Goal: Task Accomplishment & Management: Use online tool/utility

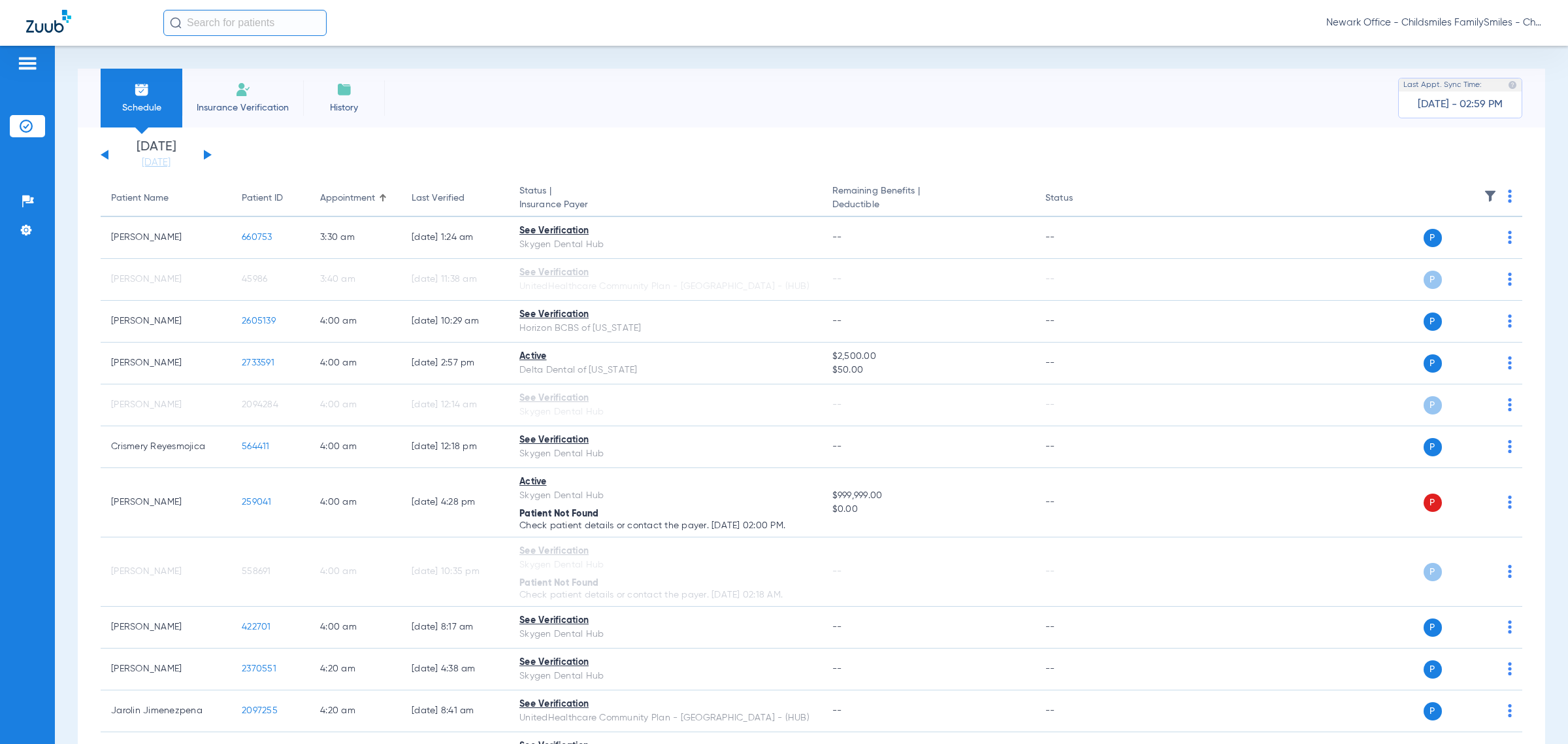
drag, startPoint x: 279, startPoint y: 19, endPoint x: 262, endPoint y: 118, distance: 100.4
click at [279, 19] on input "text" at bounding box center [245, 23] width 164 height 26
type input "4773"
click at [272, 70] on td "4773" at bounding box center [286, 70] width 28 height 19
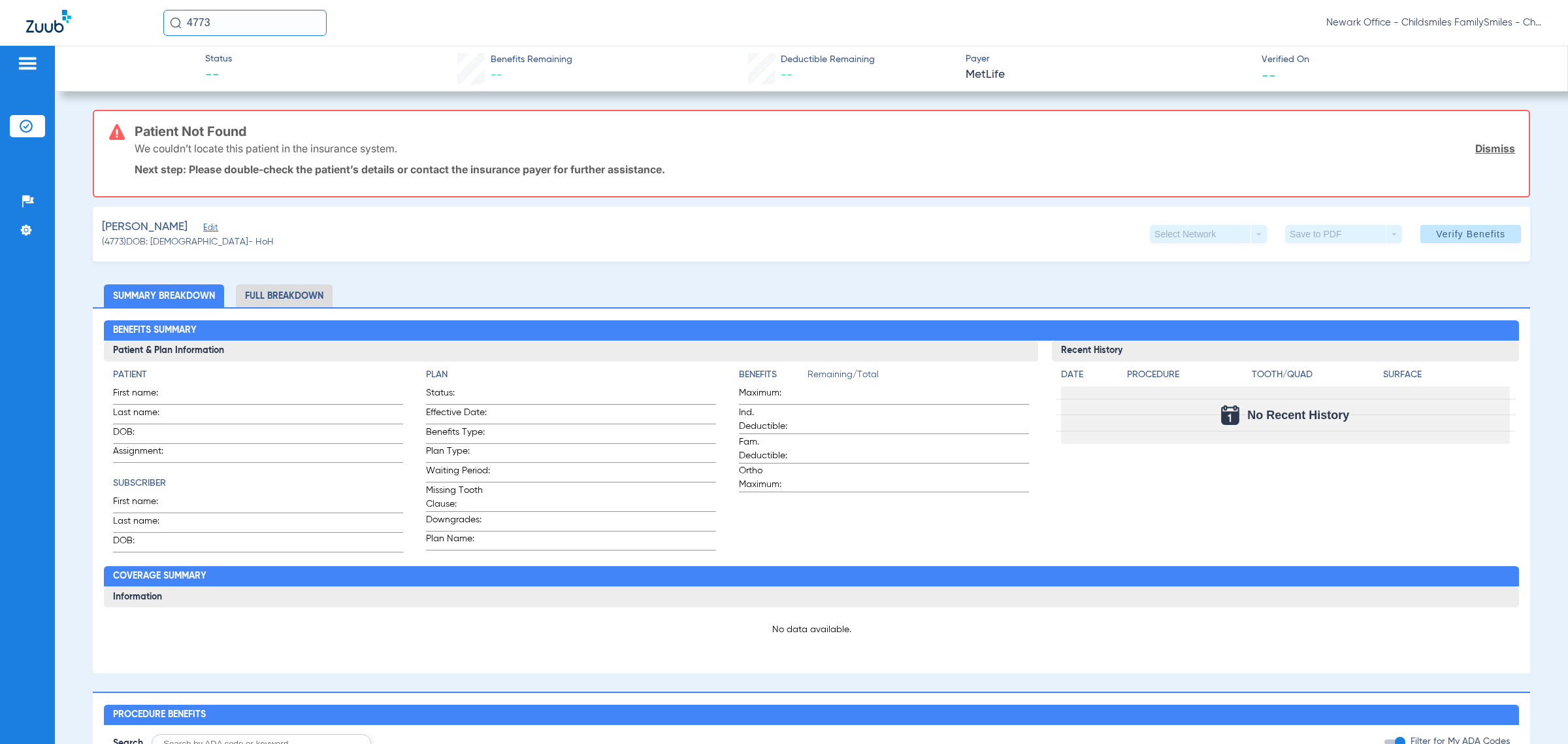
click at [34, 126] on li "Insurance Verification" at bounding box center [28, 126] width 35 height 22
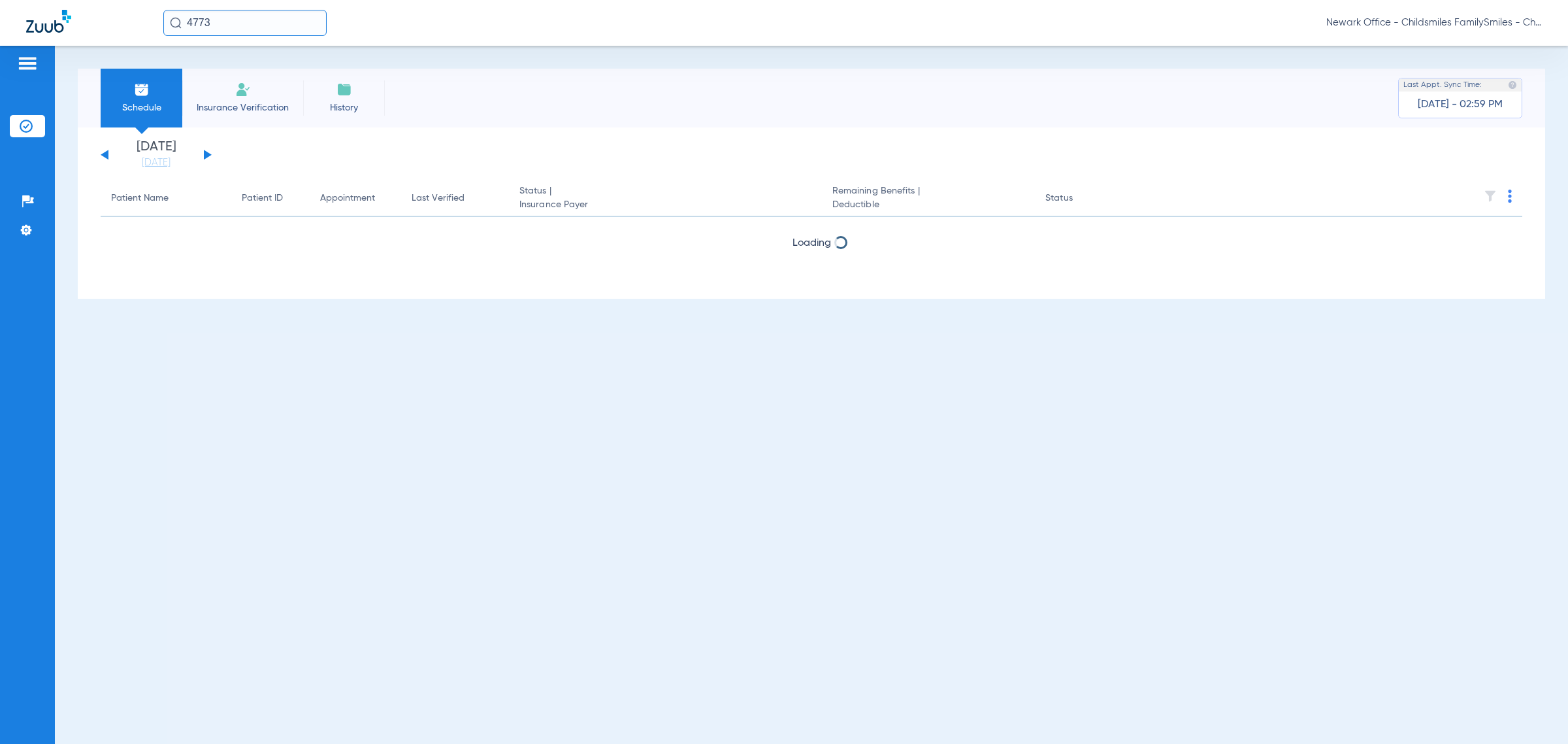
click at [260, 93] on li "Insurance Verification" at bounding box center [242, 98] width 121 height 59
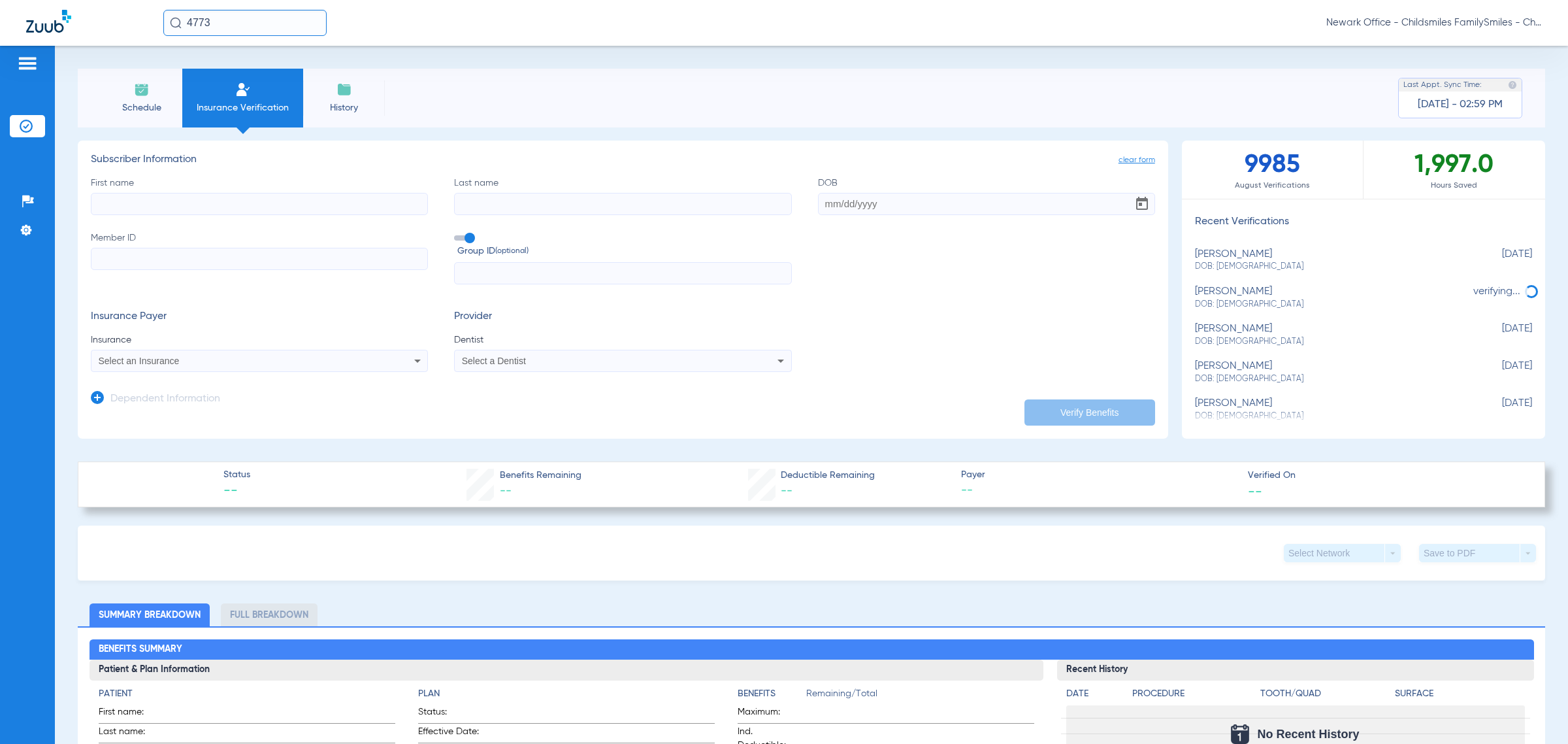
click at [198, 257] on input "Member ID" at bounding box center [259, 259] width 337 height 22
paste input "U70479498"
type input "U70479498"
click at [544, 264] on input "text" at bounding box center [623, 273] width 337 height 22
paste input "3173544"
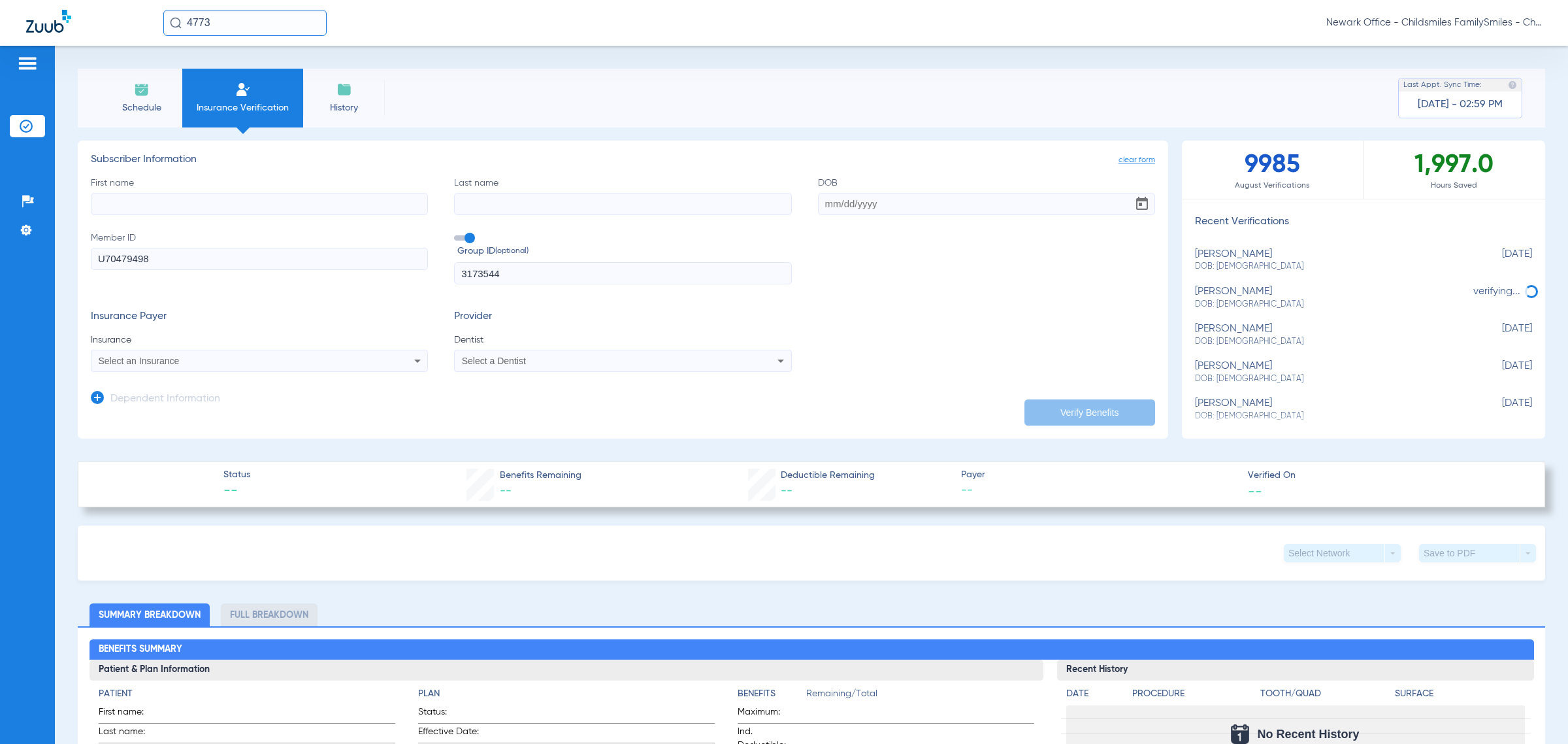
type input "3173544"
click at [245, 366] on div "Select an Insurance" at bounding box center [259, 360] width 336 height 16
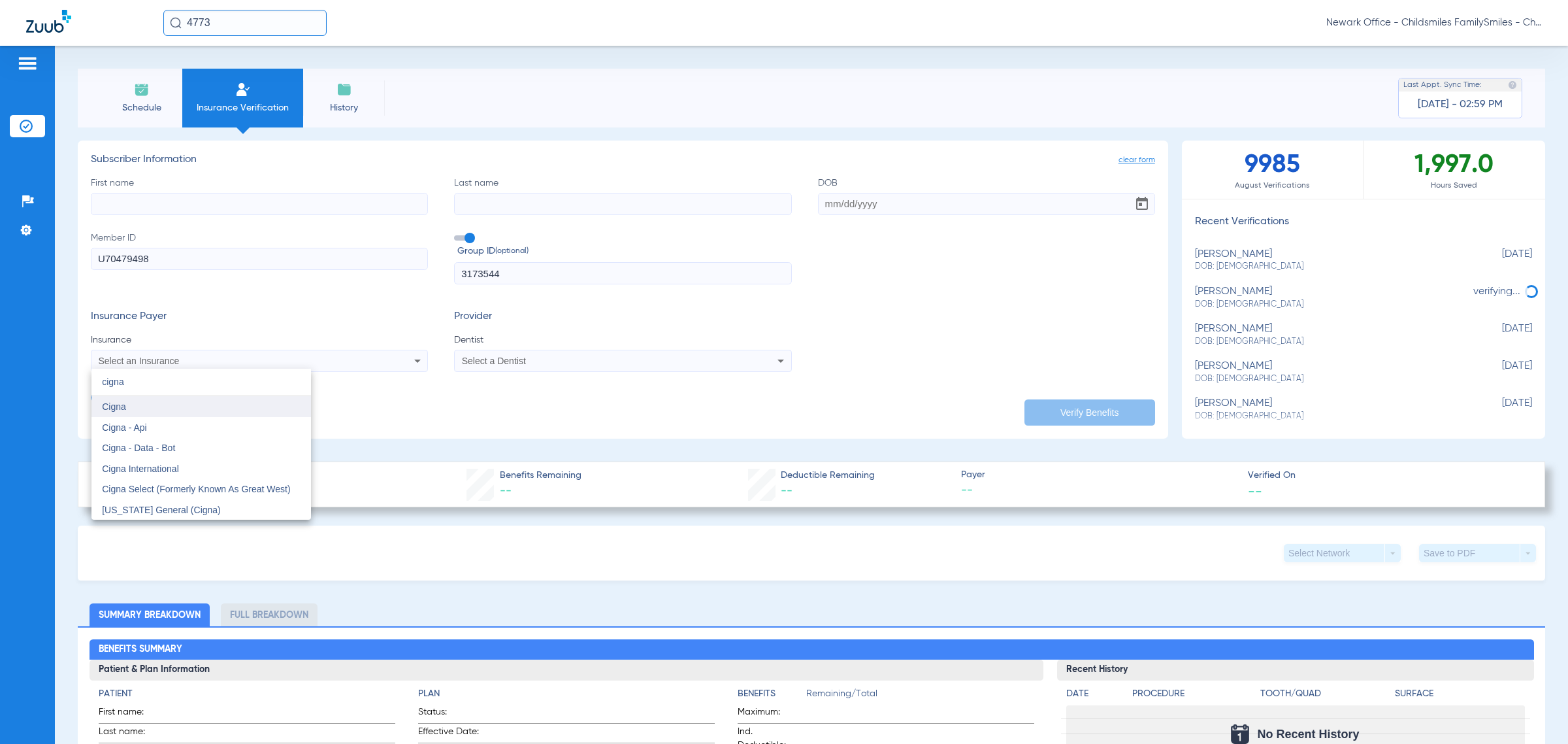
type input "cigna"
click at [205, 409] on mat-option "Cigna" at bounding box center [201, 406] width 219 height 21
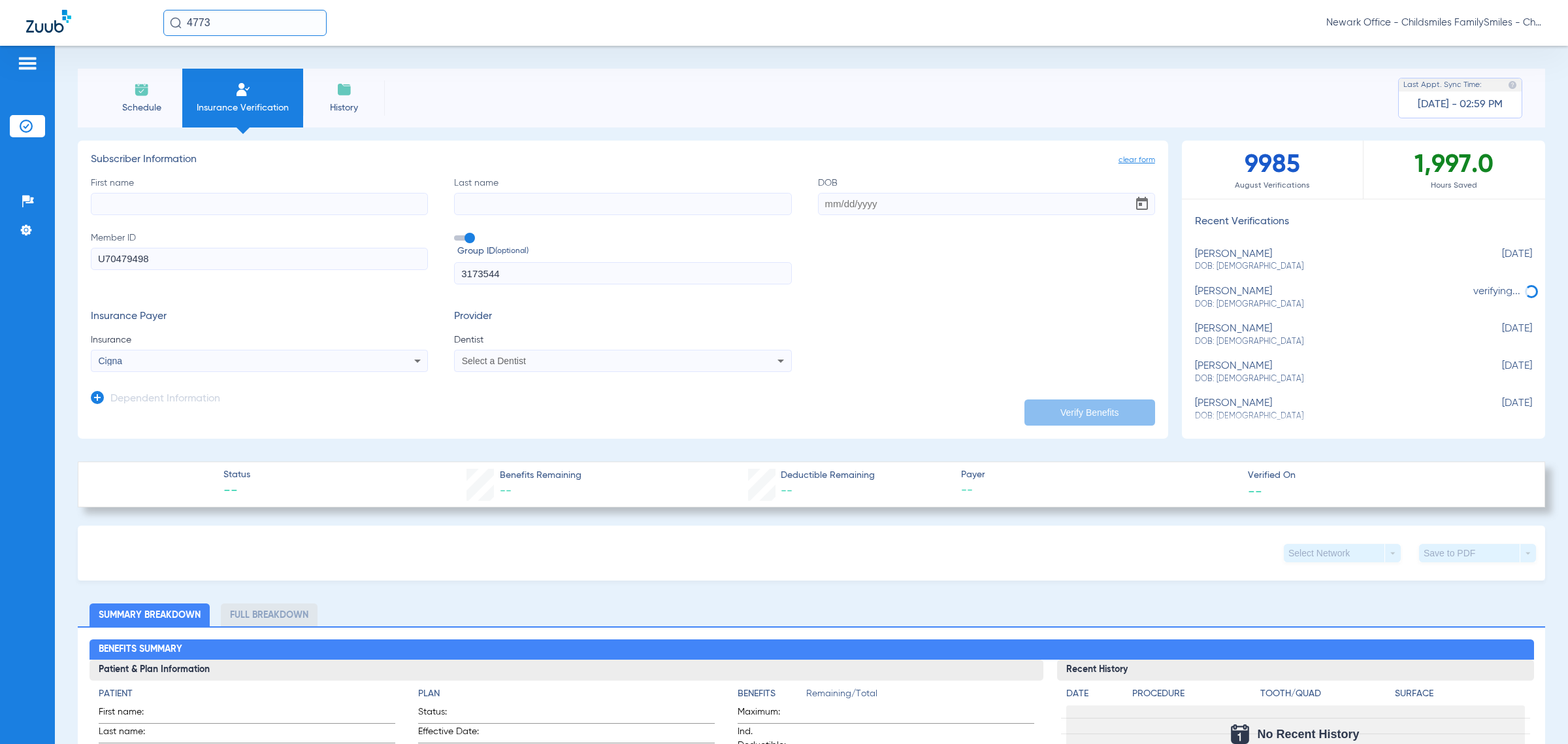
click at [552, 340] on span "Dentist" at bounding box center [623, 340] width 337 height 13
click at [554, 358] on div "Select a Dentist" at bounding box center [590, 361] width 258 height 9
type input "vivi"
click at [547, 435] on mat-option "[PERSON_NAME] 1356865745" at bounding box center [562, 428] width 219 height 21
click at [167, 204] on input "First name" at bounding box center [259, 204] width 337 height 22
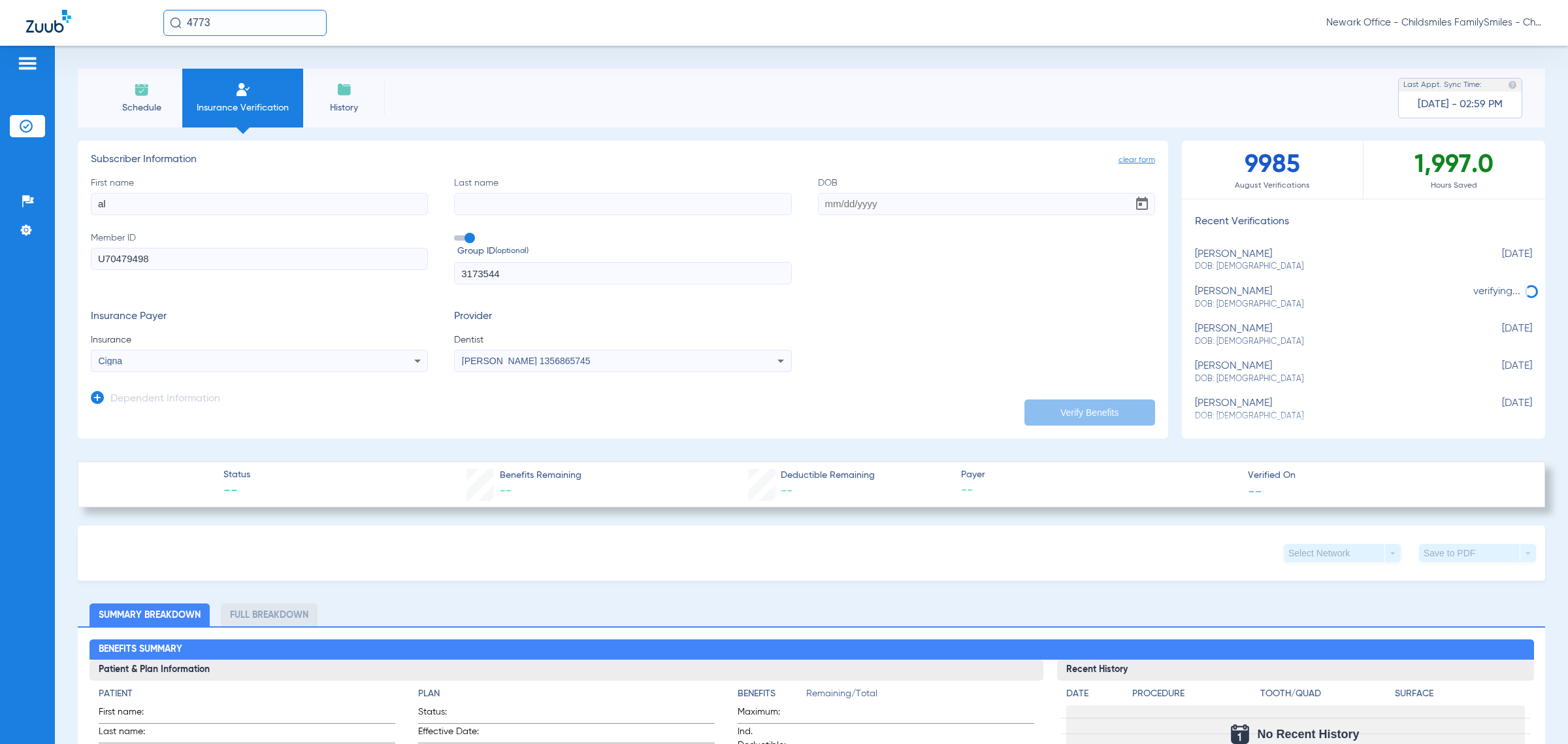
type input "a"
type input "ALBERTO"
type input "C"
type input "VARILIAS"
type input "0"
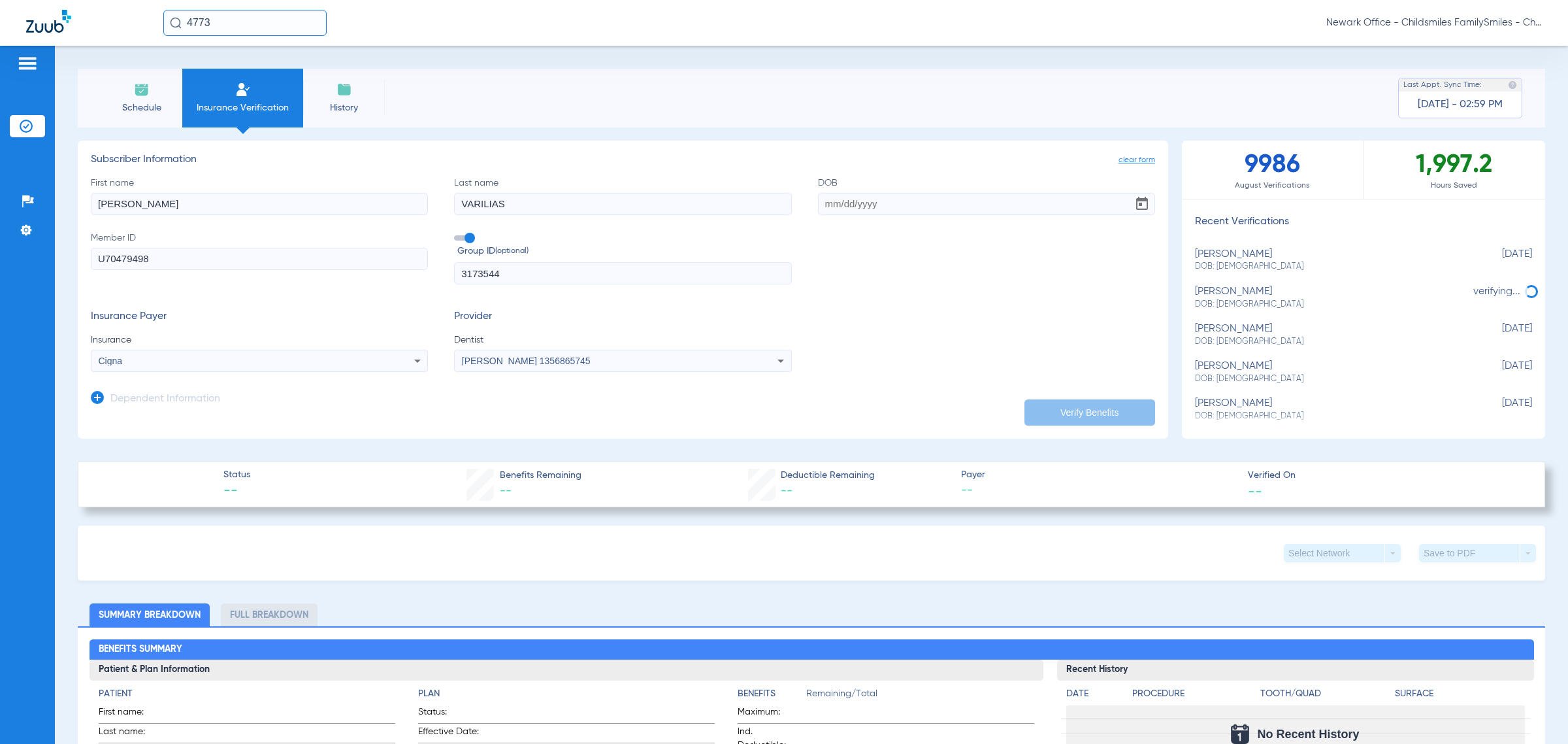
click at [109, 400] on div "Dependent Information" at bounding box center [155, 403] width 130 height 28
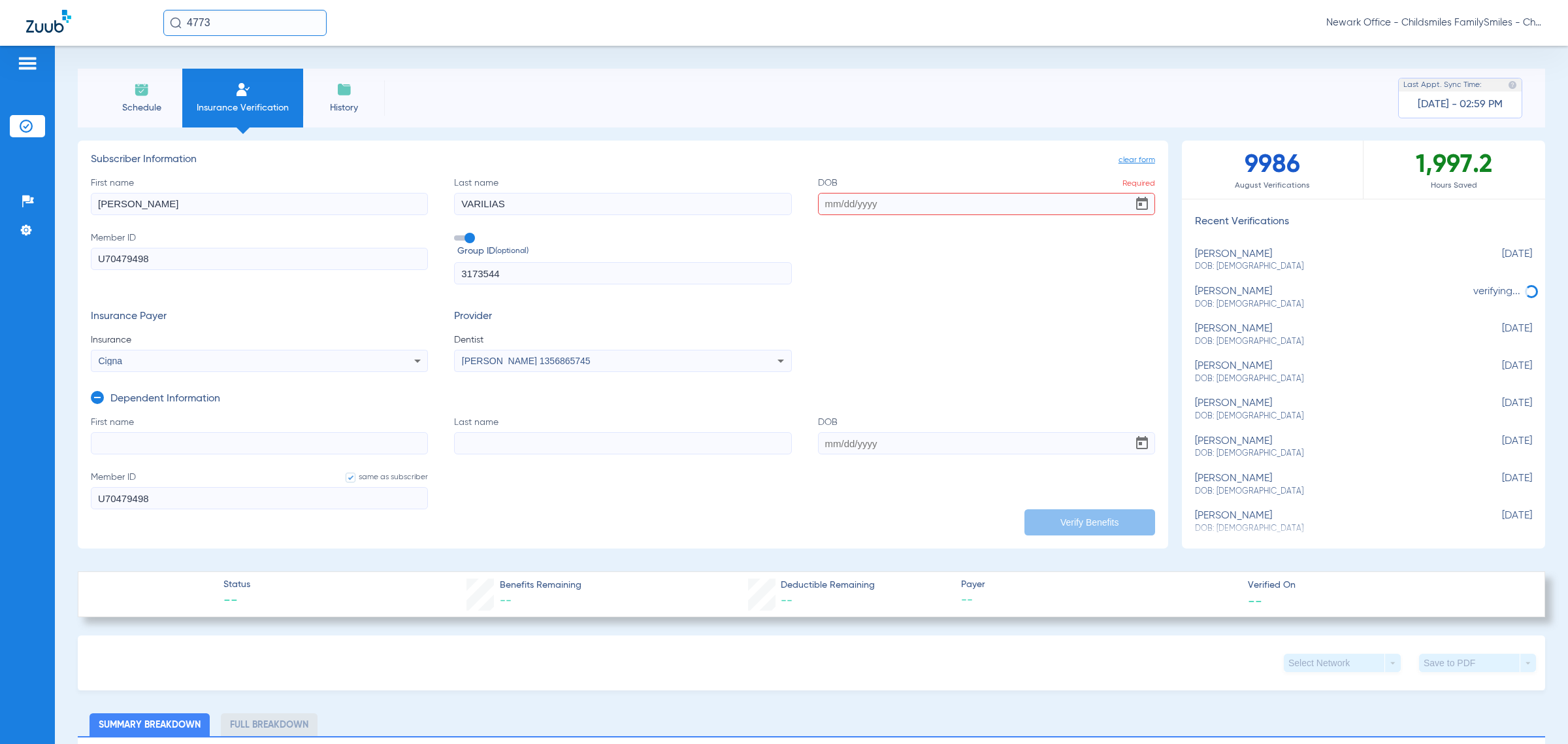
click at [299, 452] on input "First name" at bounding box center [259, 443] width 337 height 22
paste input "YAMILET"
type input "YAMILET"
click at [534, 441] on input "Last name" at bounding box center [623, 443] width 337 height 22
paste input "VARILIAS"
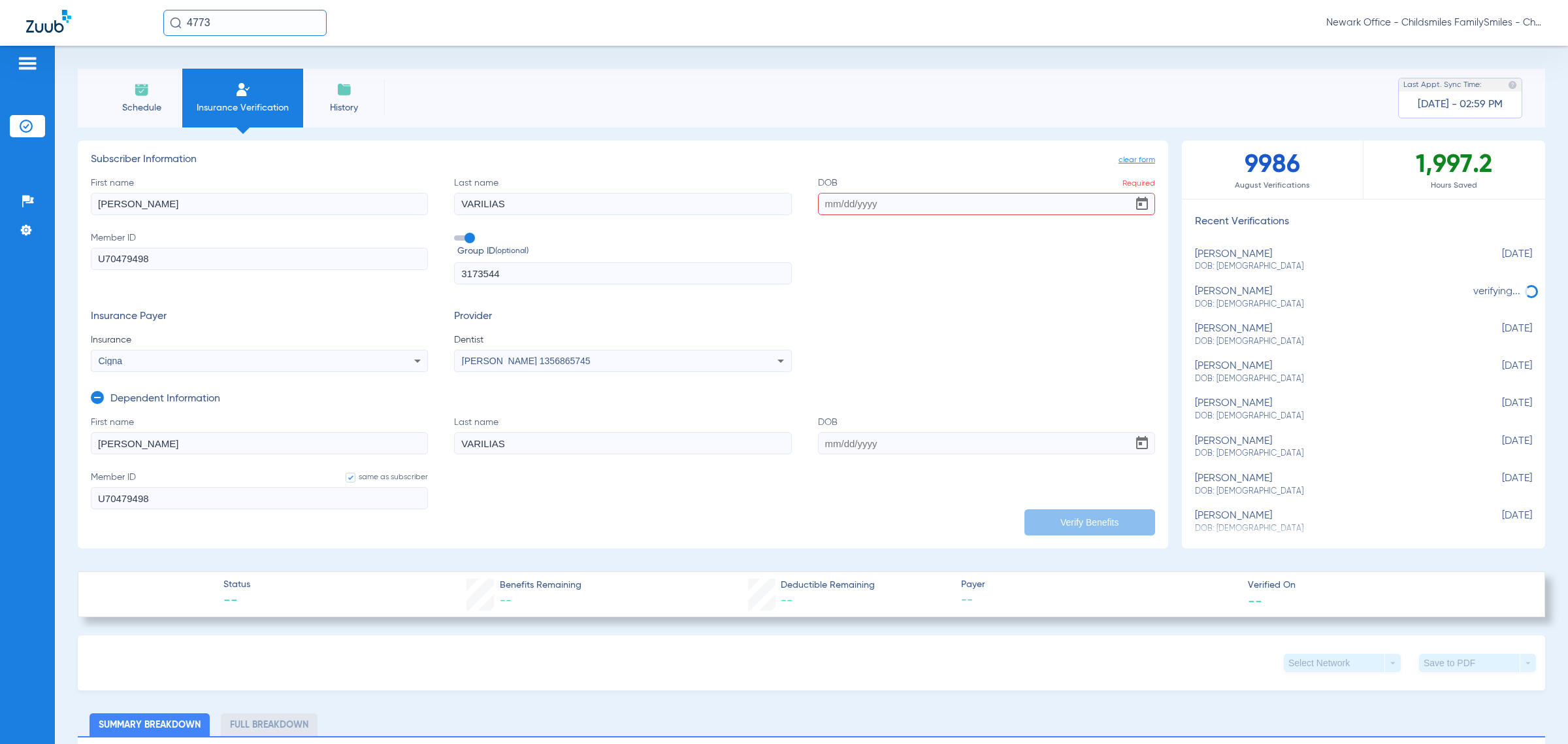
type input "VARILIAS"
click at [857, 451] on input "DOB" at bounding box center [986, 443] width 337 height 22
paste input "03/24/1983"
type input "03/24/1983"
click at [1014, 199] on input "DOB Required" at bounding box center [986, 204] width 337 height 22
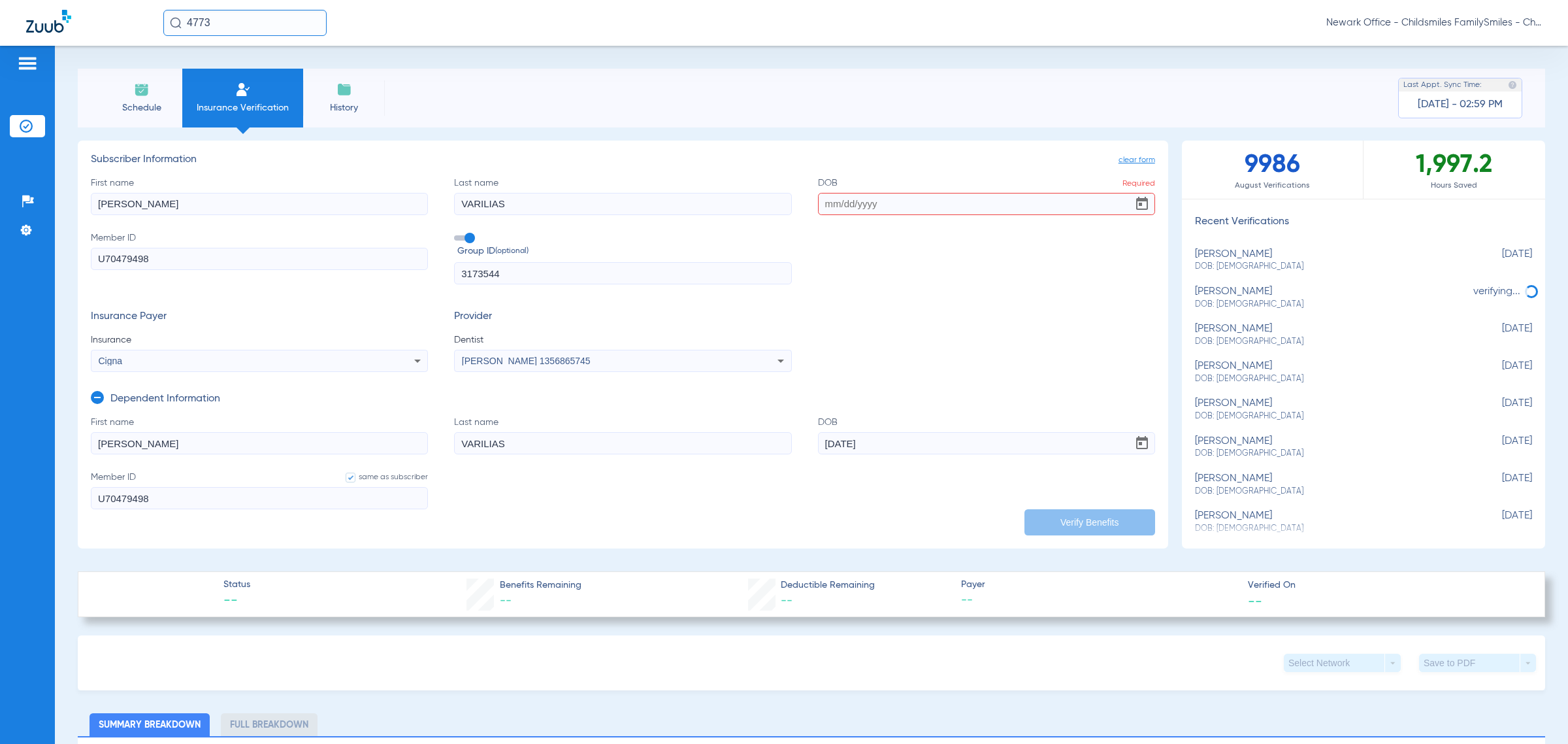
paste input "04/13/1979"
type input "04/13/1979"
click at [1076, 515] on button "Verify Benefits" at bounding box center [1089, 522] width 130 height 26
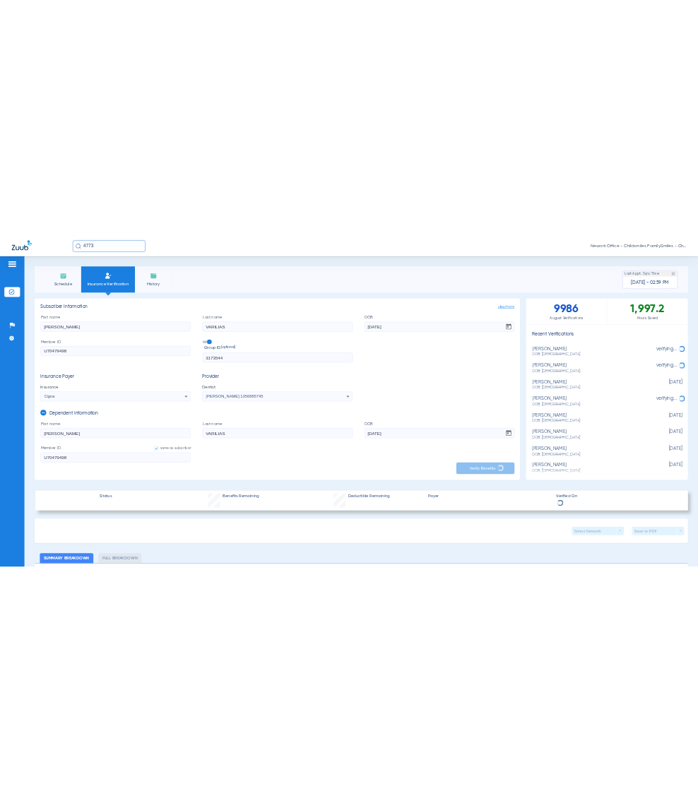
scroll to position [177, 0]
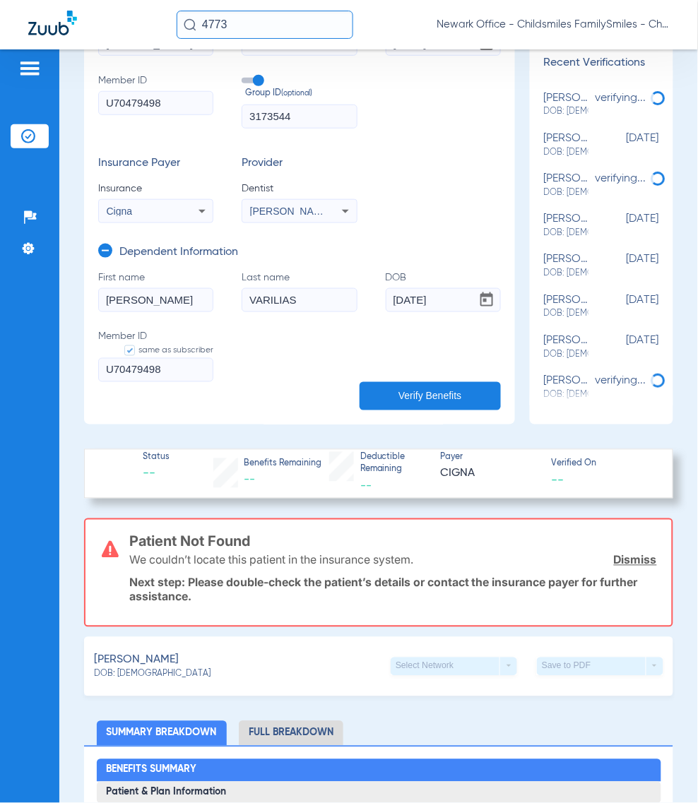
click at [161, 106] on input "U70479498" at bounding box center [155, 103] width 115 height 24
click at [167, 381] on form "First name YAMILET Last name VARILIAS DOB 03/24/1983 Member ID same as subscrib…" at bounding box center [299, 334] width 403 height 129
click at [173, 373] on input "U70479498" at bounding box center [155, 370] width 115 height 24
click at [174, 369] on input "U70479498" at bounding box center [155, 370] width 115 height 24
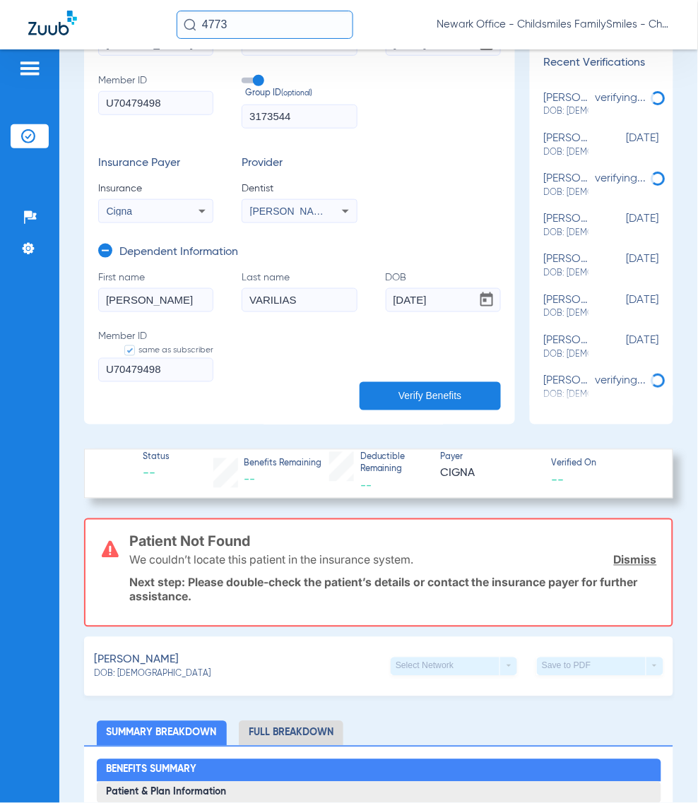
click at [174, 369] on input "U70479498" at bounding box center [155, 370] width 115 height 24
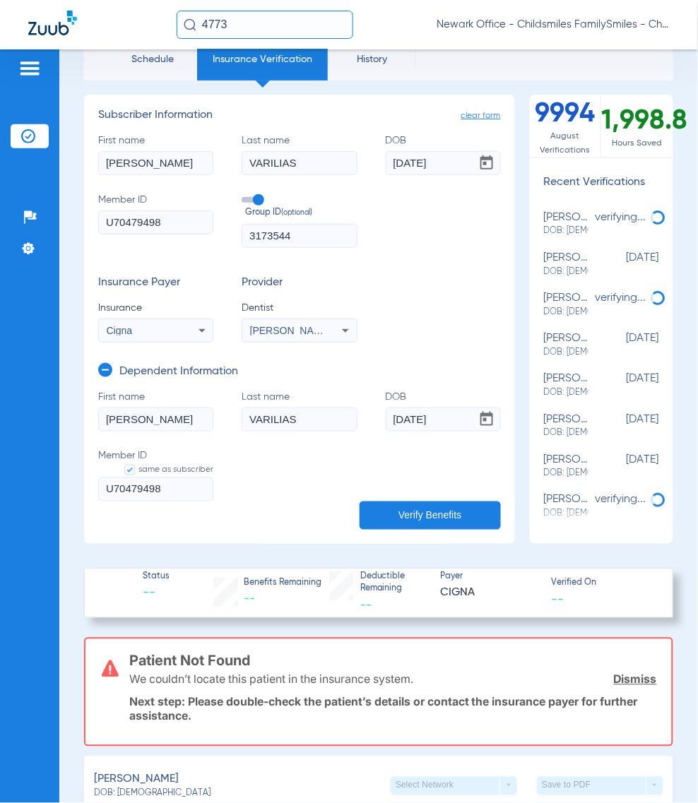
scroll to position [88, 0]
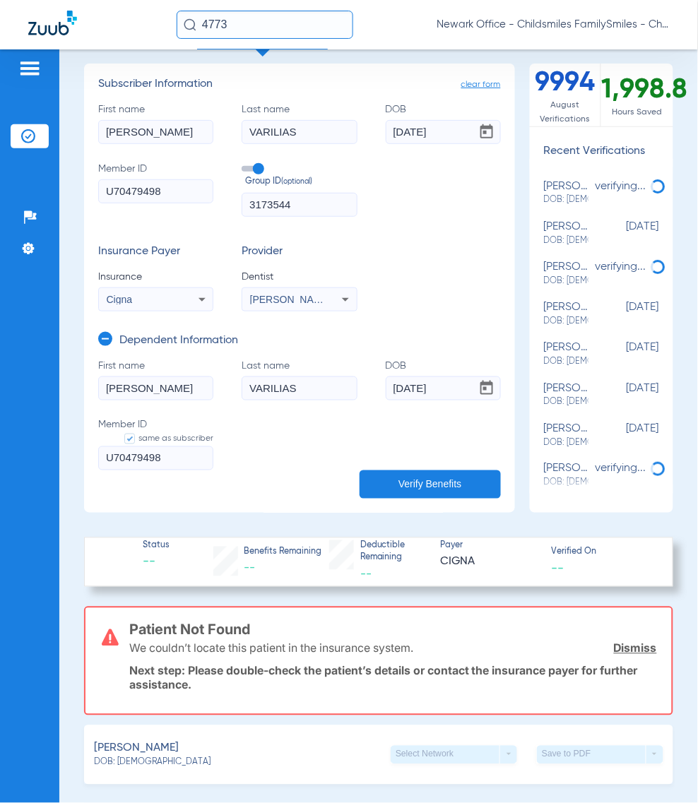
click at [393, 471] on button "Verify Benefits" at bounding box center [429, 484] width 141 height 28
click at [293, 406] on form "First name YAMILET Last name VARILIAS DOB 03/24/1983 Member ID same as subscrib…" at bounding box center [299, 423] width 403 height 129
drag, startPoint x: 42, startPoint y: 143, endPoint x: 212, endPoint y: 4, distance: 219.3
click at [42, 143] on li "Insurance Verification" at bounding box center [30, 136] width 38 height 24
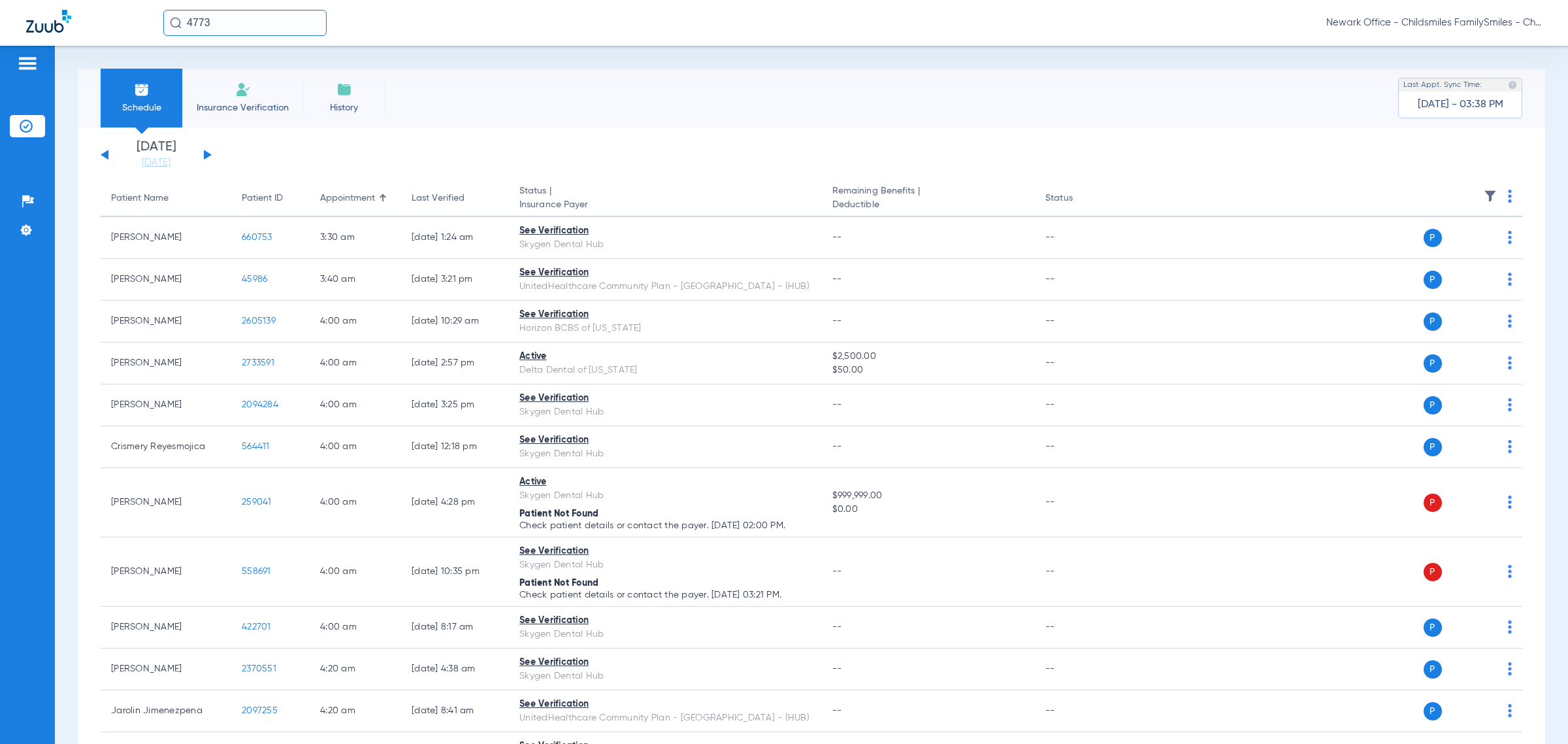
drag, startPoint x: 204, startPoint y: 152, endPoint x: 1405, endPoint y: 216, distance: 1202.7
click at [204, 152] on button at bounding box center [207, 155] width 7 height 10
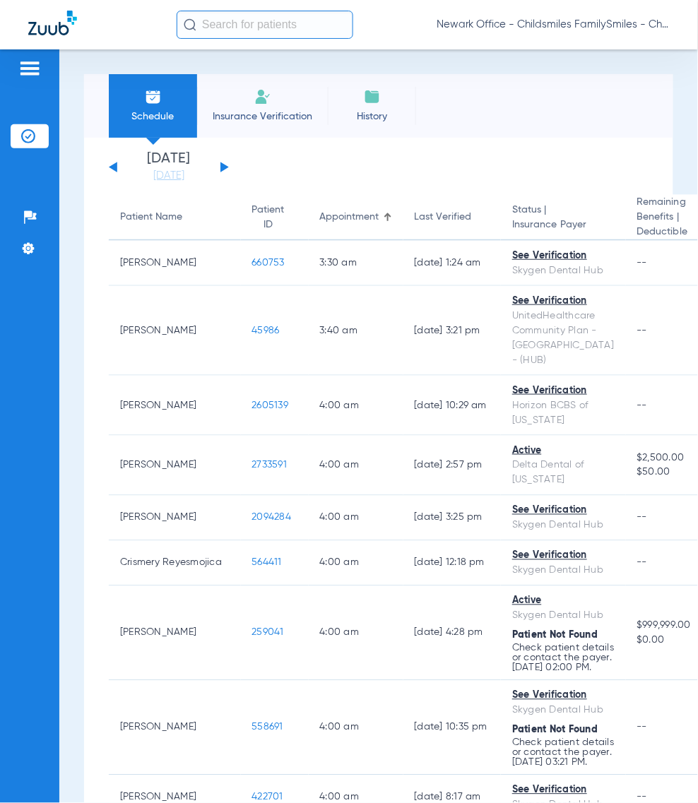
click at [454, 28] on span "Newark Office - Childsmiles FamilySmiles - ChildSmiles [GEOGRAPHIC_DATA] - [GEO…" at bounding box center [552, 25] width 233 height 14
click at [327, 28] on input "text" at bounding box center [265, 25] width 177 height 28
click at [253, 33] on input "text" at bounding box center [265, 25] width 177 height 28
click at [230, 25] on div at bounding box center [349, 401] width 698 height 803
click at [432, 55] on div "Schedule Insurance Verification History Last Appt. Sync Time: Today - 03:26 PM …" at bounding box center [378, 426] width 638 height 754
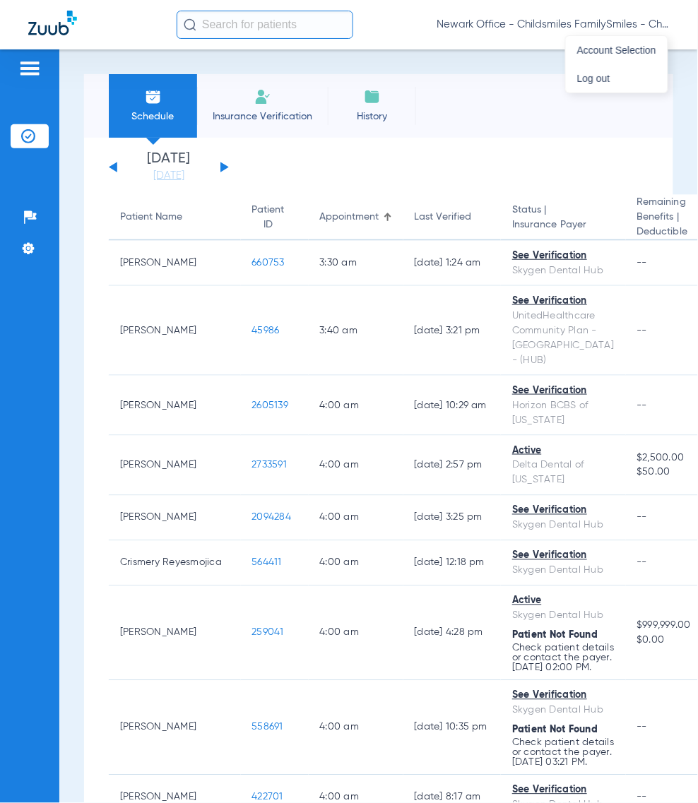
click at [252, 29] on input "text" at bounding box center [265, 25] width 177 height 28
click at [268, 28] on input "text" at bounding box center [265, 25] width 177 height 28
paste input "20548"
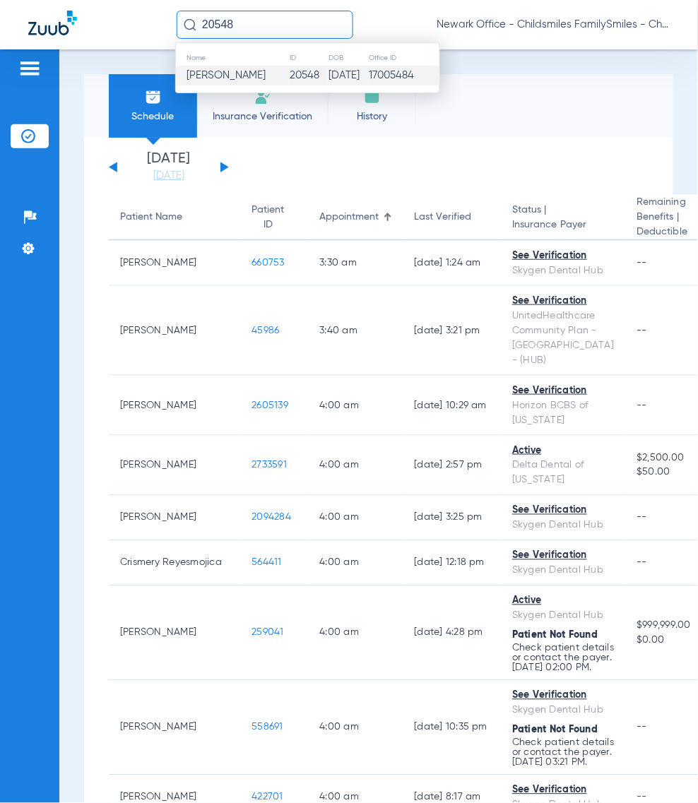
type input "20548"
click at [254, 78] on span "Bruna Da Silva" at bounding box center [225, 75] width 79 height 11
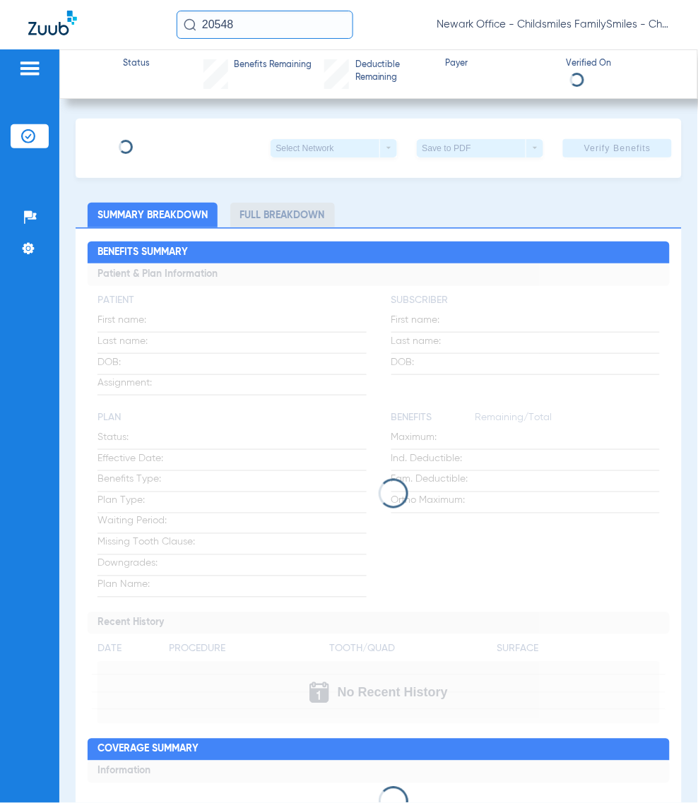
type input "BRUNA"
type input "DA SILVA"
type input "07/01/1998"
type input "112414100"
type input "994006"
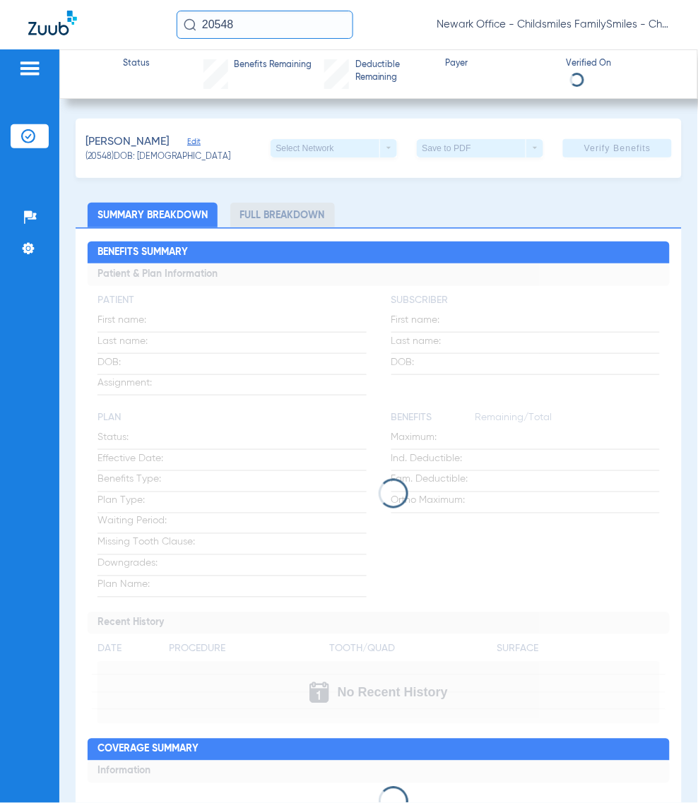
click at [200, 147] on span "Edit" at bounding box center [193, 143] width 13 height 13
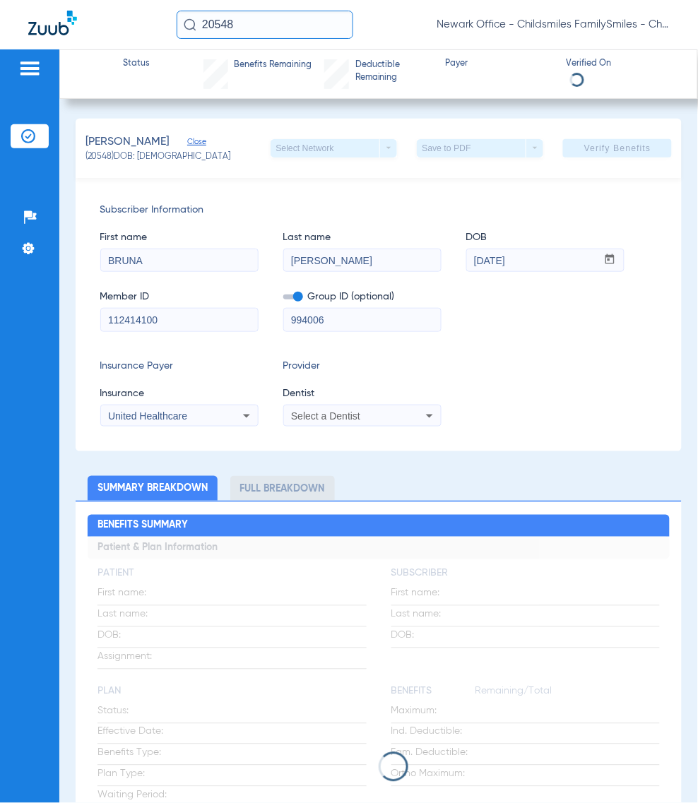
click at [379, 411] on div "Select a Dentist" at bounding box center [348, 416] width 114 height 10
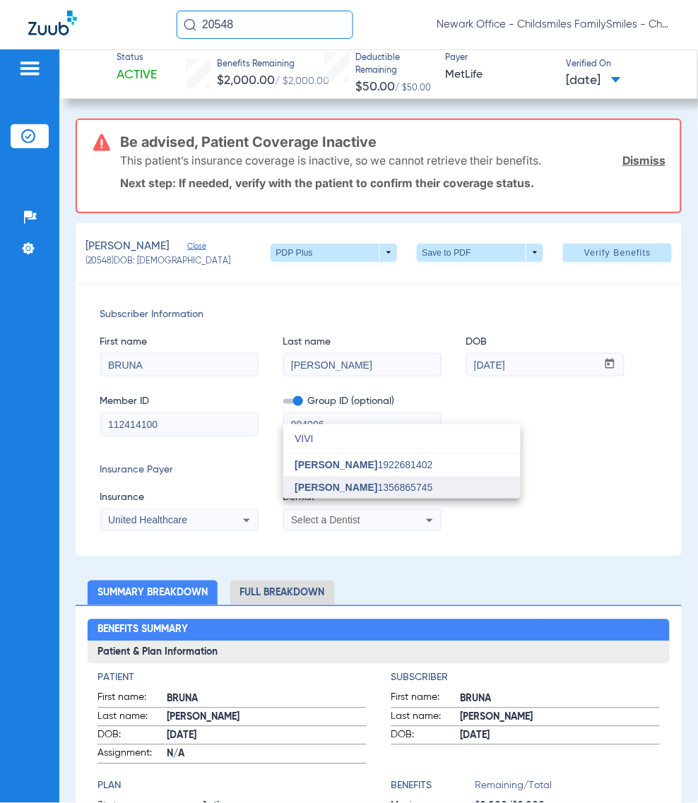
type input "VIVI"
click at [362, 487] on span "[PERSON_NAME] 1356865745" at bounding box center [363, 488] width 138 height 10
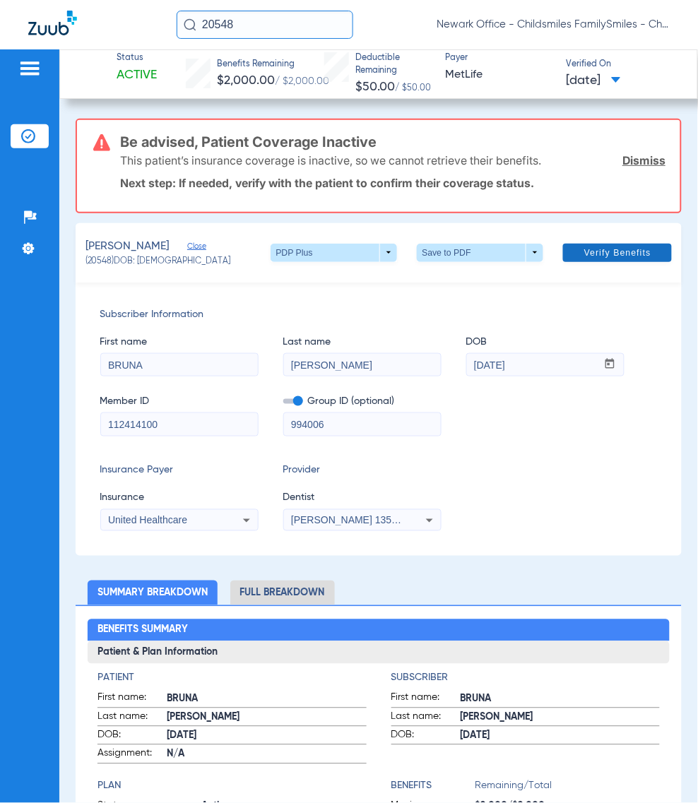
click at [585, 253] on span "Verify Benefits" at bounding box center [617, 252] width 67 height 11
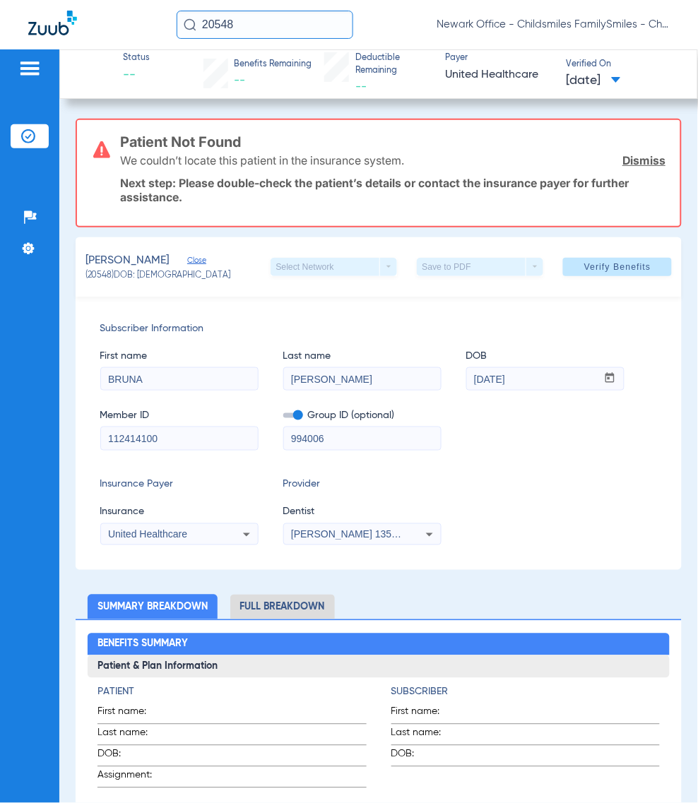
click at [508, 492] on div "Insurance Payer Insurance United Healthcare Provider Dentist Vivian Kim 1356865…" at bounding box center [378, 511] width 557 height 68
click at [95, 274] on span "(20548) DOB: 07/01/1998" at bounding box center [157, 276] width 145 height 13
copy span "20548"
click at [396, 288] on div "DA SILVA, BRUNA Close (20548) DOB: 07/01/1998 Select Network arrow_drop_down Sa…" at bounding box center [379, 266] width 607 height 59
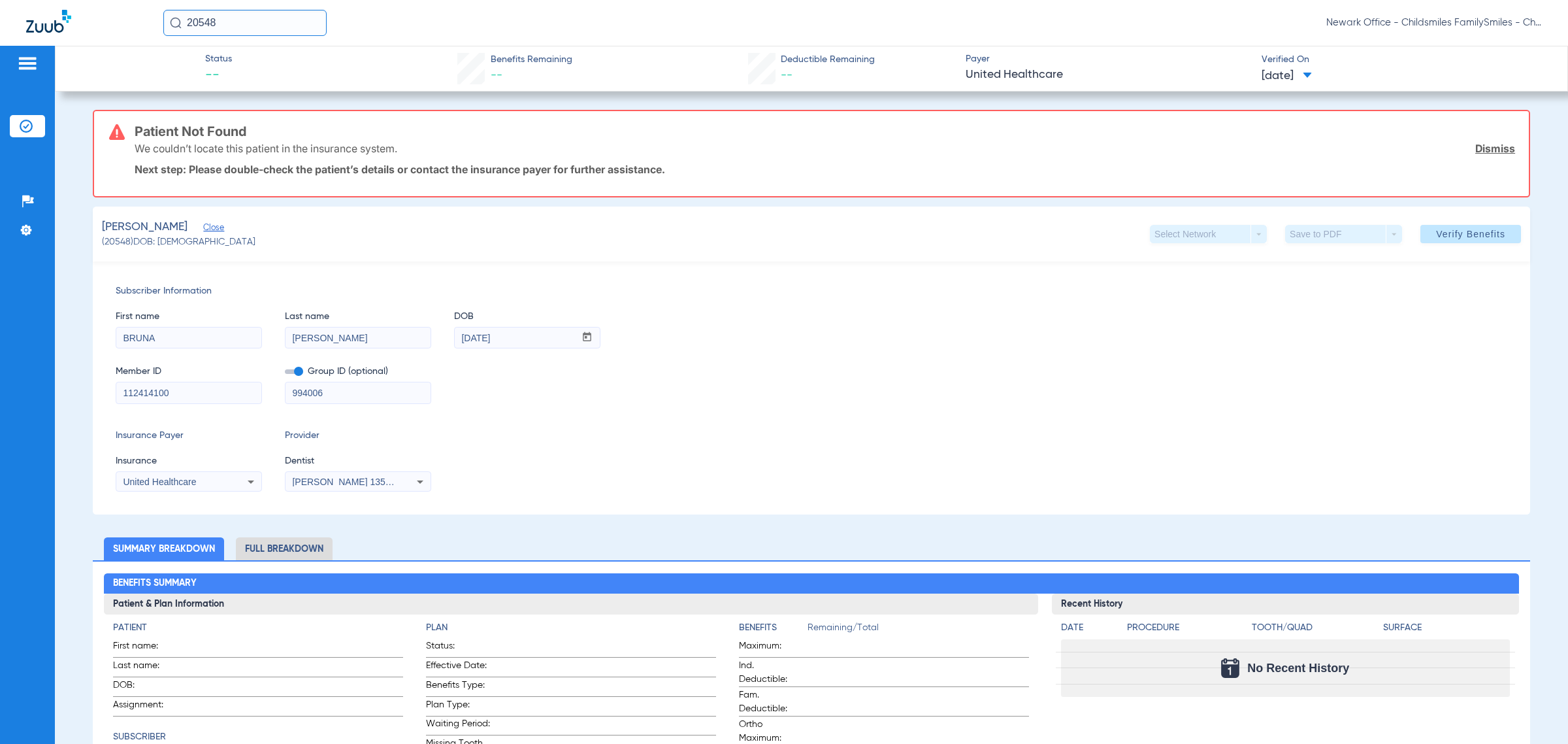
click at [28, 119] on img at bounding box center [26, 126] width 13 height 13
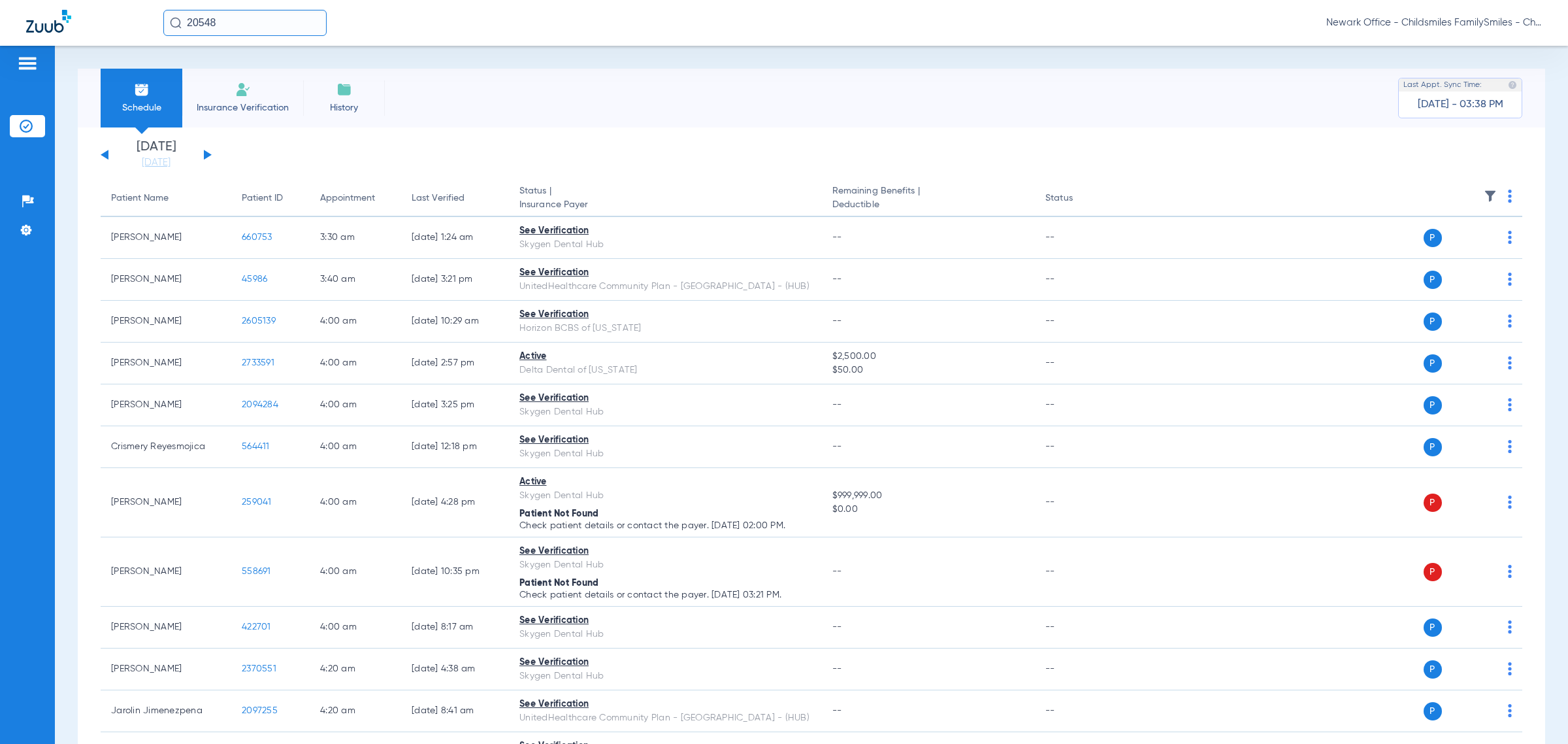
click at [202, 153] on div "Sunday 06-08-2025 Monday 06-09-2025 Tuesday 06-10-2025 Wednesday 06-11-2025 Thu…" at bounding box center [156, 155] width 111 height 29
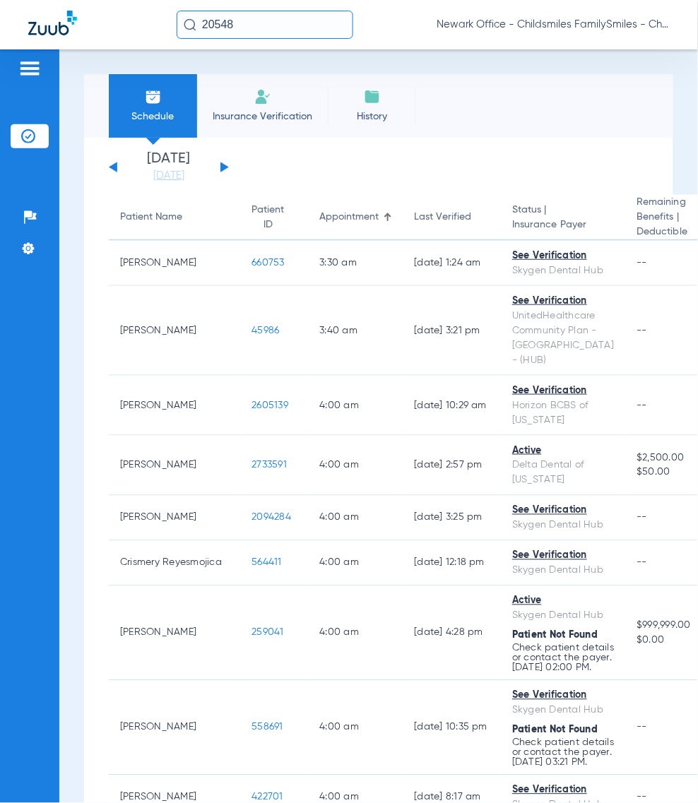
click at [509, 99] on div "Schedule Insurance Verification History Last Appt. Sync Time: Today - 03:38 PM" at bounding box center [378, 106] width 589 height 64
click at [280, 15] on input "20548" at bounding box center [265, 25] width 177 height 28
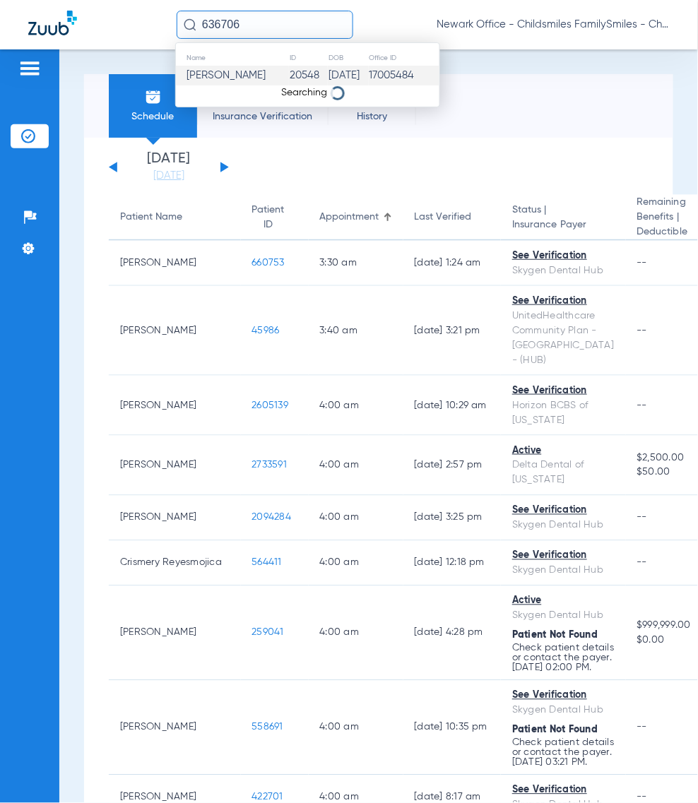
type input "636706"
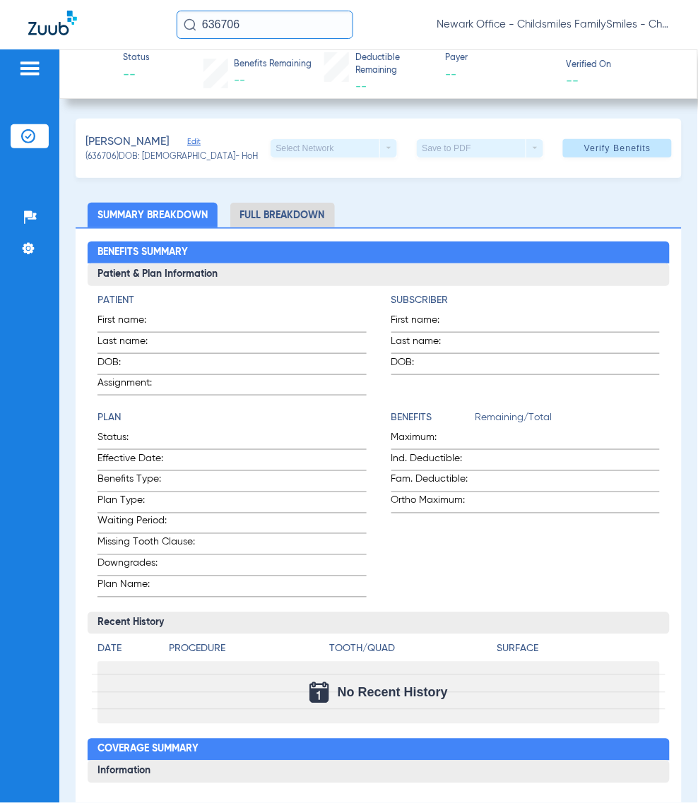
click at [428, 252] on h2 "Benefits Summary" at bounding box center [379, 253] width 582 height 23
click at [182, 136] on div "SANTOS, MARIA Edit" at bounding box center [171, 142] width 173 height 18
click at [187, 138] on span "Edit" at bounding box center [193, 143] width 13 height 13
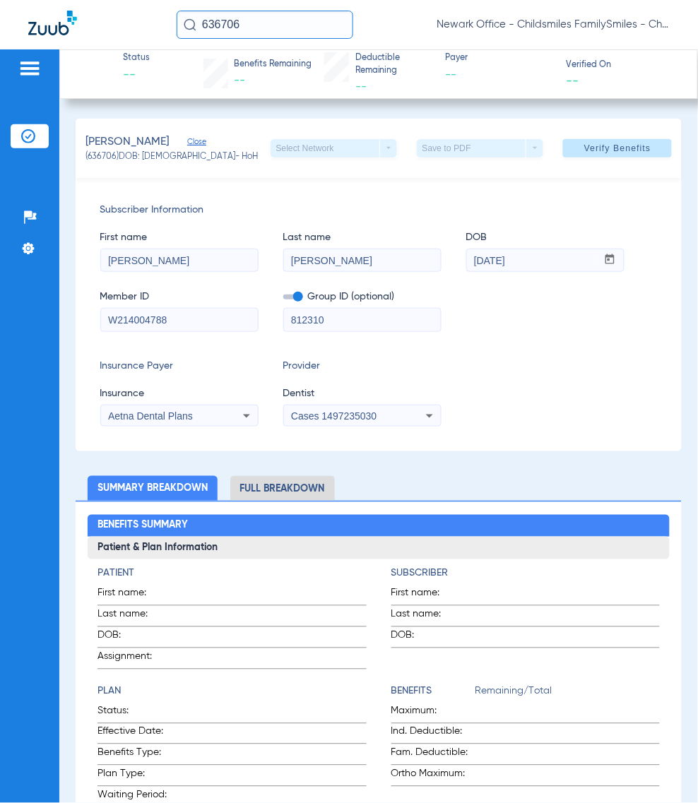
click at [351, 424] on div "Cases 1497235030" at bounding box center [362, 415] width 157 height 17
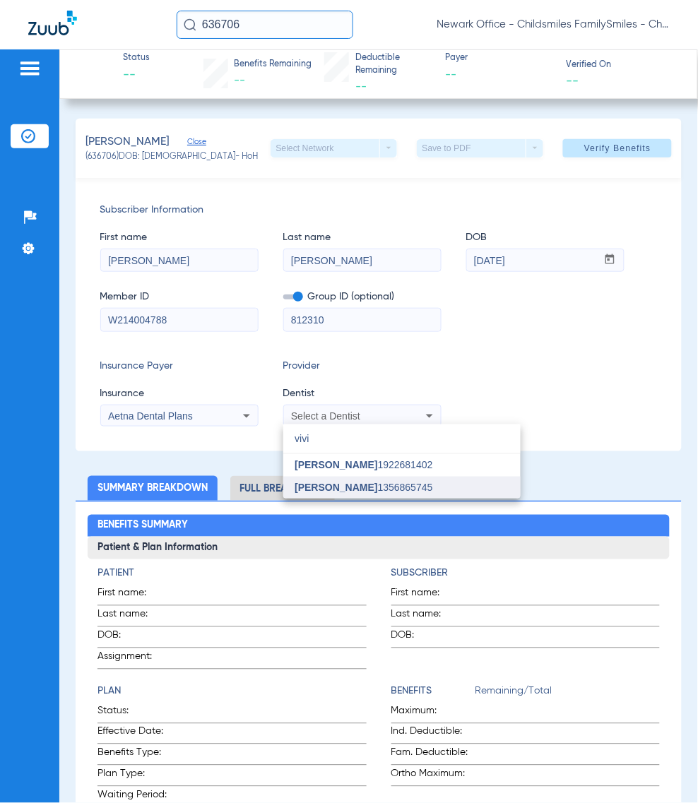
type input "vivi"
click at [354, 491] on span "[PERSON_NAME] 1356865745" at bounding box center [363, 488] width 138 height 10
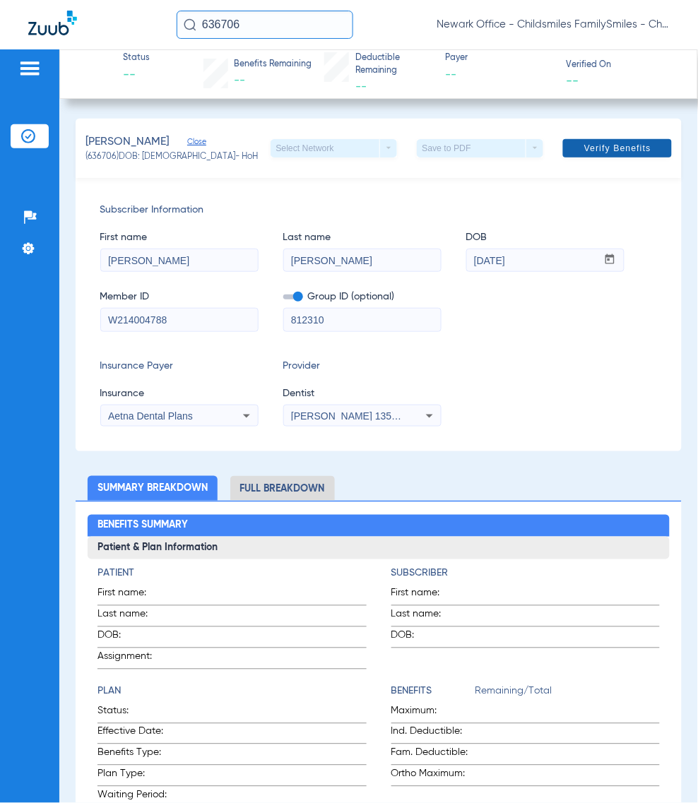
click at [598, 134] on span at bounding box center [617, 148] width 109 height 34
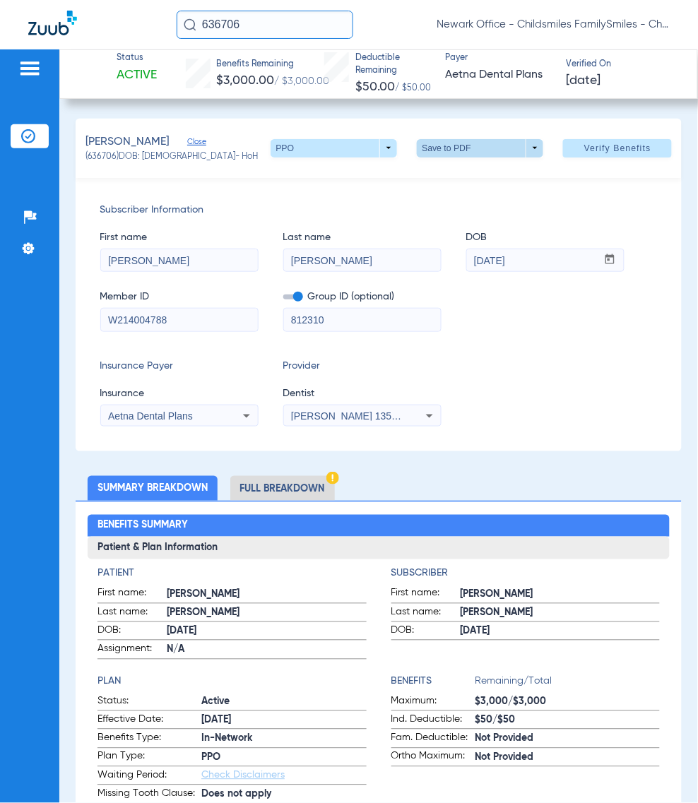
click at [417, 149] on span at bounding box center [480, 148] width 126 height 18
click at [447, 184] on button "insert_drive_file Save to PDF" at bounding box center [458, 176] width 107 height 28
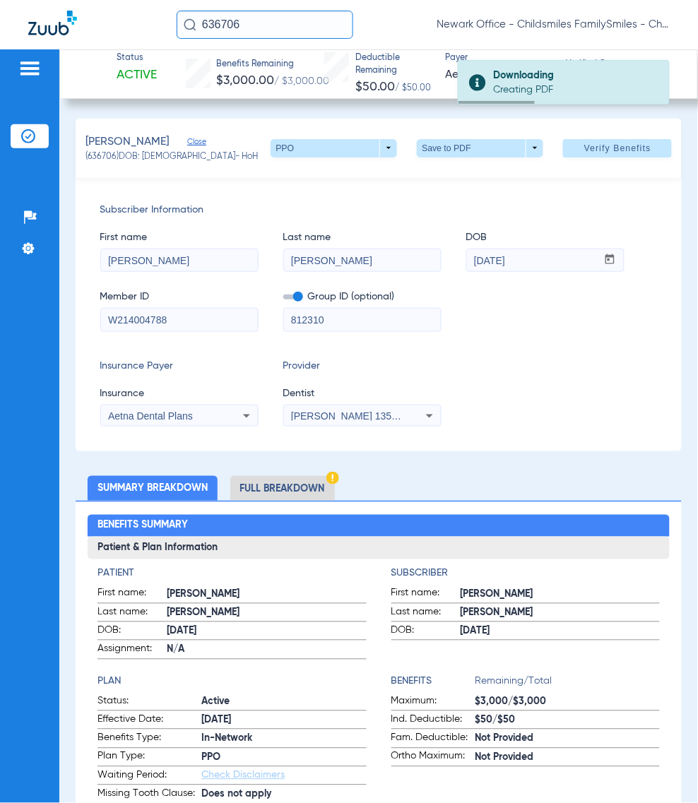
click at [100, 163] on div "SANTOS, MARIA Close (636706) DOB: 01/19/1963 - HoH PPO arrow_drop_down Save to …" at bounding box center [379, 148] width 607 height 59
click at [103, 155] on span "(636706) DOB: 01/19/1963 - HoH" at bounding box center [171, 157] width 173 height 13
copy span "636706"
click at [648, 242] on div "Subscriber Information First name MARIA Last name SANTOS DOB mm / dd / yyyy 01/…" at bounding box center [379, 314] width 607 height 273
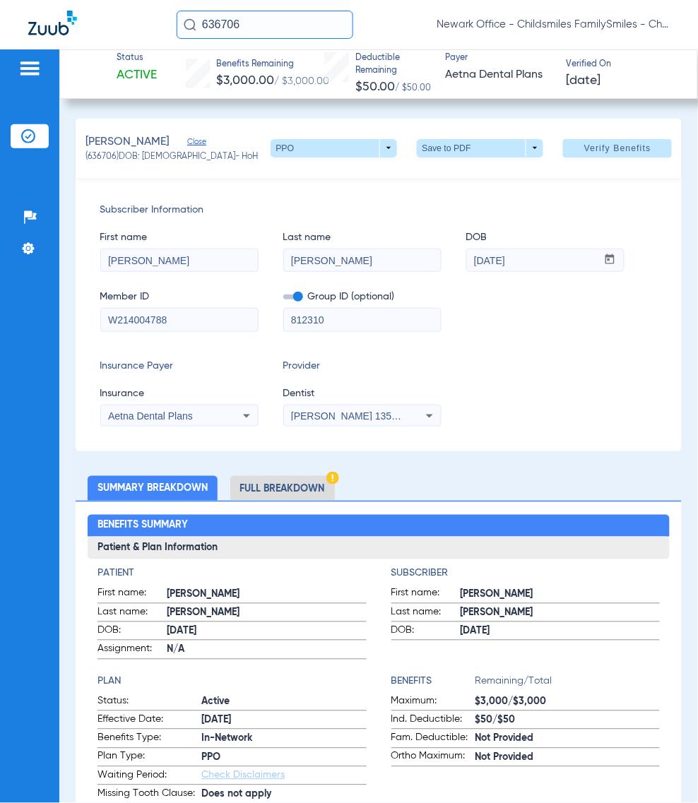
click at [288, 14] on input "636706" at bounding box center [265, 25] width 177 height 28
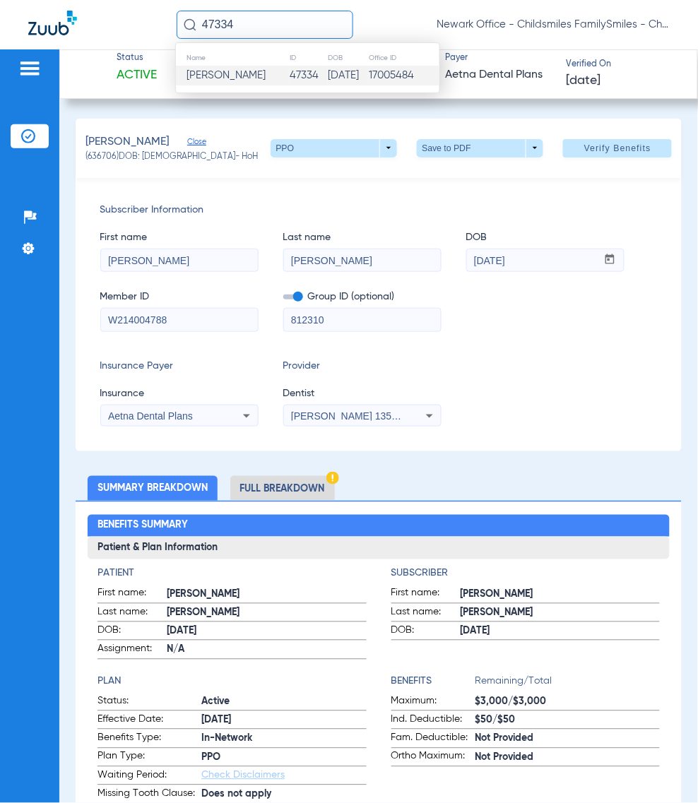
type input "47334"
click at [222, 76] on span "Antonio Neto" at bounding box center [225, 75] width 79 height 11
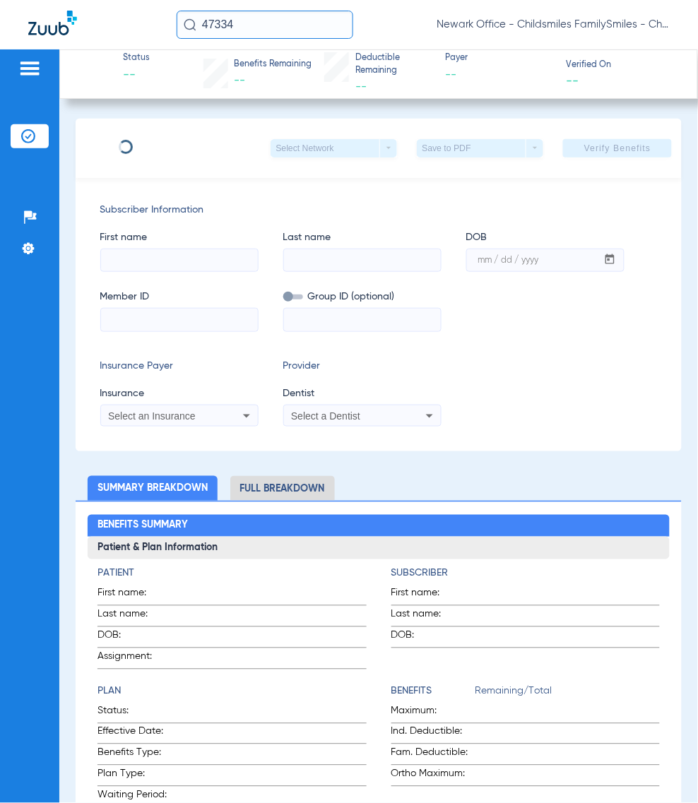
type input "ANTONIO"
type input "NETO"
type input "01/07/1986"
type input "125870154201"
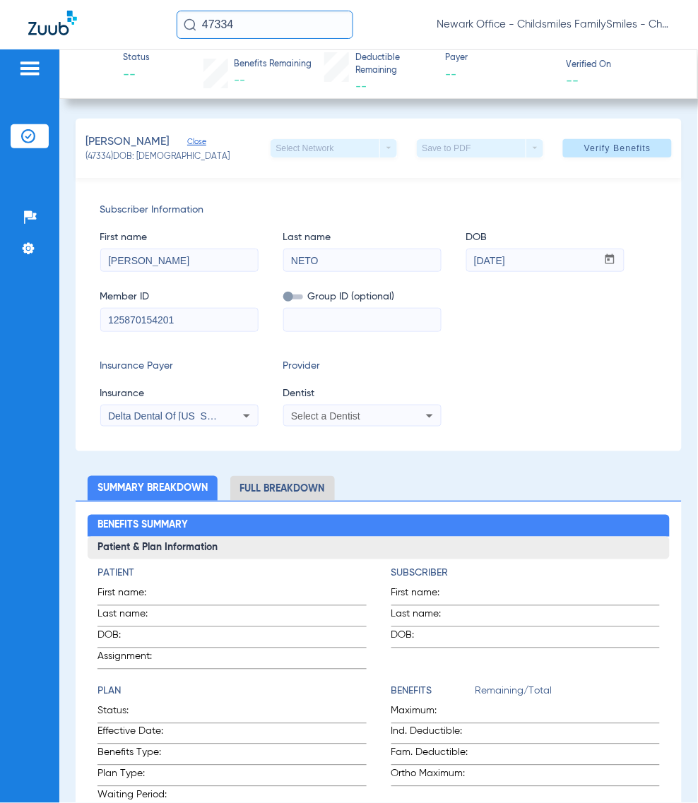
click at [346, 316] on input at bounding box center [362, 320] width 157 height 23
paste input "09414-01300"
type input "09414-01300"
drag, startPoint x: 223, startPoint y: 326, endPoint x: -66, endPoint y: 327, distance: 288.9
click at [0, 327] on html "47334 Newark Office - Childsmiles FamilySmiles - ChildSmiles PA - Newark Genera…" at bounding box center [349, 401] width 698 height 803
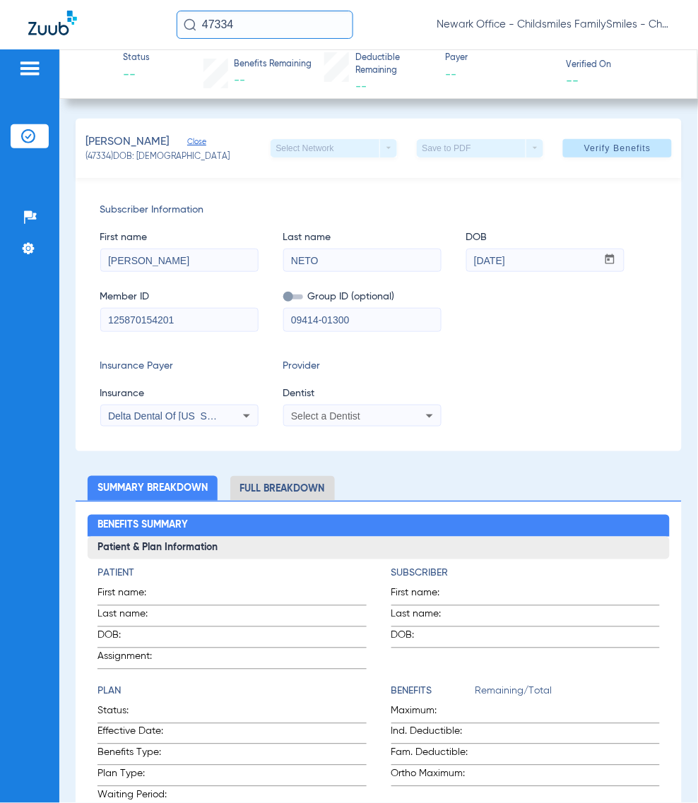
click at [312, 298] on span "Group ID (optional)" at bounding box center [362, 297] width 158 height 15
click at [292, 299] on span at bounding box center [293, 296] width 20 height 5
click at [283, 299] on input "checkbox" at bounding box center [283, 299] width 0 height 0
click at [376, 421] on div "Select a Dentist" at bounding box center [348, 416] width 114 height 10
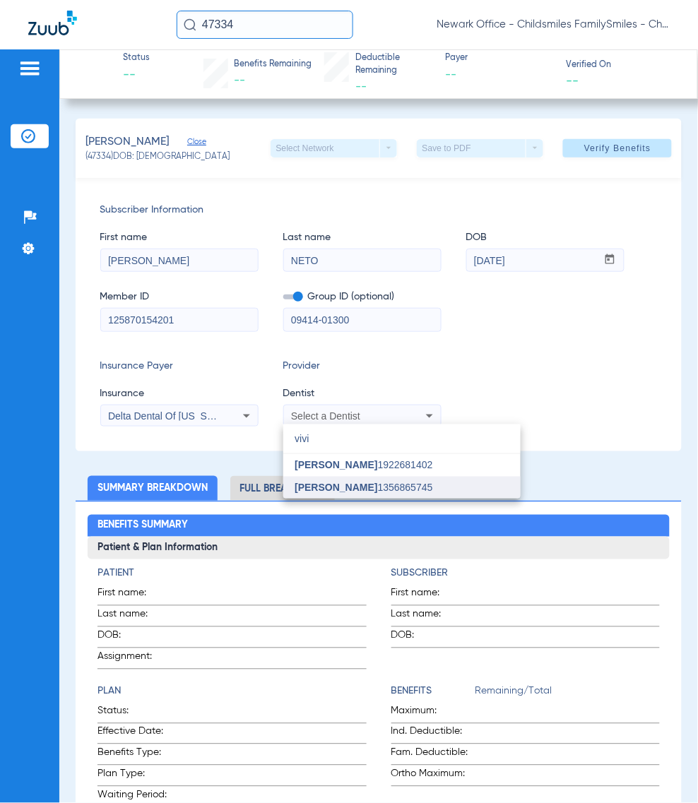
type input "vivi"
click at [340, 484] on span "[PERSON_NAME]" at bounding box center [335, 487] width 83 height 11
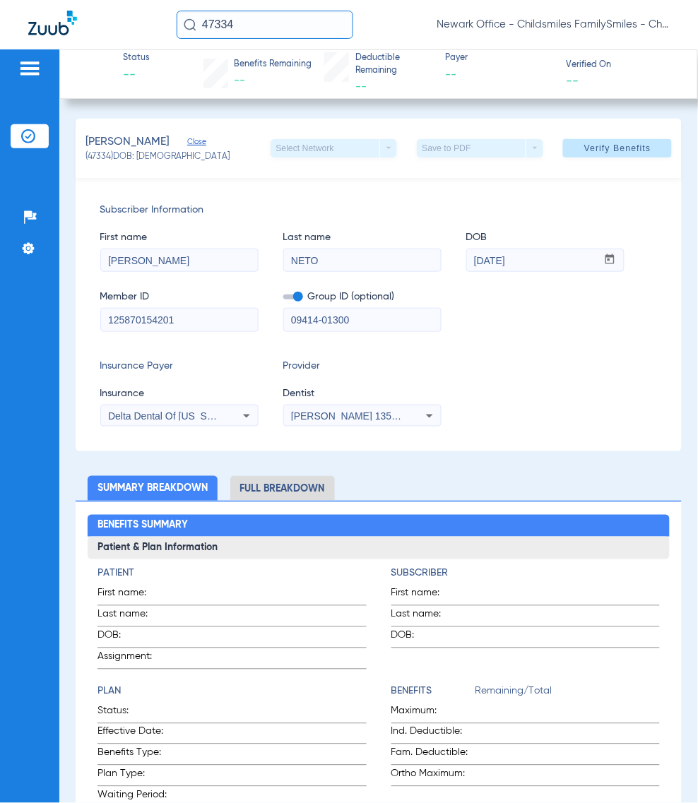
click at [210, 400] on span "Insurance" at bounding box center [179, 393] width 158 height 15
click at [210, 411] on span "Delta Dental Of [US_STATE]" at bounding box center [171, 415] width 126 height 11
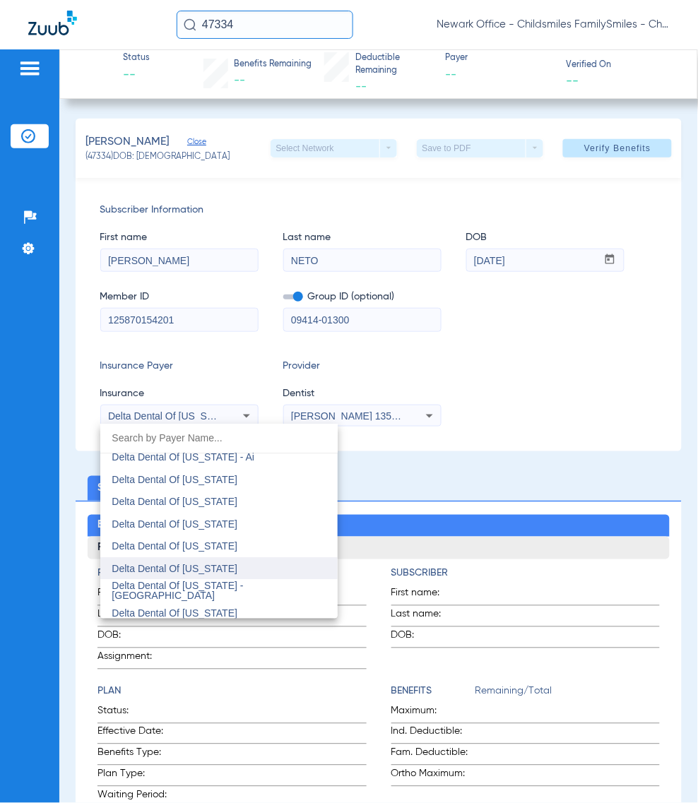
scroll to position [3524, 0]
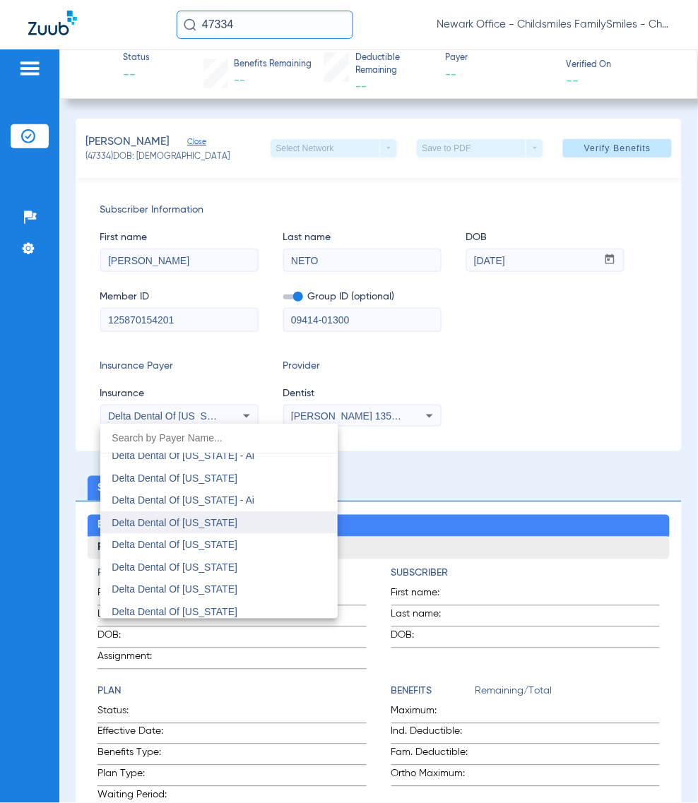
click at [249, 518] on mat-option "Delta Dental Of [US_STATE]" at bounding box center [218, 523] width 237 height 23
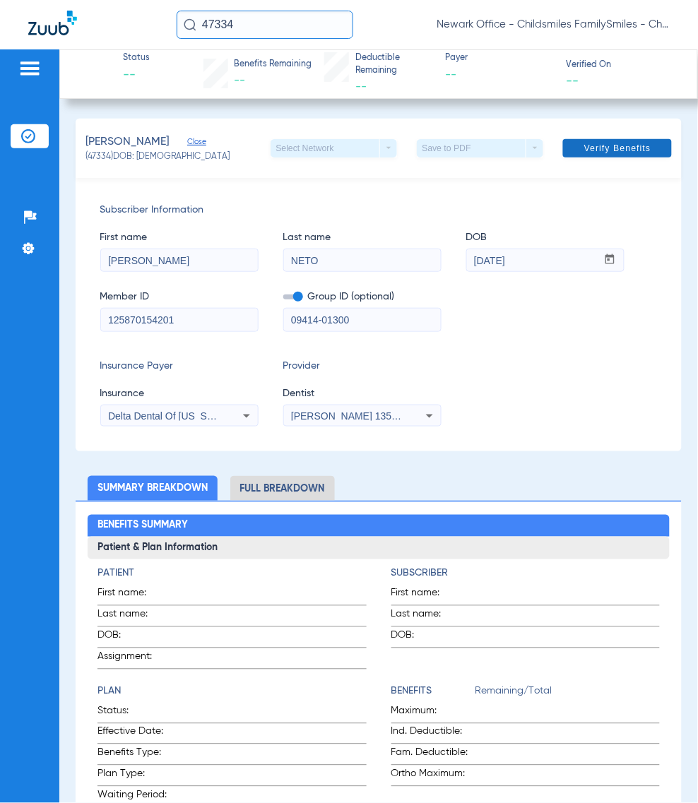
click at [599, 155] on span at bounding box center [617, 148] width 109 height 34
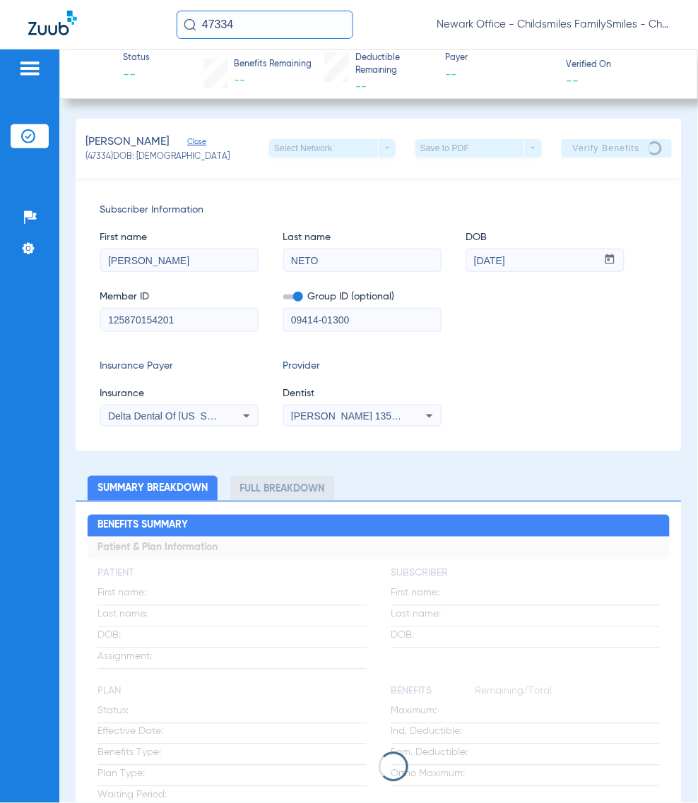
drag, startPoint x: 614, startPoint y: 345, endPoint x: 85, endPoint y: 178, distance: 554.6
click at [614, 346] on div "Subscriber Information First name ANTONIO Last name NETO DOB mm / dd / yyyy 01/…" at bounding box center [379, 314] width 607 height 273
click at [556, 429] on div "Subscriber Information First name ANTONIO Last name NETO DOB mm / dd / yyyy 01/…" at bounding box center [379, 314] width 607 height 273
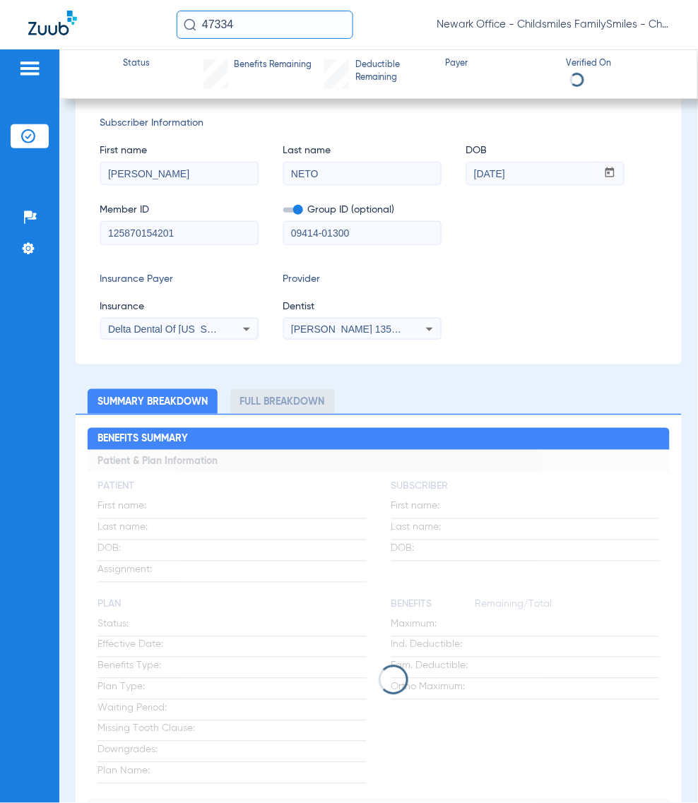
scroll to position [88, 0]
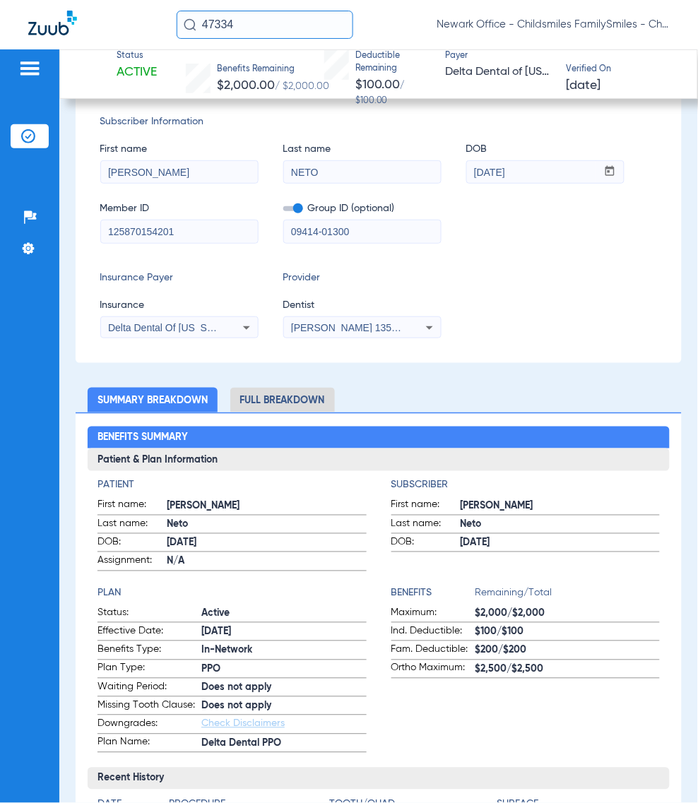
click at [304, 398] on li "Full Breakdown" at bounding box center [282, 400] width 105 height 25
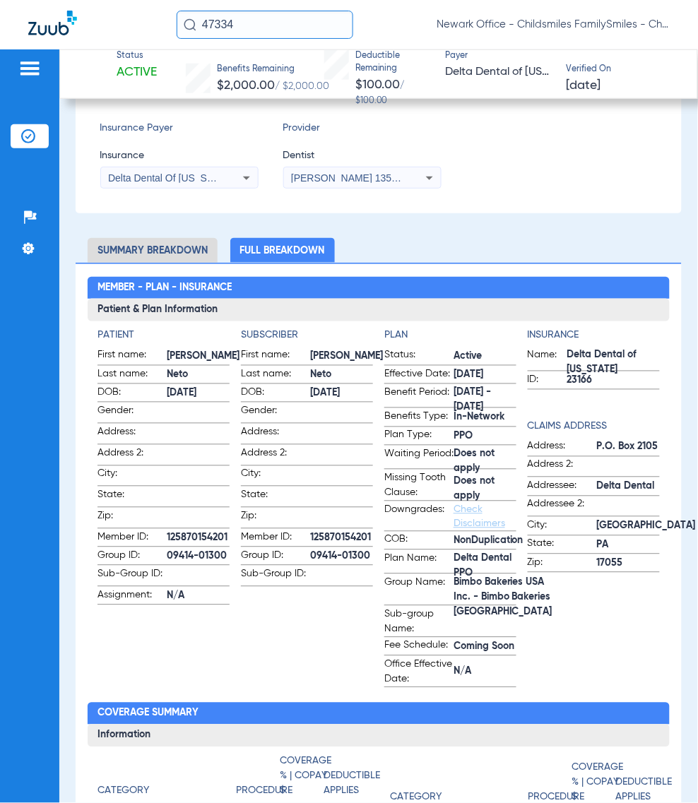
scroll to position [265, 0]
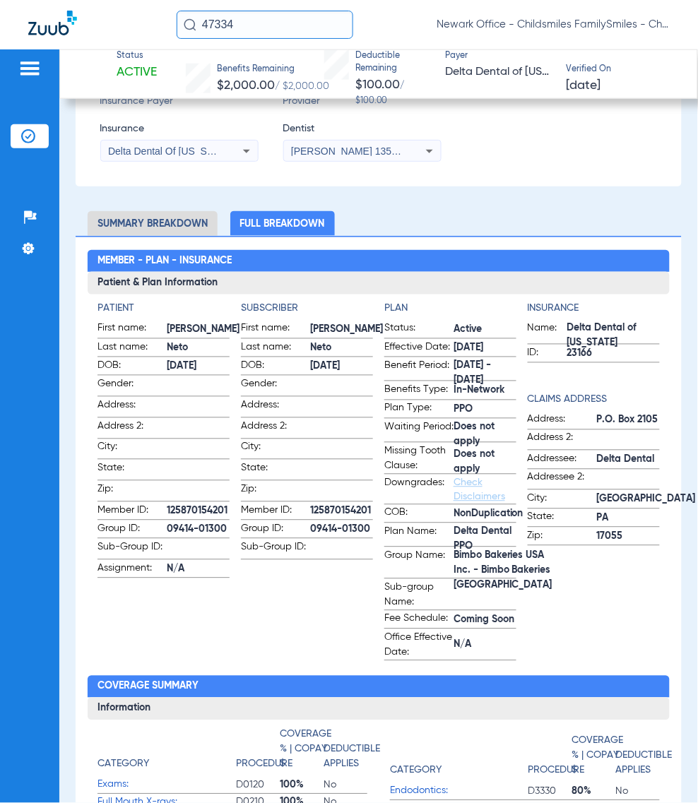
click at [206, 504] on span "125870154201" at bounding box center [198, 511] width 63 height 15
copy span "125870154201"
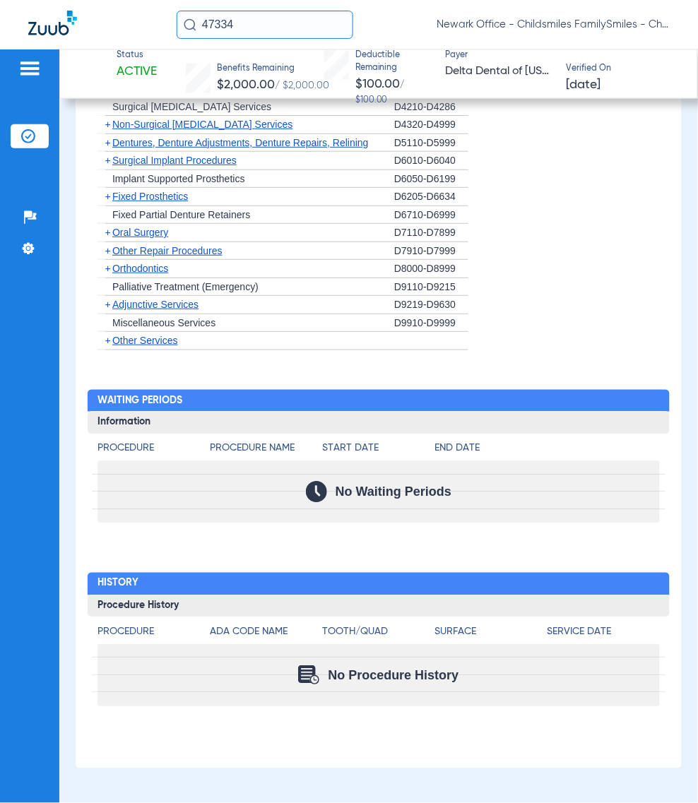
scroll to position [2392, 0]
click at [500, 319] on li "+ Miscellaneous Services D9910-D9999" at bounding box center [378, 323] width 562 height 18
click at [259, 9] on div "47334 Newark Office - Childsmiles FamilySmiles - ChildSmiles PA - Newark Genera…" at bounding box center [349, 24] width 698 height 49
drag, startPoint x: 259, startPoint y: 13, endPoint x: 256, endPoint y: 25, distance: 12.5
click at [256, 25] on input "47334" at bounding box center [265, 25] width 177 height 28
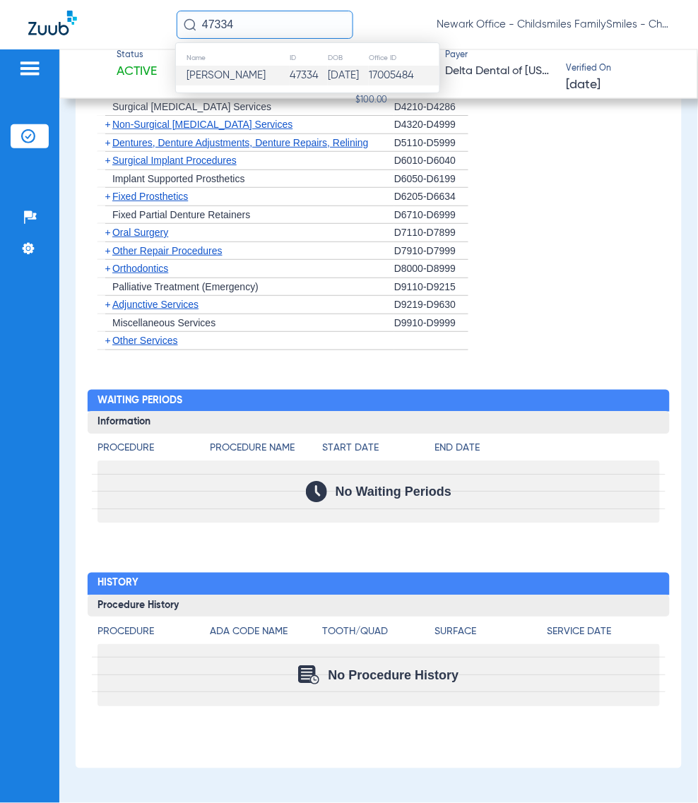
drag, startPoint x: 256, startPoint y: 25, endPoint x: 256, endPoint y: 35, distance: 10.6
paste input "162481"
type input "162481"
click at [238, 81] on span "Christina Valentin" at bounding box center [225, 75] width 79 height 11
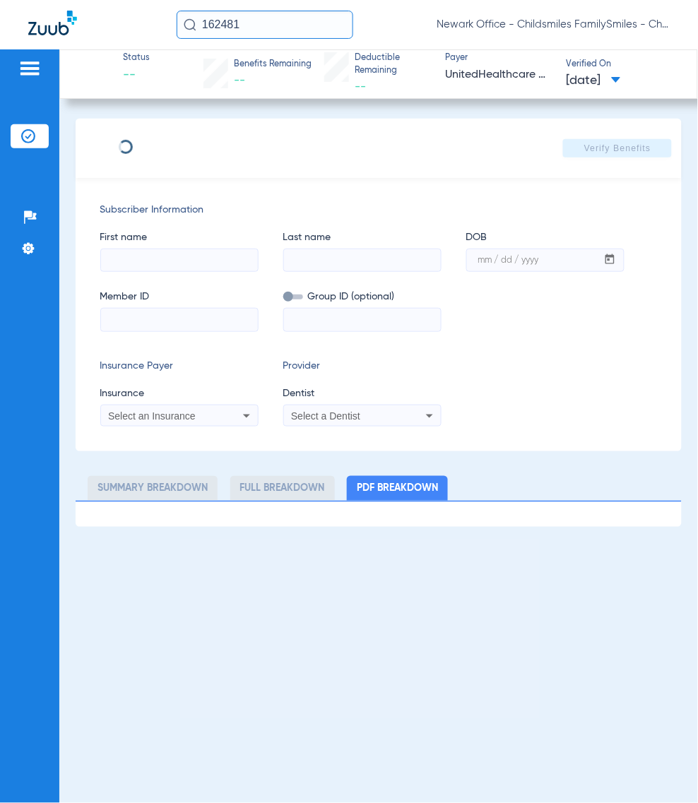
type input "CHRISTINA"
type input "VALENTIN"
type input "07/06/1994"
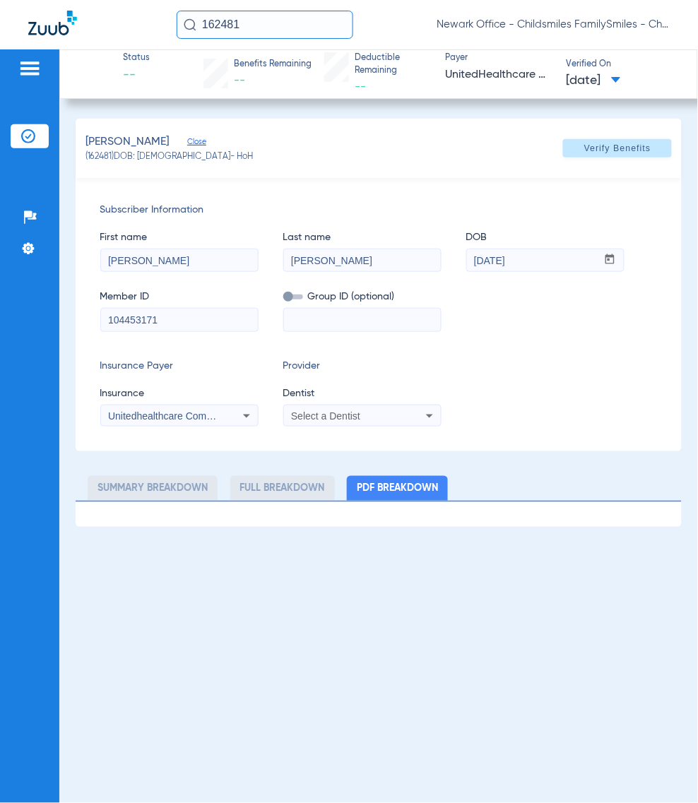
click at [251, 12] on input "162481" at bounding box center [265, 25] width 177 height 28
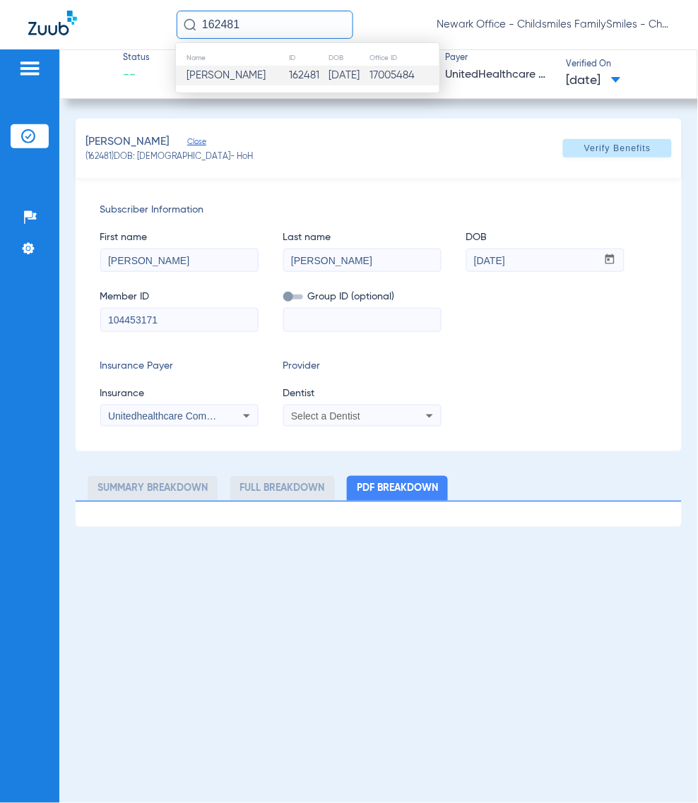
click at [200, 320] on input "104453171" at bounding box center [179, 320] width 157 height 23
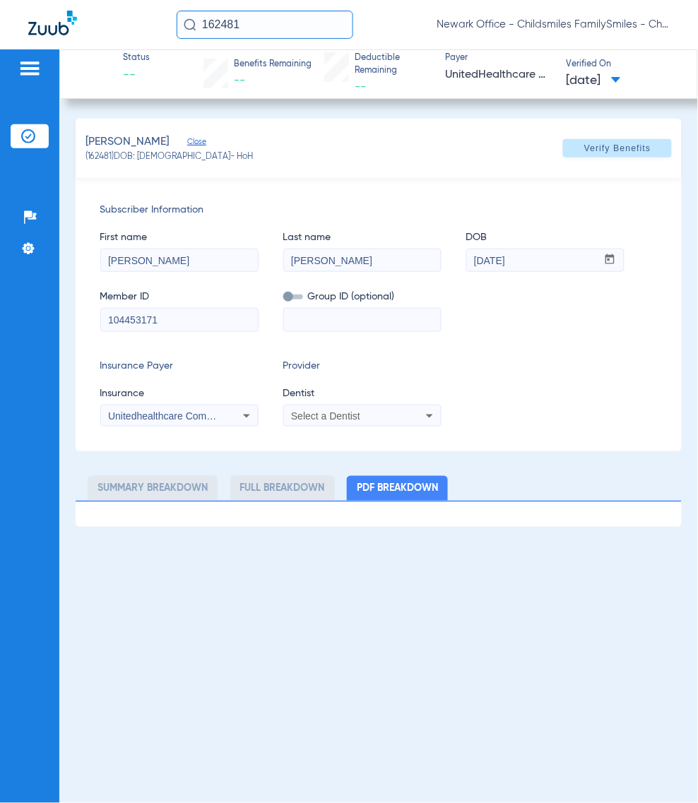
paste input "3HZN85849860"
drag, startPoint x: 228, startPoint y: 320, endPoint x: -140, endPoint y: 273, distance: 370.9
click at [0, 273] on html "162481 Newark Office - Childsmiles FamilySmiles - ChildSmiles PA - Newark Gener…" at bounding box center [349, 401] width 698 height 803
paste input
type input "3HZN85849860"
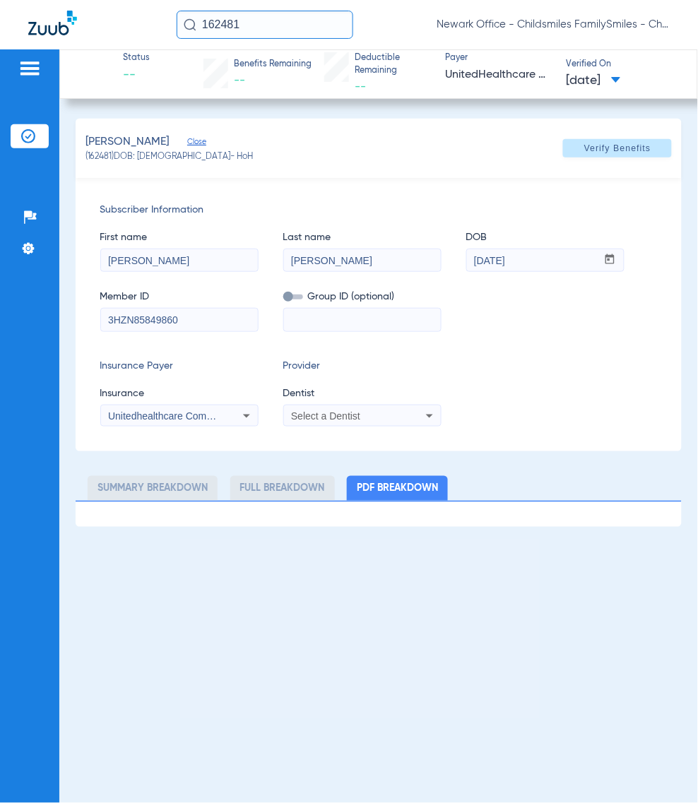
click at [302, 299] on span at bounding box center [293, 296] width 20 height 5
click at [283, 299] on input "checkbox" at bounding box center [283, 299] width 0 height 0
click at [330, 330] on input at bounding box center [362, 320] width 157 height 23
type input "07/06/1994"
click at [225, 415] on div "Unitedhealthcare Community Plan - Nj - (Hub)" at bounding box center [179, 415] width 157 height 17
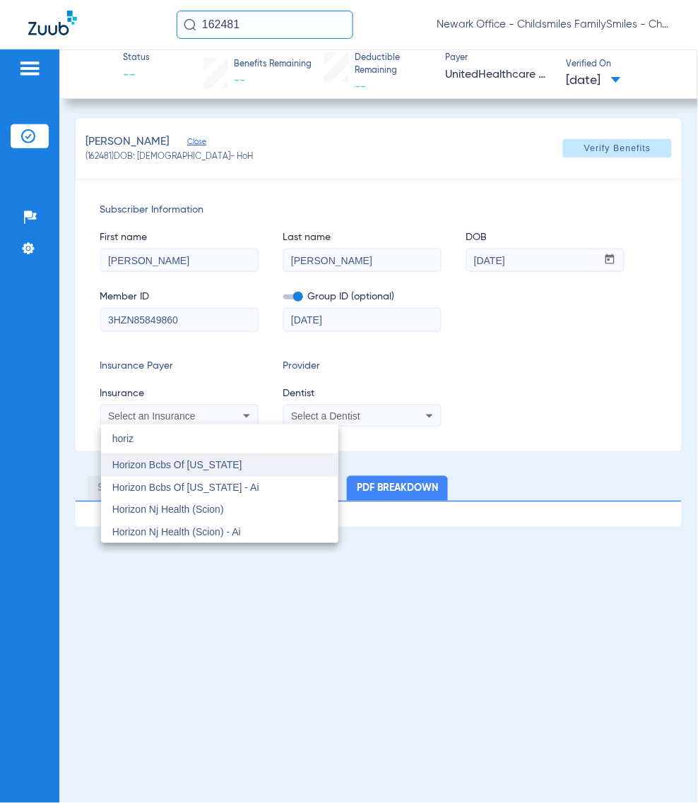
type input "horiz"
click at [234, 467] on span "Horizon Bcbs Of [US_STATE]" at bounding box center [177, 465] width 130 height 11
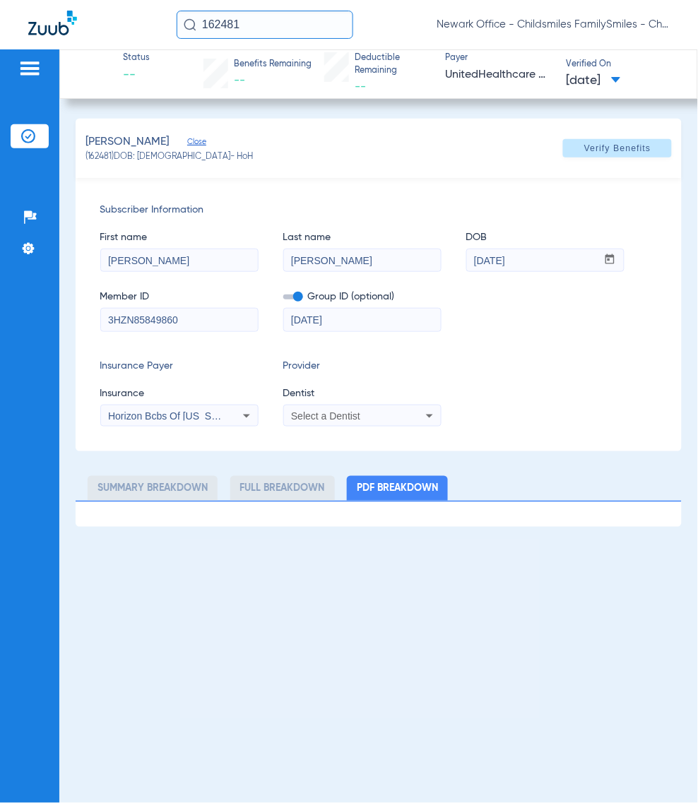
click at [319, 415] on span "Select a Dentist" at bounding box center [325, 415] width 69 height 11
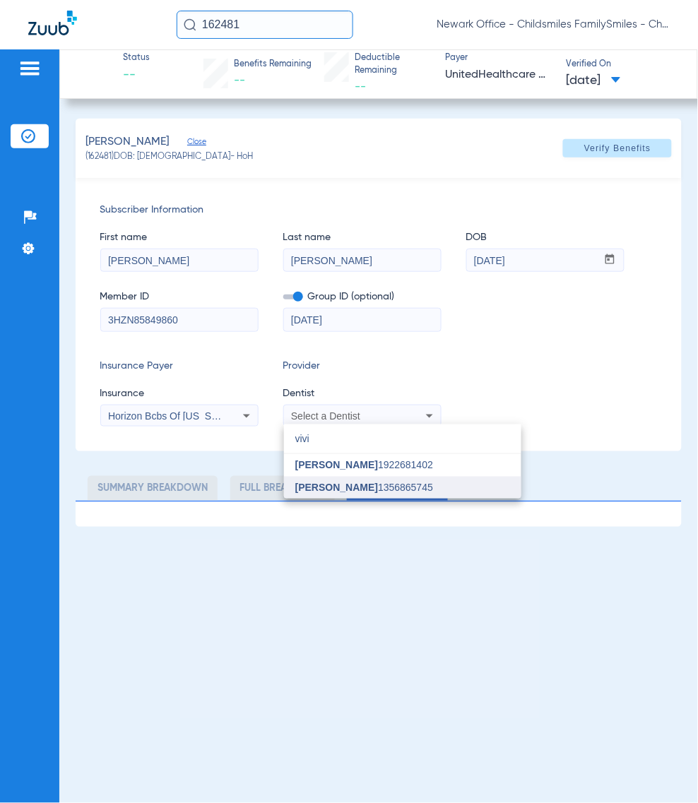
type input "vivi"
click at [381, 479] on mat-option "[PERSON_NAME] 1356865745" at bounding box center [402, 488] width 237 height 23
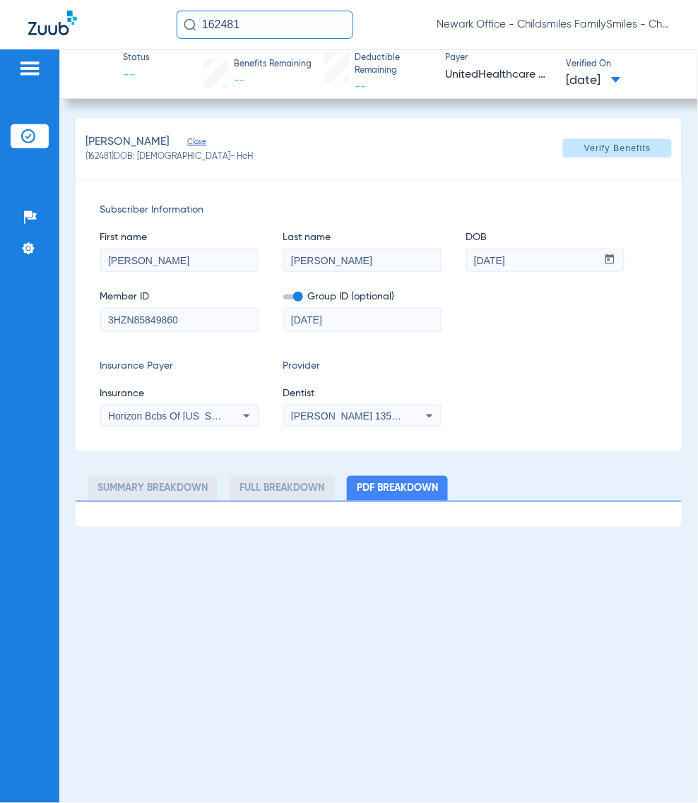
click at [601, 173] on div "VALENTIN, CHRISTINA Close (162481) DOB: 07/06/1994 - HoH Verify Benefits" at bounding box center [379, 148] width 607 height 59
click at [624, 152] on span "Verify Benefits" at bounding box center [617, 148] width 67 height 11
click at [541, 410] on div "Insurance Payer Insurance Horizon Bcbs Of New Jersey Provider Dentist Vivian Ki…" at bounding box center [378, 393] width 557 height 68
click at [607, 386] on div "Insurance Payer Insurance Horizon Bcbs Of New Jersey Provider Dentist Vivian Ki…" at bounding box center [378, 393] width 557 height 68
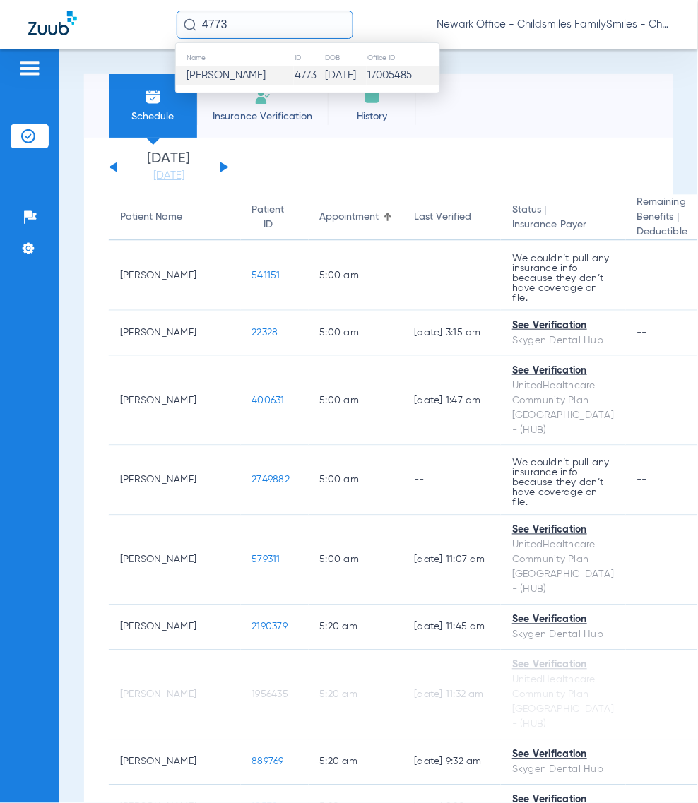
click at [286, 39] on div "4773 Name ID DOB Office ID Yamilet Varilias 4773 03/24/1983 17005485 Newark Off…" at bounding box center [349, 24] width 698 height 49
click at [273, 36] on input "4773" at bounding box center [265, 25] width 177 height 28
click at [244, 19] on input "4773" at bounding box center [265, 25] width 177 height 28
click at [241, 28] on input "4773" at bounding box center [265, 25] width 177 height 28
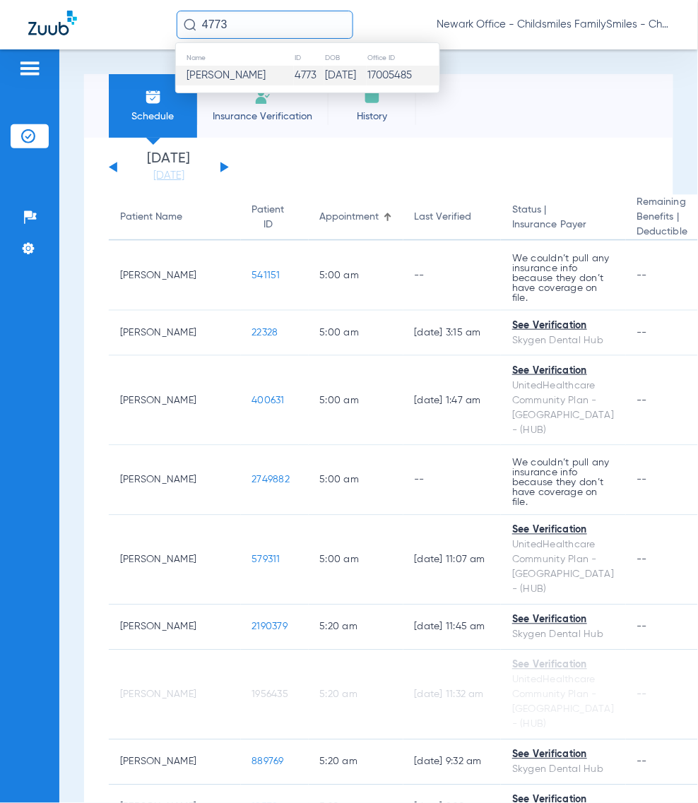
click at [241, 28] on input "4773" at bounding box center [265, 25] width 177 height 28
click at [247, 29] on input "4773" at bounding box center [265, 25] width 177 height 28
click at [237, 40] on div "4773 Name ID DOB Office ID Yamilet Varilias 4773 03/24/1983 17005485 Newark Off…" at bounding box center [349, 24] width 698 height 49
click at [290, 37] on input "4773" at bounding box center [265, 25] width 177 height 28
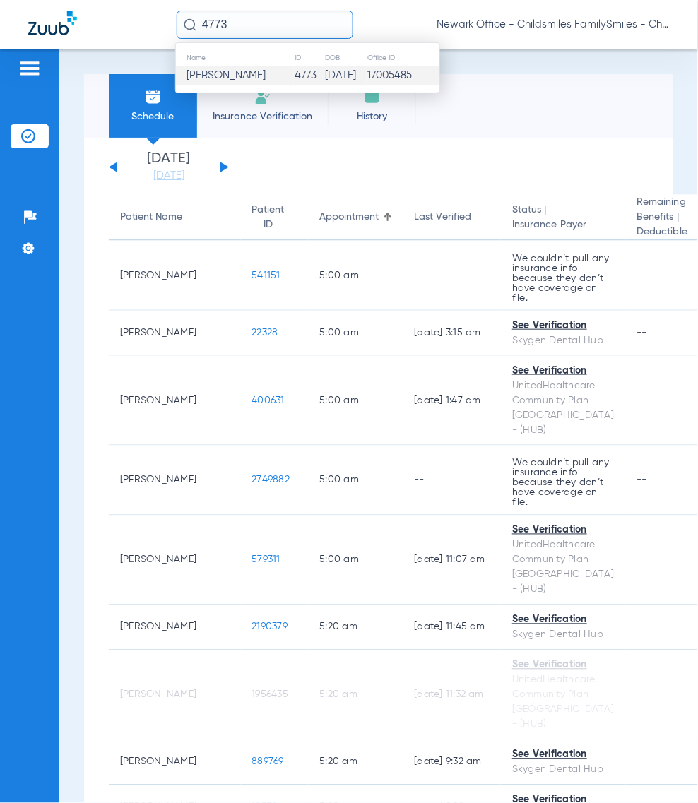
click at [292, 29] on input "4773" at bounding box center [265, 25] width 177 height 28
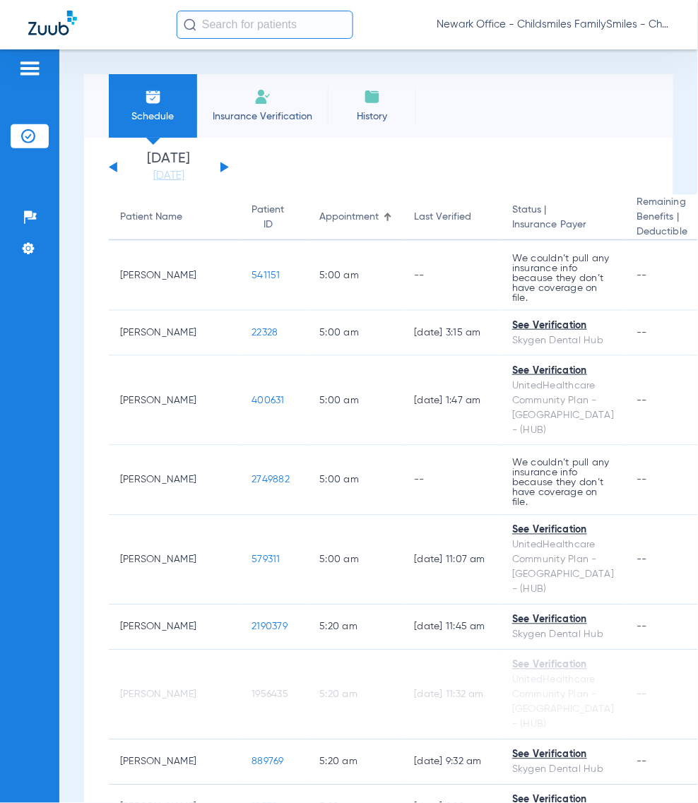
click at [311, 25] on input "text" at bounding box center [265, 25] width 177 height 28
click at [251, 94] on li "Insurance Verification" at bounding box center [262, 106] width 131 height 64
click at [246, 124] on li "Insurance Verification" at bounding box center [262, 106] width 131 height 64
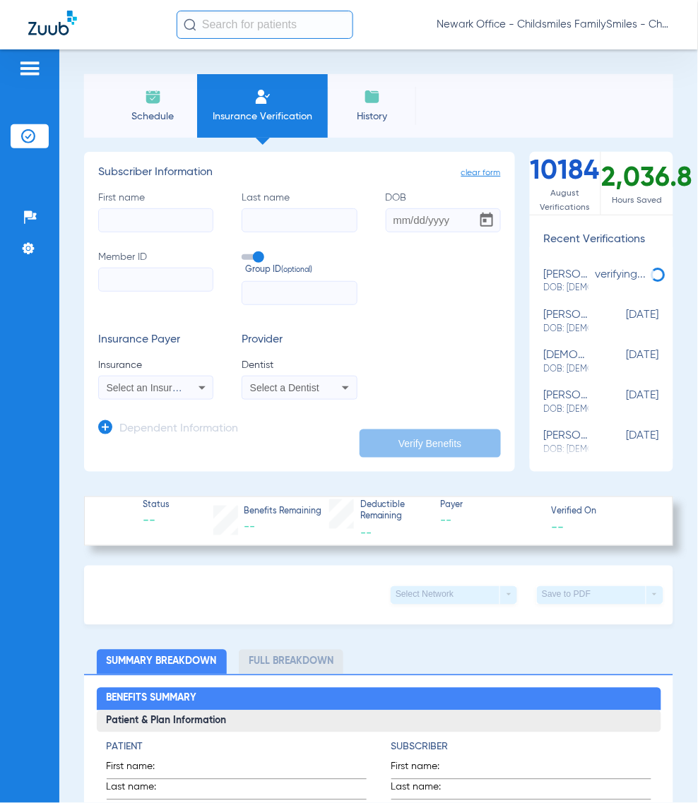
drag, startPoint x: 136, startPoint y: 421, endPoint x: 115, endPoint y: 422, distance: 21.2
click at [136, 422] on h3 "Dependent Information" at bounding box center [178, 429] width 119 height 14
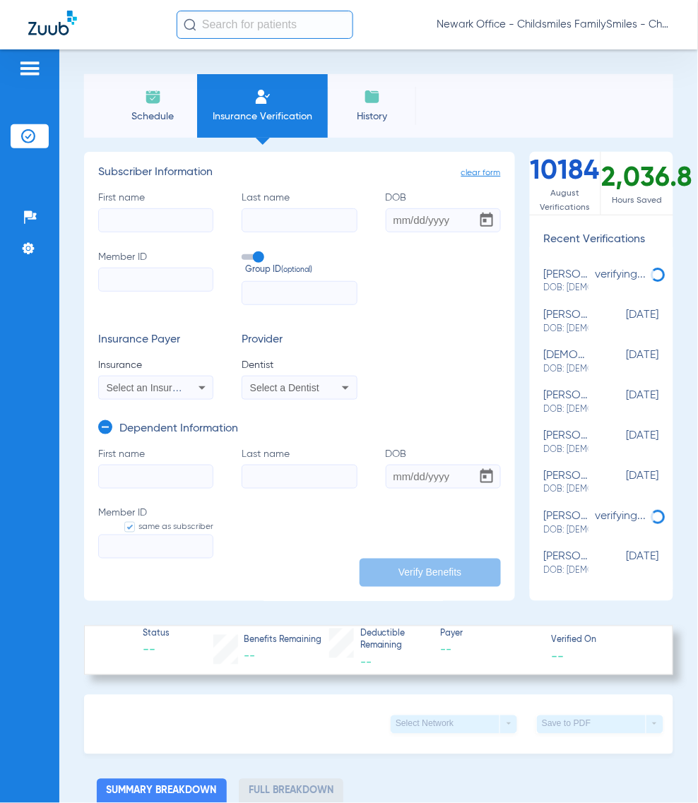
drag, startPoint x: 199, startPoint y: 492, endPoint x: 189, endPoint y: 474, distance: 21.2
click at [199, 492] on form "First name Last name DOB Member ID same as subscriber" at bounding box center [299, 511] width 403 height 129
click at [189, 471] on input "First name" at bounding box center [155, 477] width 115 height 24
paste input "AMIR"
type input "AMIR"
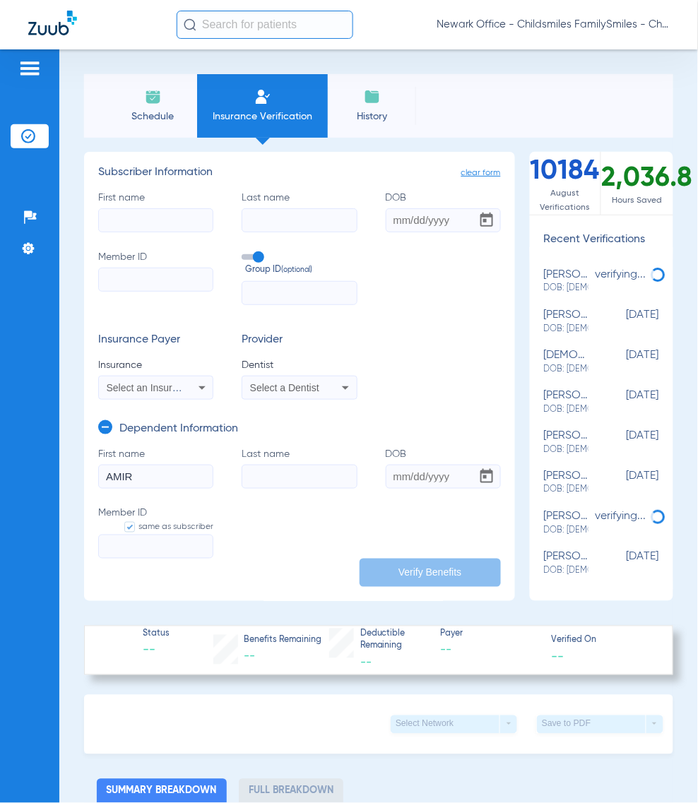
paste input "REEDER"
drag, startPoint x: 288, startPoint y: 470, endPoint x: 148, endPoint y: 470, distance: 139.8
click at [288, 470] on input "Last name" at bounding box center [299, 477] width 115 height 24
type input "REEDER"
click at [405, 473] on input "DOB" at bounding box center [443, 477] width 115 height 24
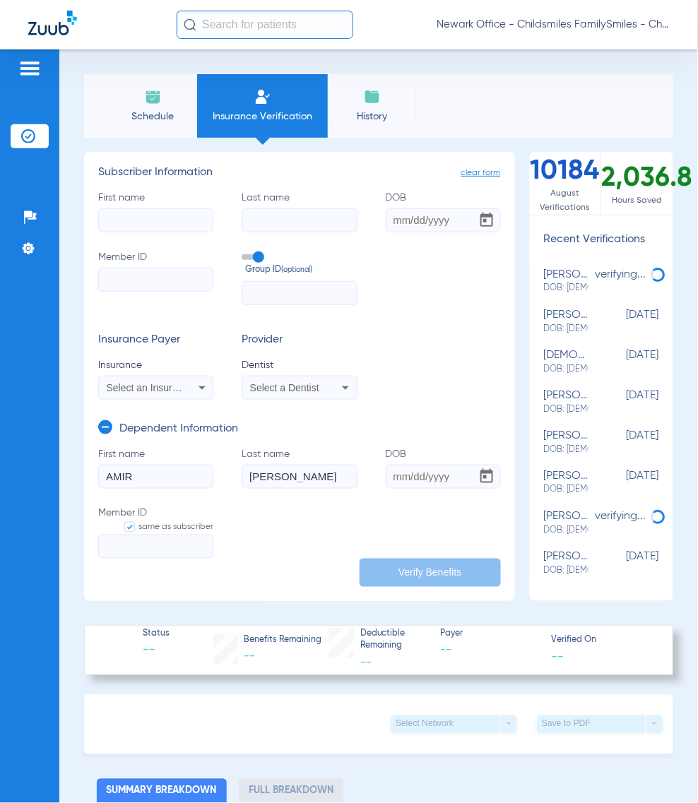
paste input "07/16/2014"
type input "07/16/2014"
click at [139, 545] on input "Member ID same as subscriber" at bounding box center [155, 547] width 115 height 24
paste input "3HZN85849860"
type input "3HZN85849860"
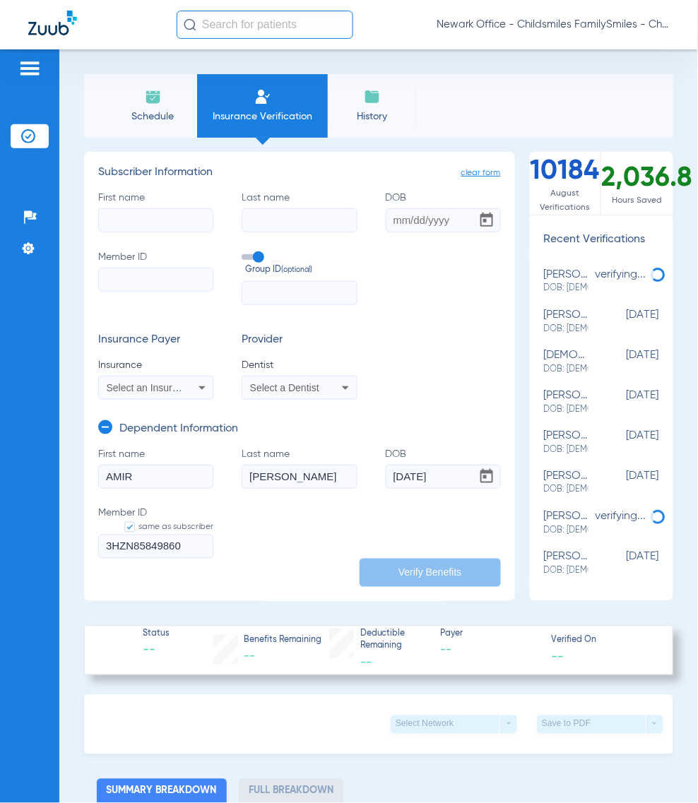
click at [148, 273] on input "Member ID" at bounding box center [155, 280] width 115 height 24
paste input "3HZN85849860"
type input "3HZN85849860"
click at [255, 290] on input "text" at bounding box center [299, 293] width 115 height 24
paste input "076107-1111"
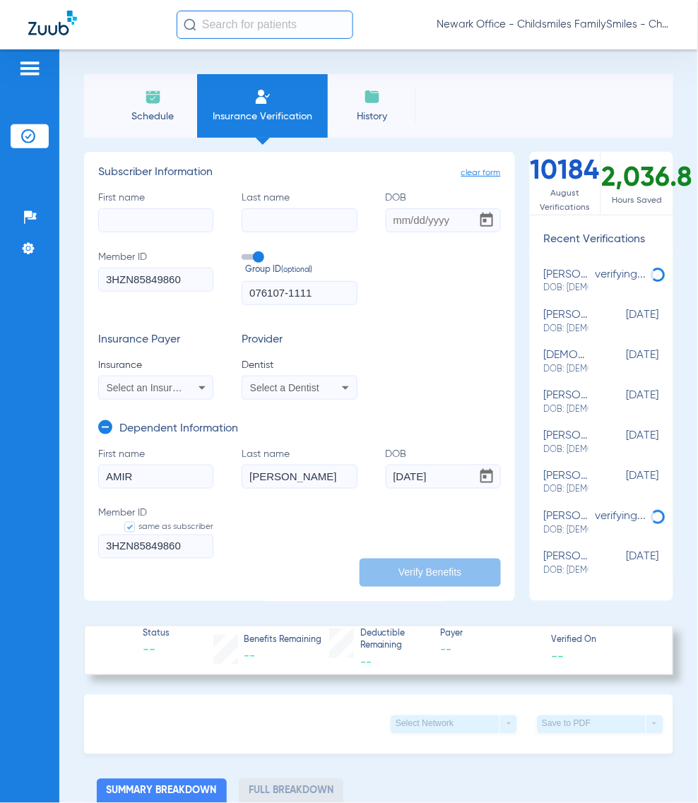
type input "076107-1111"
click at [99, 203] on label "First name" at bounding box center [155, 212] width 115 height 42
click at [99, 208] on input "First name" at bounding box center [155, 220] width 115 height 24
click at [166, 222] on input "First name" at bounding box center [155, 220] width 115 height 24
click at [139, 230] on input "First name Required" at bounding box center [155, 220] width 115 height 24
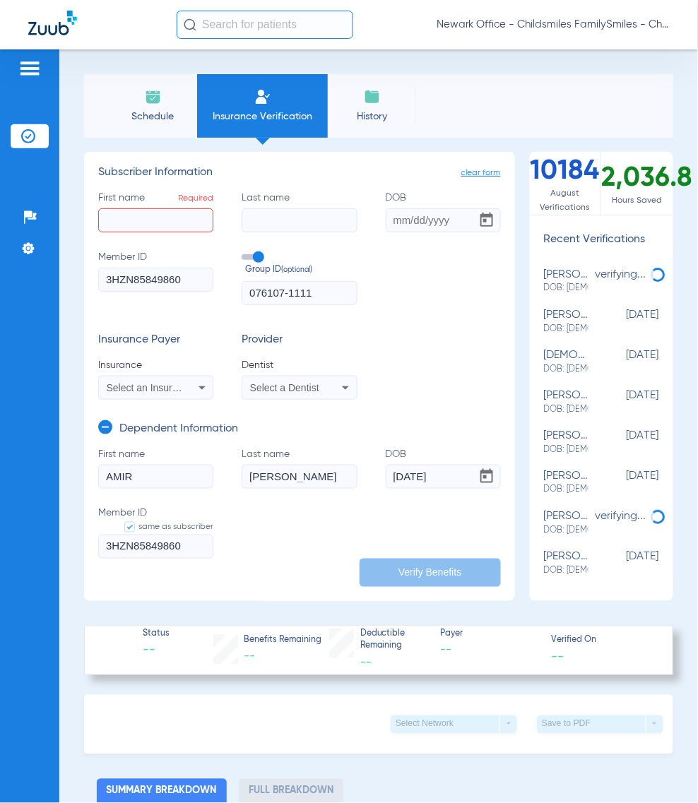
paste input "CHRISTINA"
type input "CHRISTINA"
paste input "VALENTIN"
click at [258, 214] on input "Last name" at bounding box center [299, 220] width 115 height 24
type input "VALENTIN"
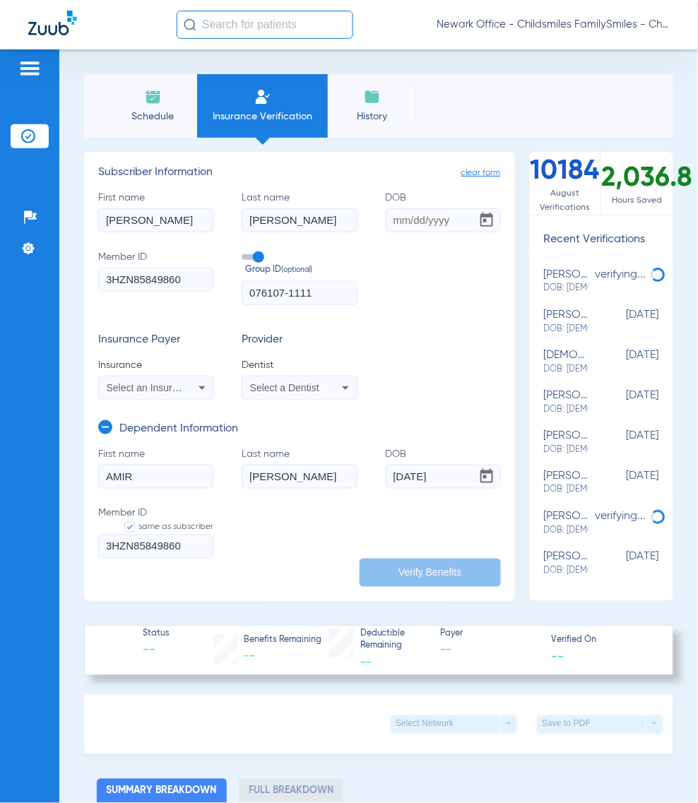
click at [391, 222] on input "DOB" at bounding box center [443, 220] width 115 height 24
paste input "07/06/1994"
type input "07/06/1994"
click at [145, 378] on mat-select "Select an Insurance" at bounding box center [155, 388] width 115 height 24
click at [142, 386] on span "Select an Insurance" at bounding box center [151, 387] width 88 height 11
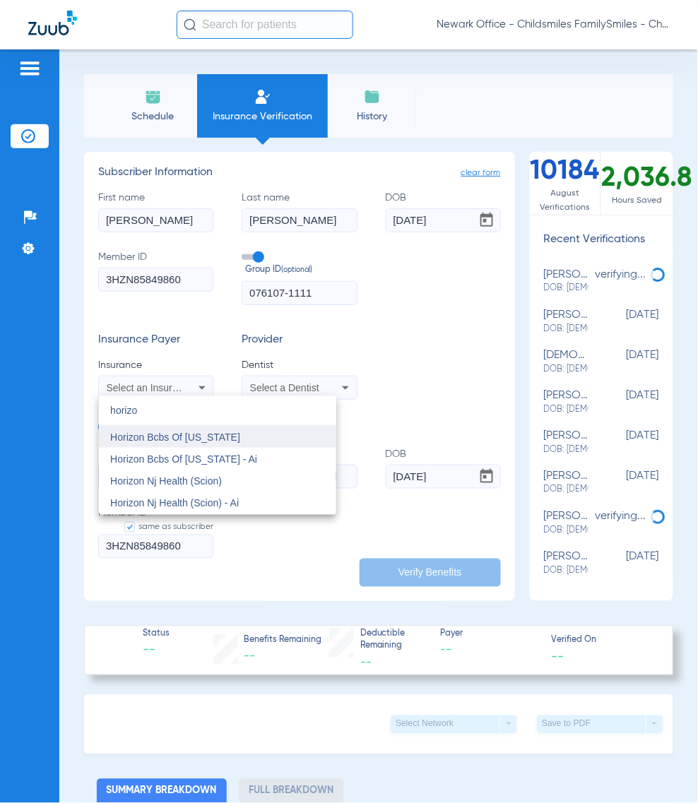
type input "horizo"
click at [188, 429] on mat-option "Horizon Bcbs Of [US_STATE]" at bounding box center [217, 437] width 237 height 23
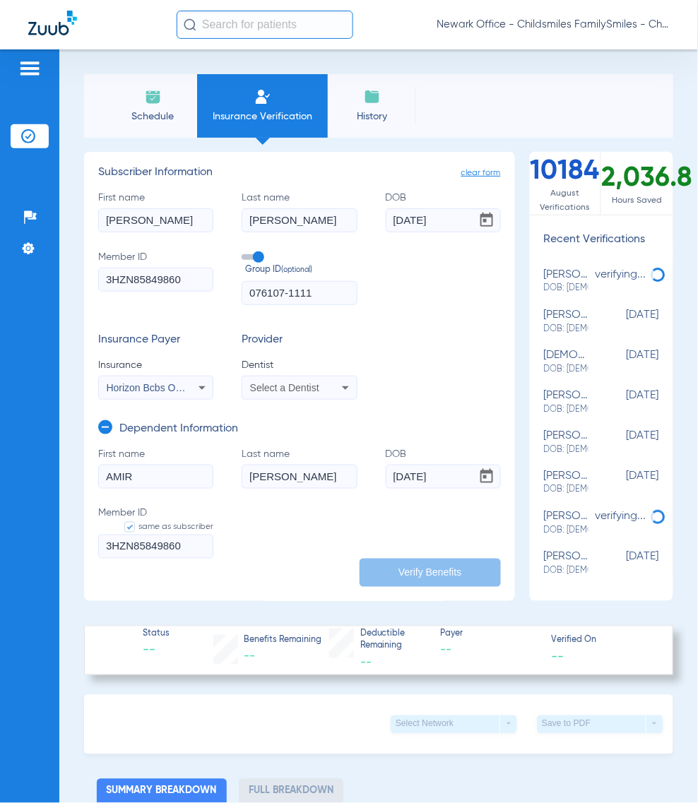
click at [275, 393] on div "Select a Dentist" at bounding box center [299, 387] width 114 height 17
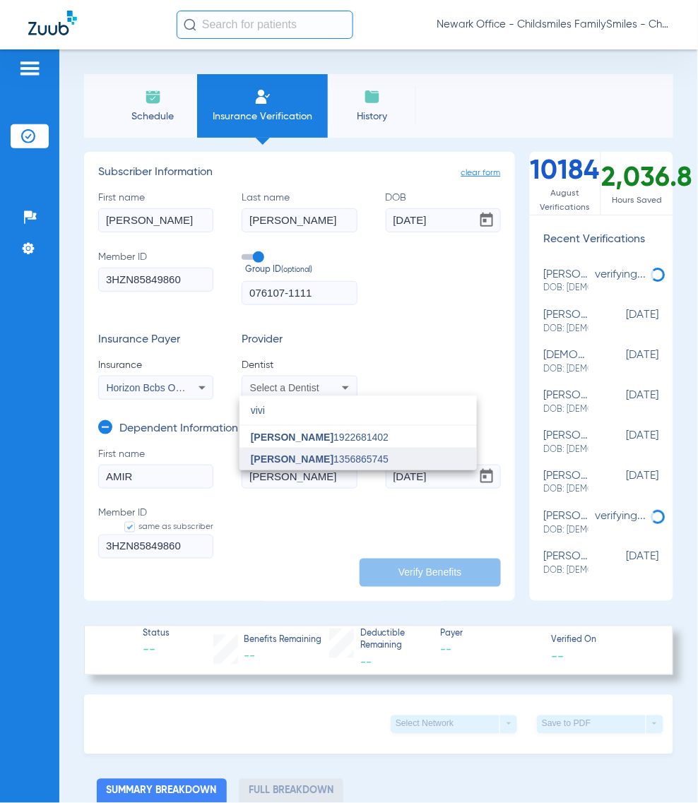
type input "vivi"
click at [311, 453] on mat-option "[PERSON_NAME] 1356865745" at bounding box center [357, 459] width 237 height 23
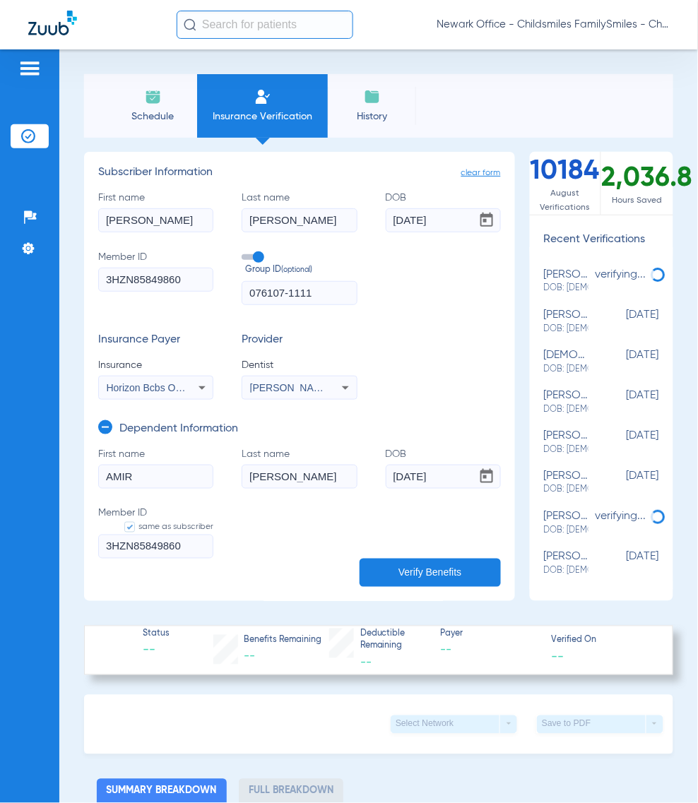
click at [407, 572] on button "Verify Benefits" at bounding box center [429, 573] width 141 height 28
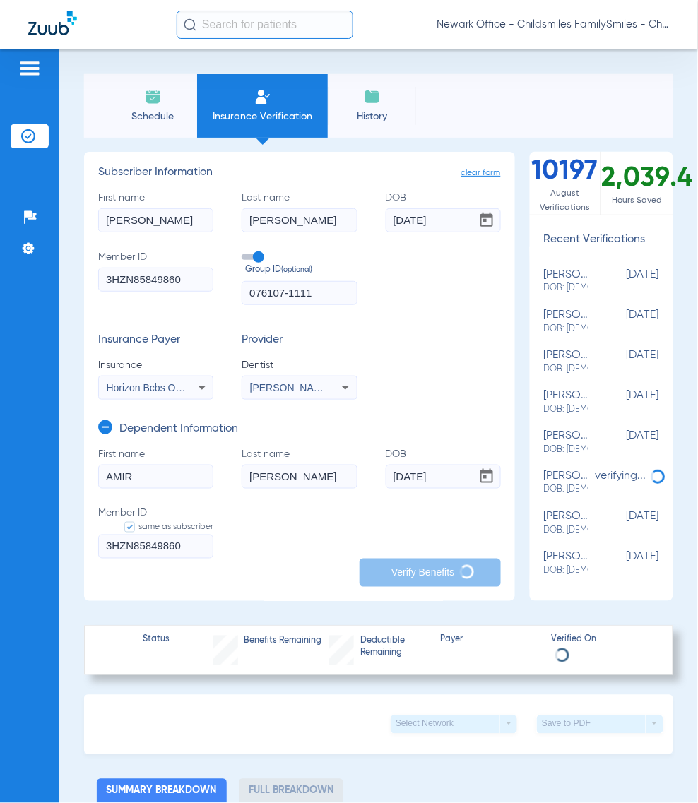
type input "CHRISTINA"
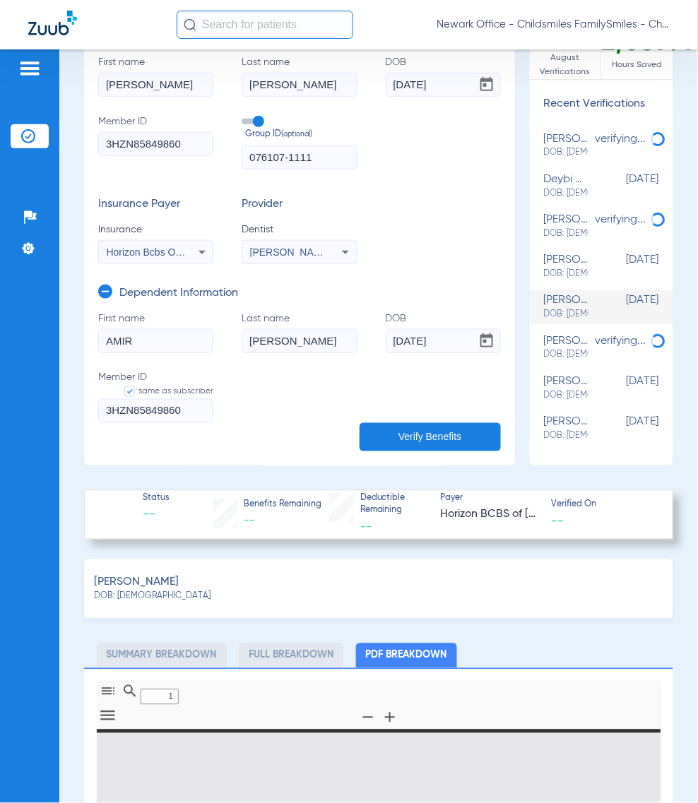
scroll to position [441, 0]
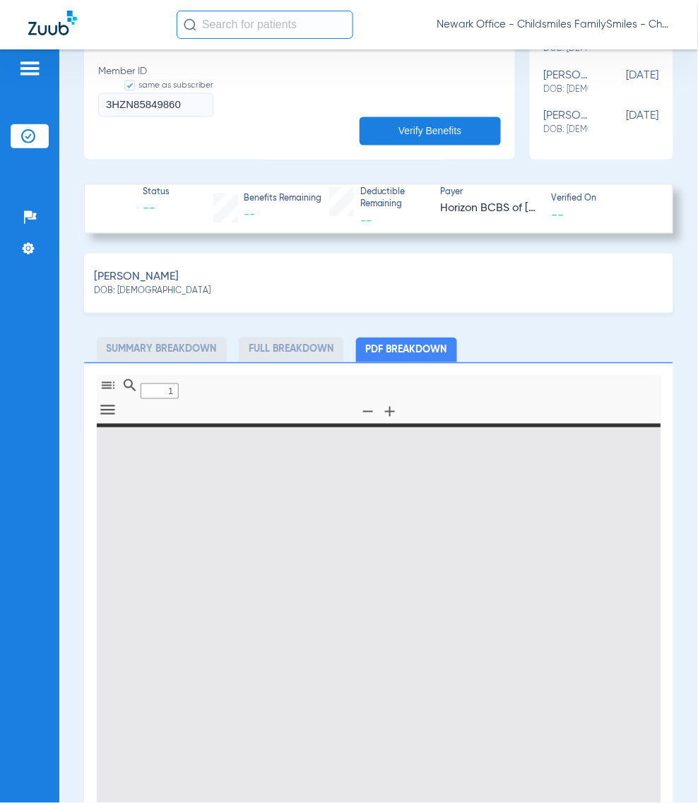
type input "0"
select select "page-width"
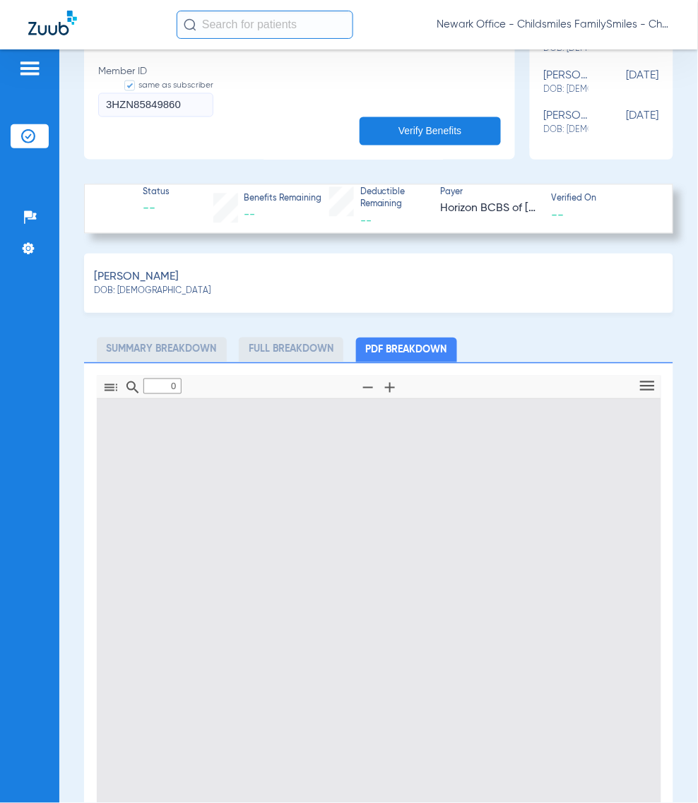
type input "1"
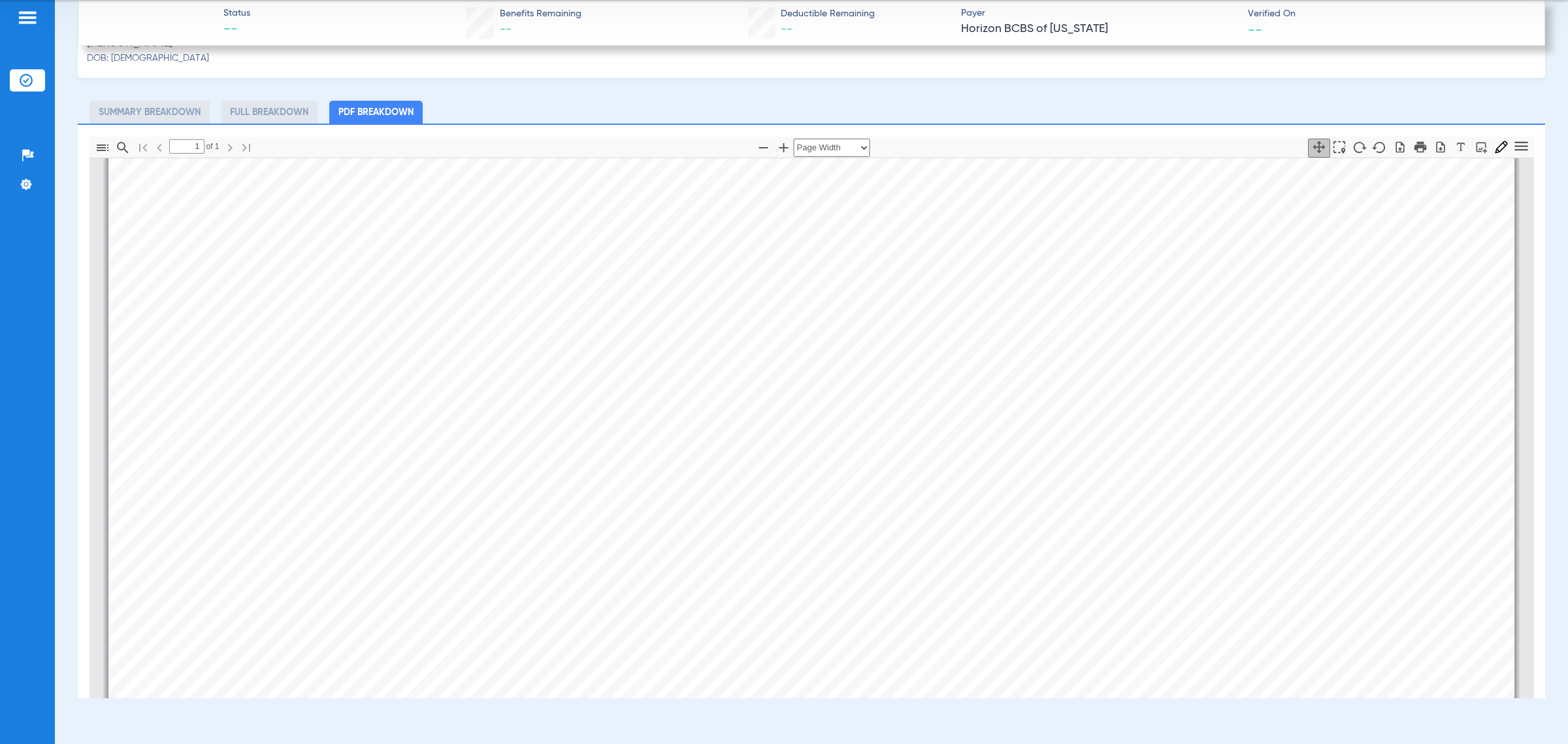
scroll to position [572, 0]
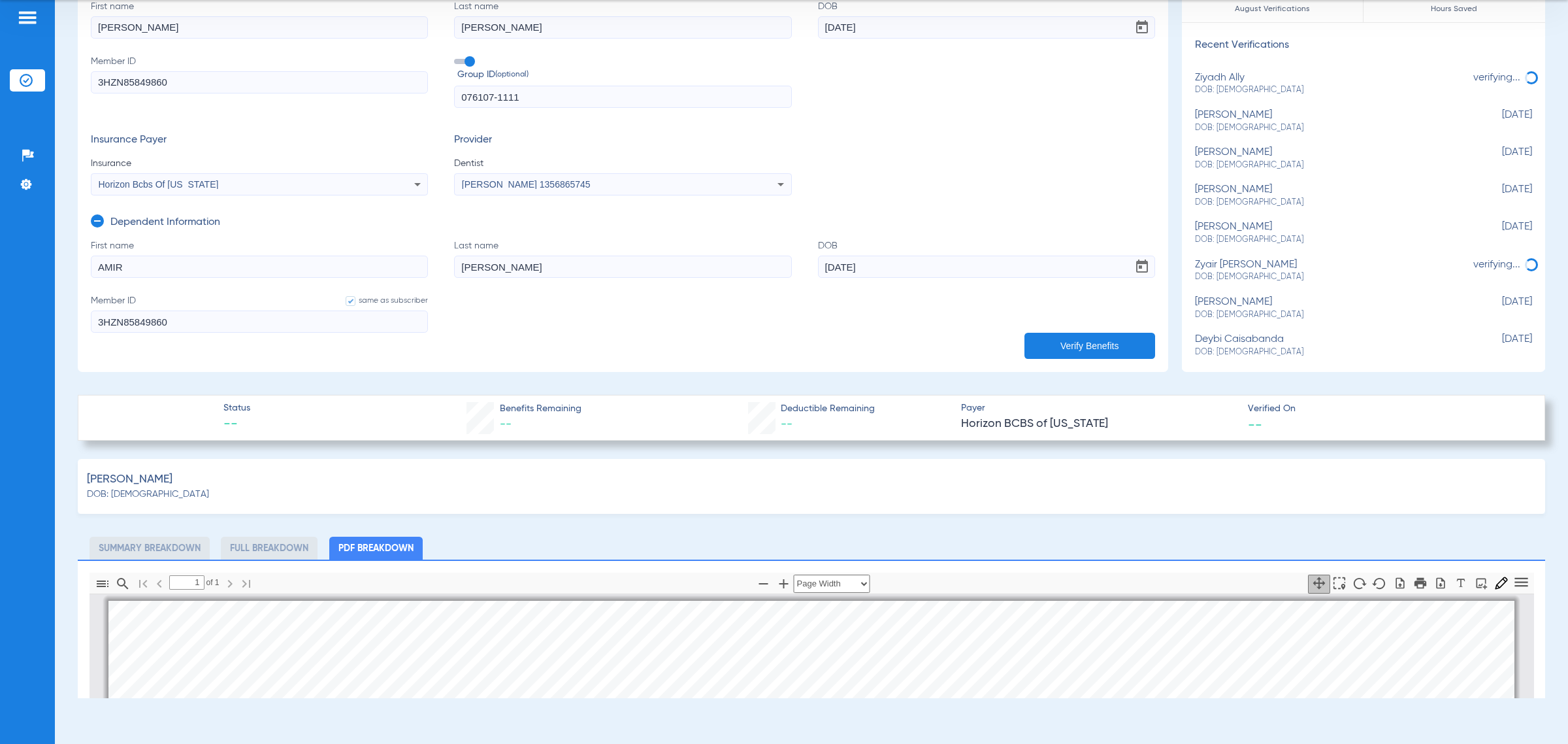
scroll to position [0, 0]
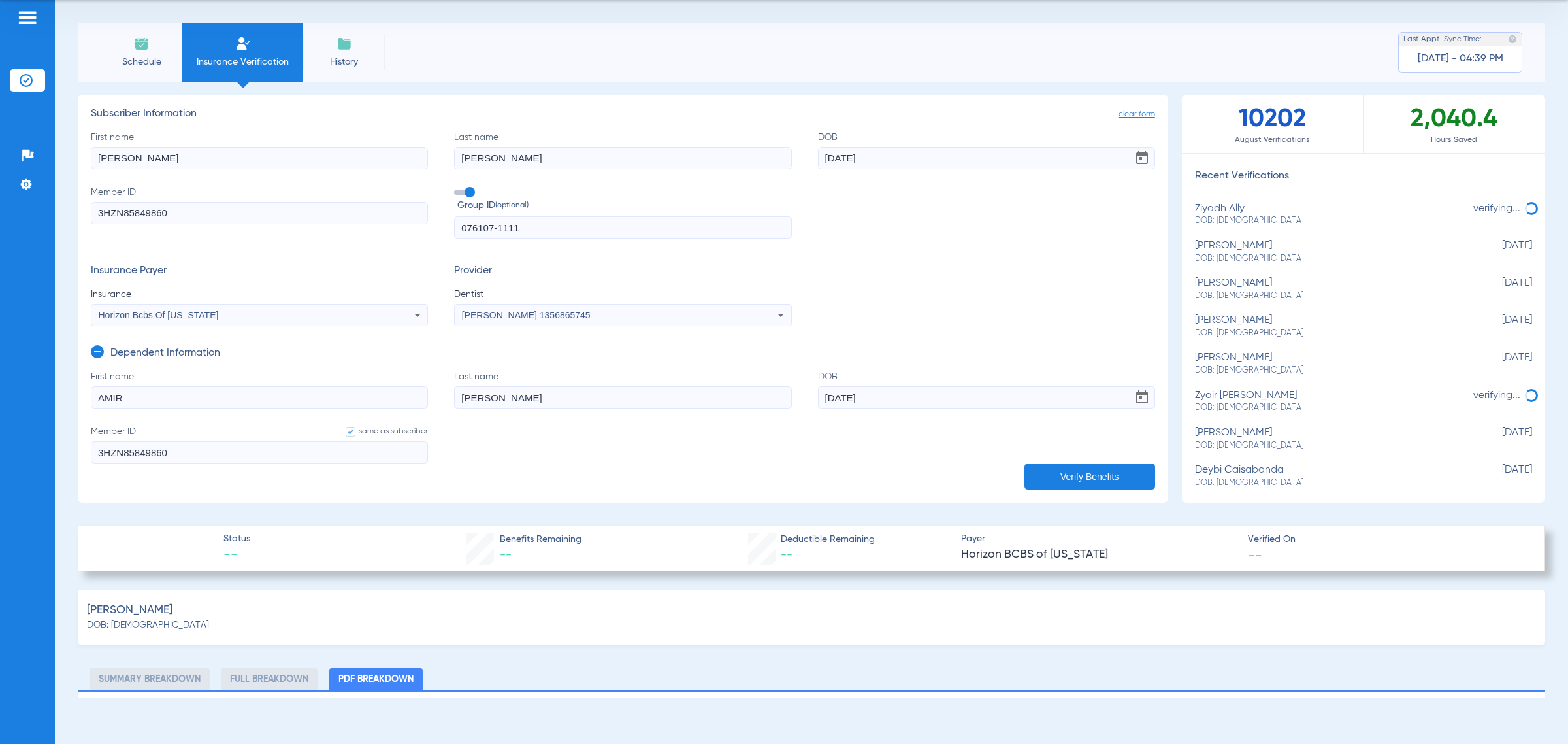
drag, startPoint x: 172, startPoint y: 395, endPoint x: 41, endPoint y: 399, distance: 131.1
click at [44, 402] on div "Patients Insurance Verification Setup Help Center Settings Schedule Insurance V…" at bounding box center [784, 372] width 1568 height 744
paste input "SILAH"
type input "ASILAH"
drag, startPoint x: 987, startPoint y: 406, endPoint x: 677, endPoint y: 390, distance: 310.4
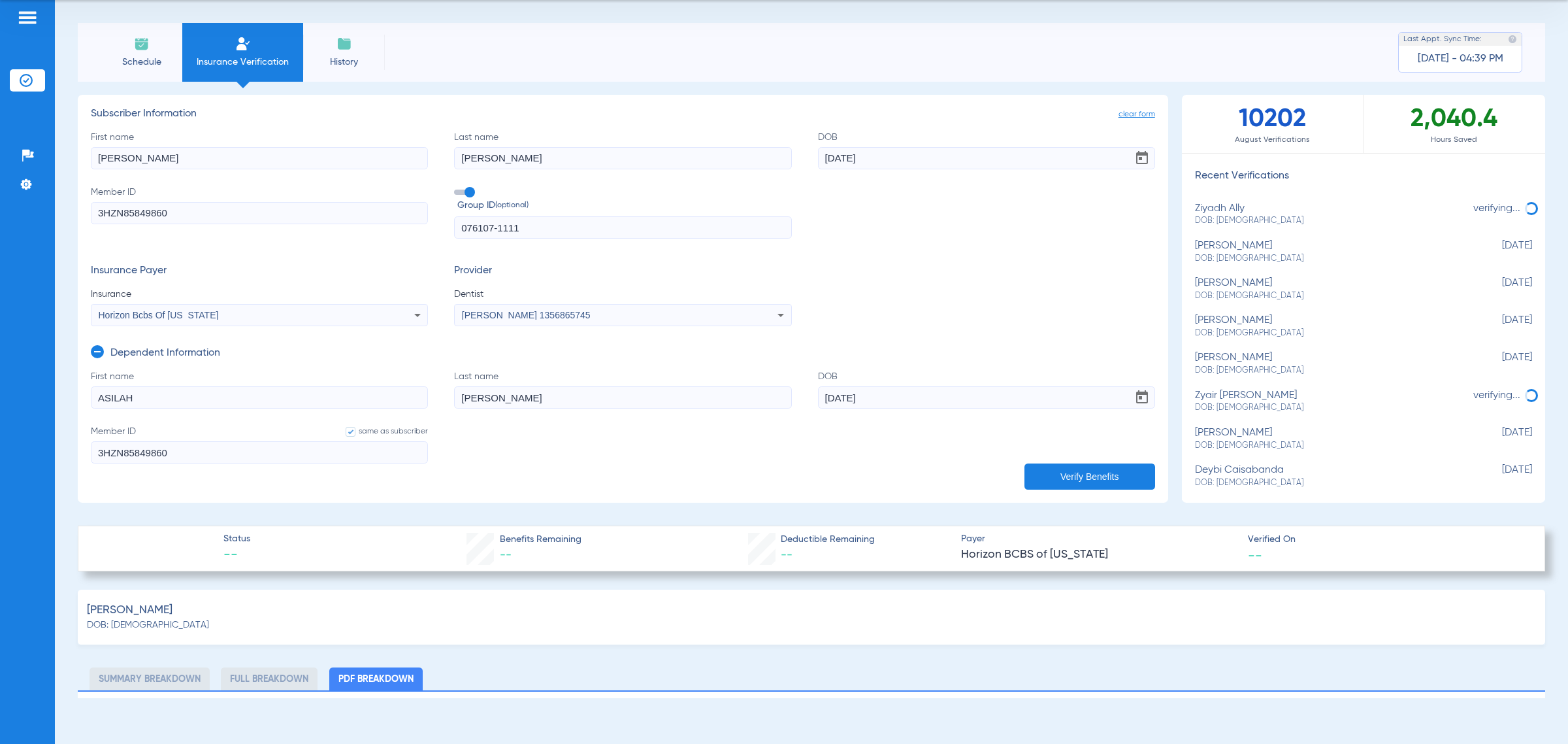
click at [645, 390] on form "First name ASILAH Last name REEDER DOB 07/16/2014 Member ID same as subscriber …" at bounding box center [623, 425] width 1064 height 110
paste input "9/15/2016"
type input "09/15/2016"
click at [645, 477] on button "Verify Benefits" at bounding box center [1089, 477] width 130 height 26
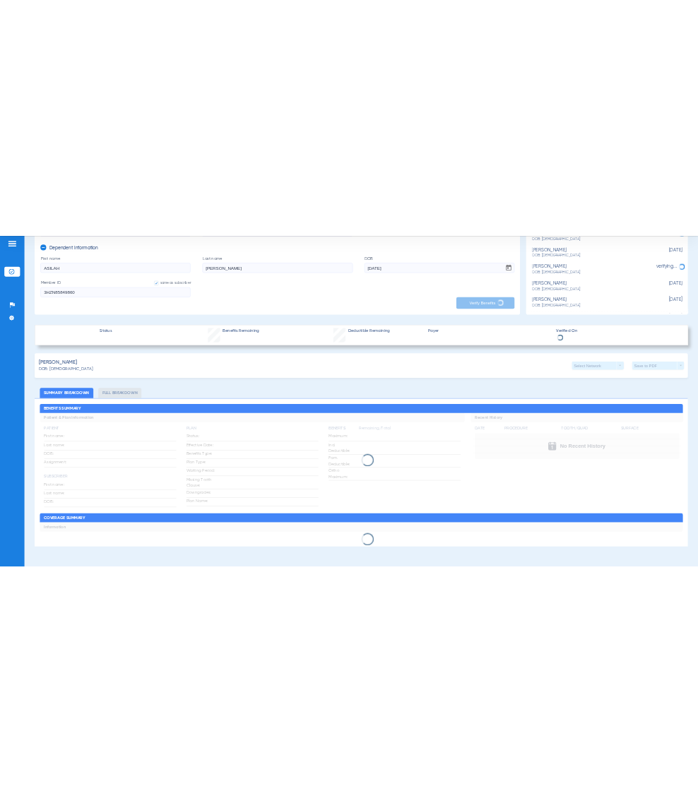
scroll to position [441, 0]
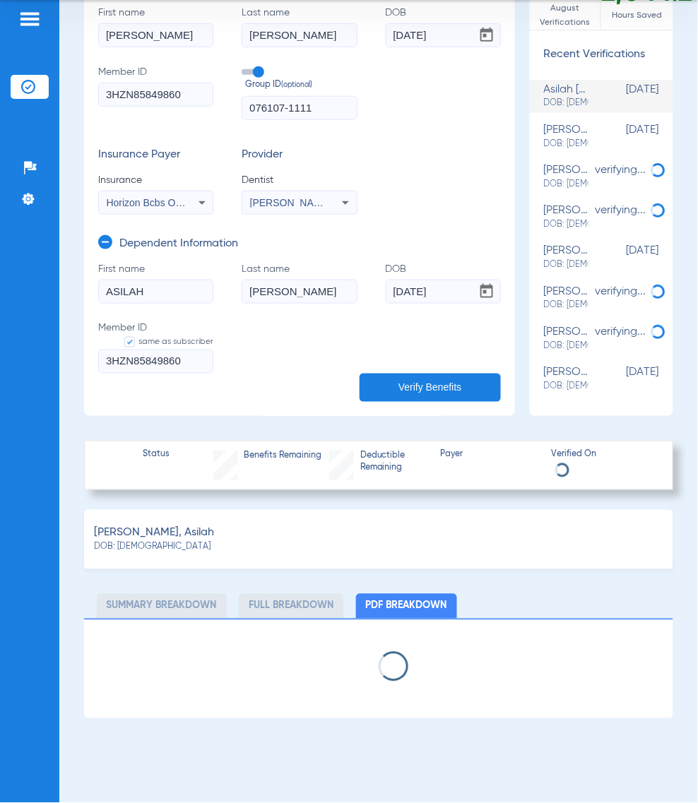
select select "page-width"
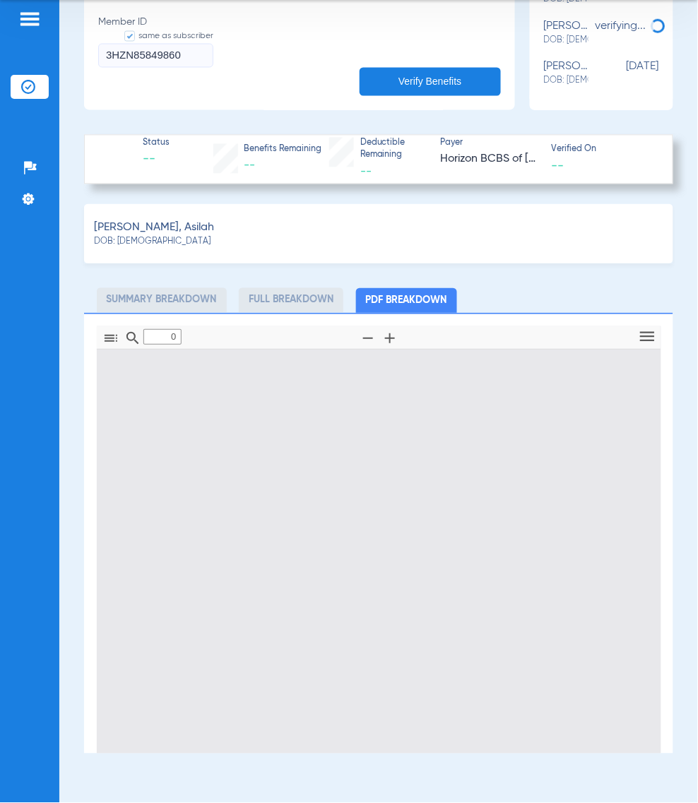
type input "1"
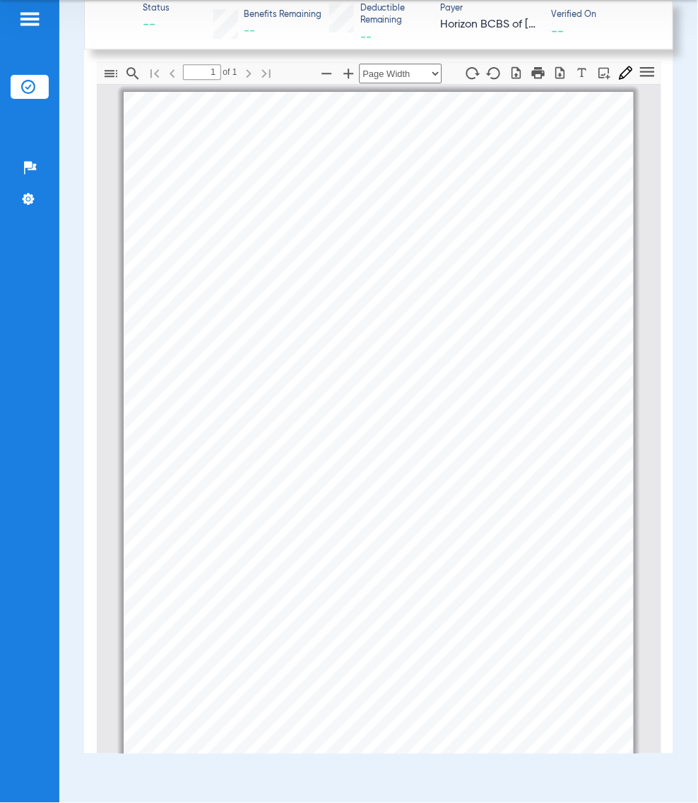
scroll to position [49, 0]
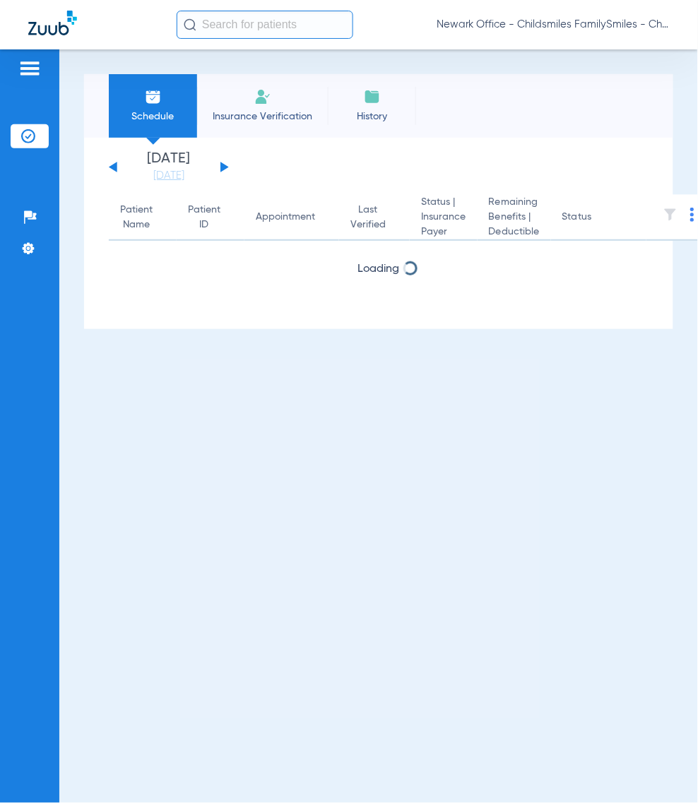
click at [251, 28] on input "text" at bounding box center [265, 25] width 177 height 28
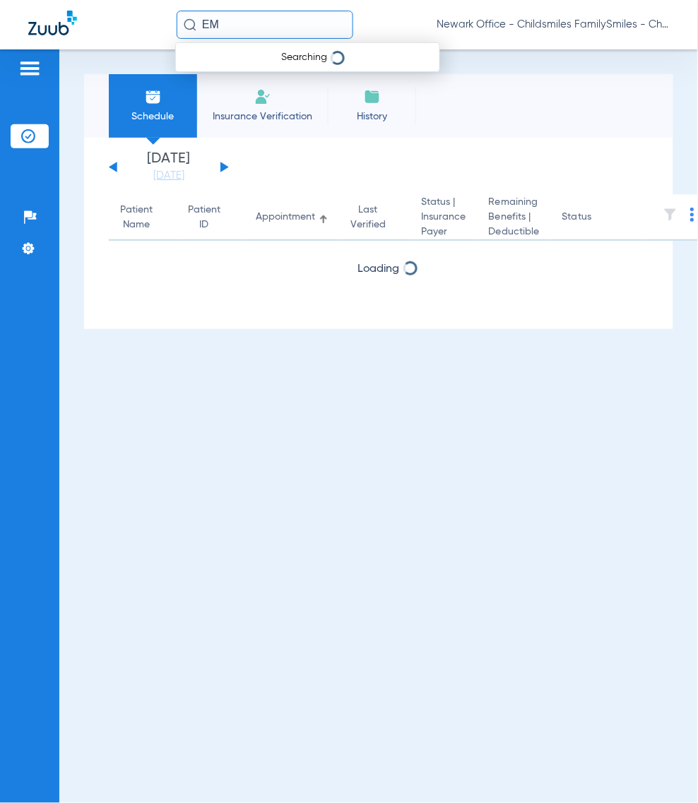
type input "E"
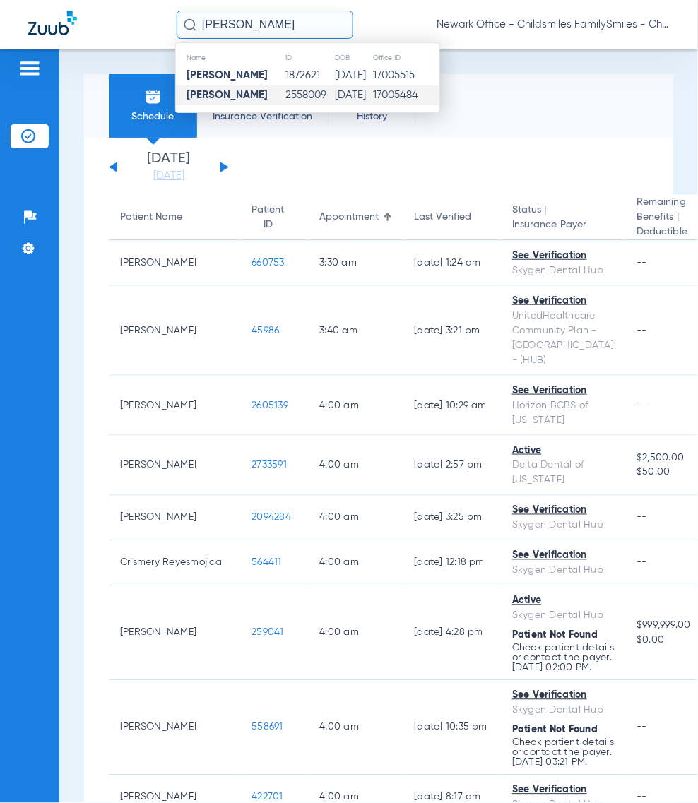
type input "[PERSON_NAME]"
click at [373, 99] on td "[DATE]" at bounding box center [354, 95] width 38 height 20
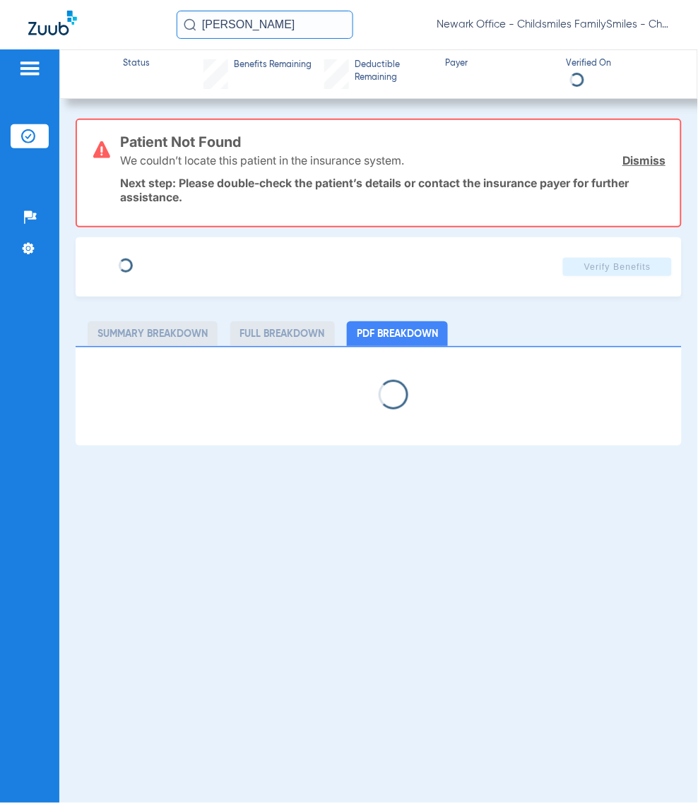
type input "[PERSON_NAME]"
type input "[DATE]"
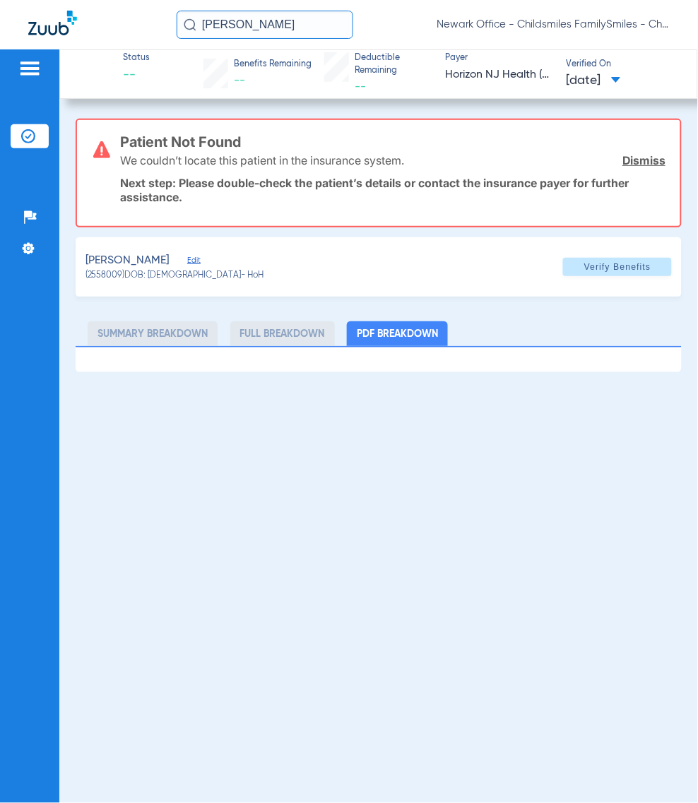
click at [194, 258] on span "Edit" at bounding box center [193, 262] width 13 height 13
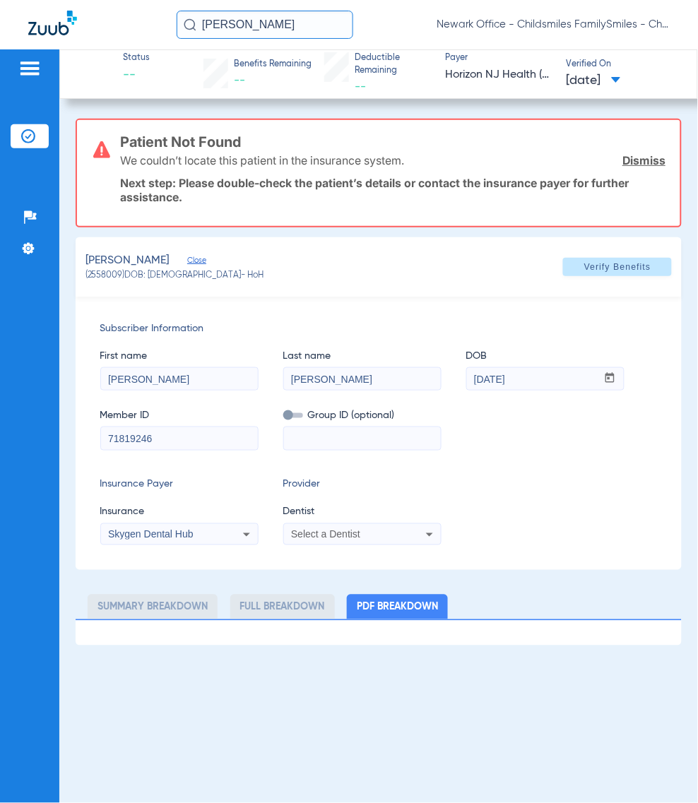
click at [206, 458] on div "Subscriber Information First name [PERSON_NAME] Last name [PERSON_NAME] mm / dd…" at bounding box center [379, 433] width 607 height 273
drag, startPoint x: 188, startPoint y: 433, endPoint x: 26, endPoint y: 442, distance: 162.0
click at [26, 442] on div "Patients Insurance Verification Setup Help Center Settings Status -- Benefits R…" at bounding box center [349, 450] width 698 height 803
type input "3HZN1421986"
click at [288, 413] on span at bounding box center [293, 415] width 20 height 5
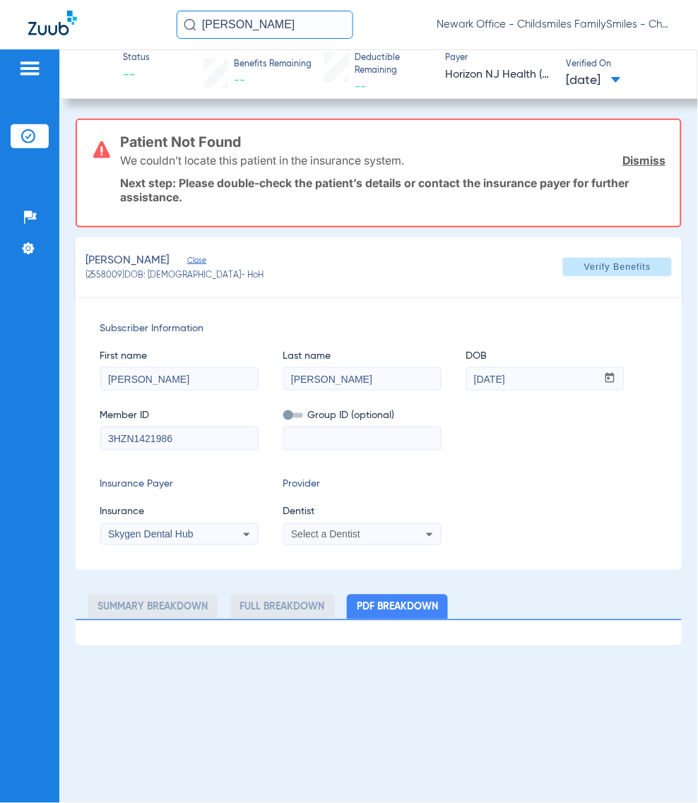
click at [283, 418] on input "checkbox" at bounding box center [283, 418] width 0 height 0
click at [343, 433] on input at bounding box center [362, 438] width 157 height 23
type input "51-851F9"
click at [238, 535] on icon at bounding box center [246, 534] width 17 height 17
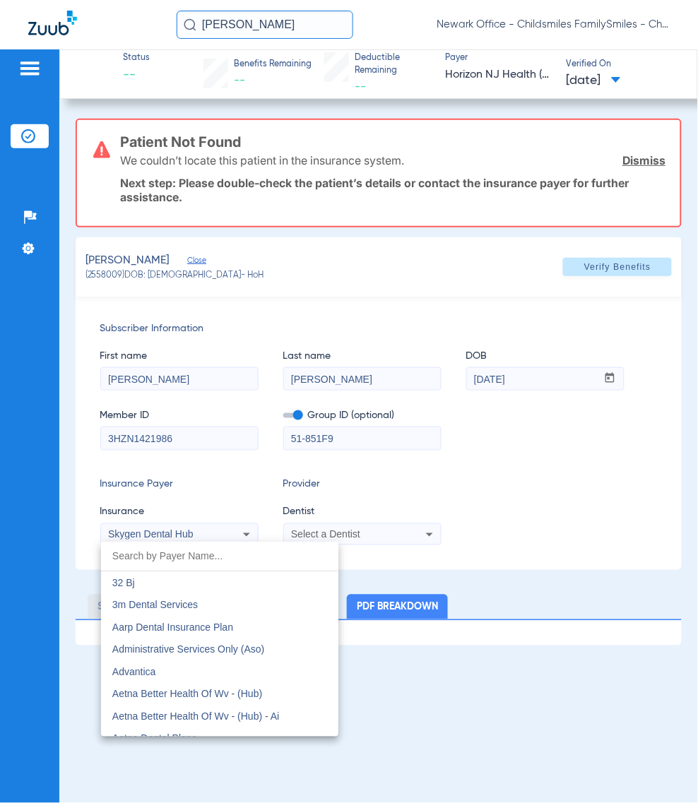
scroll to position [7596, 0]
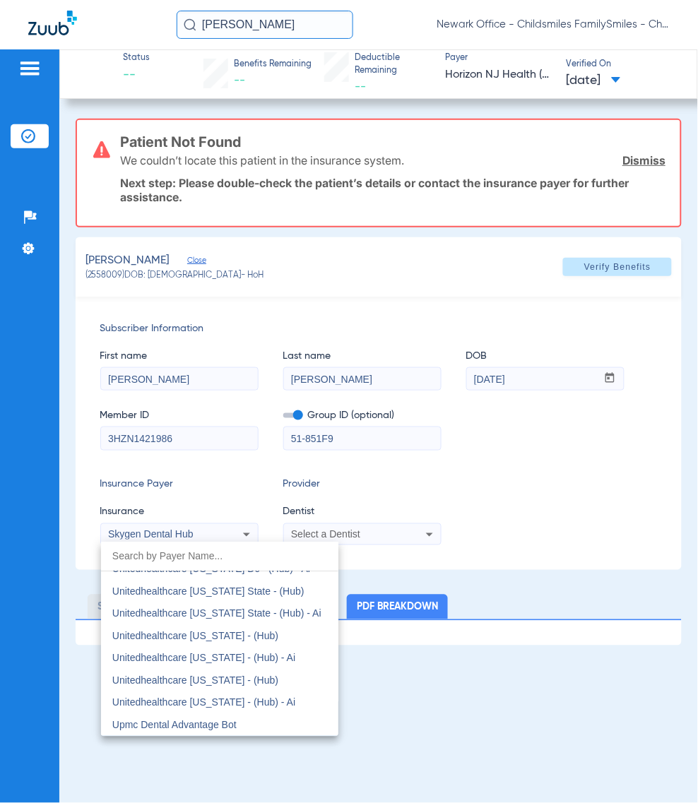
type input "G"
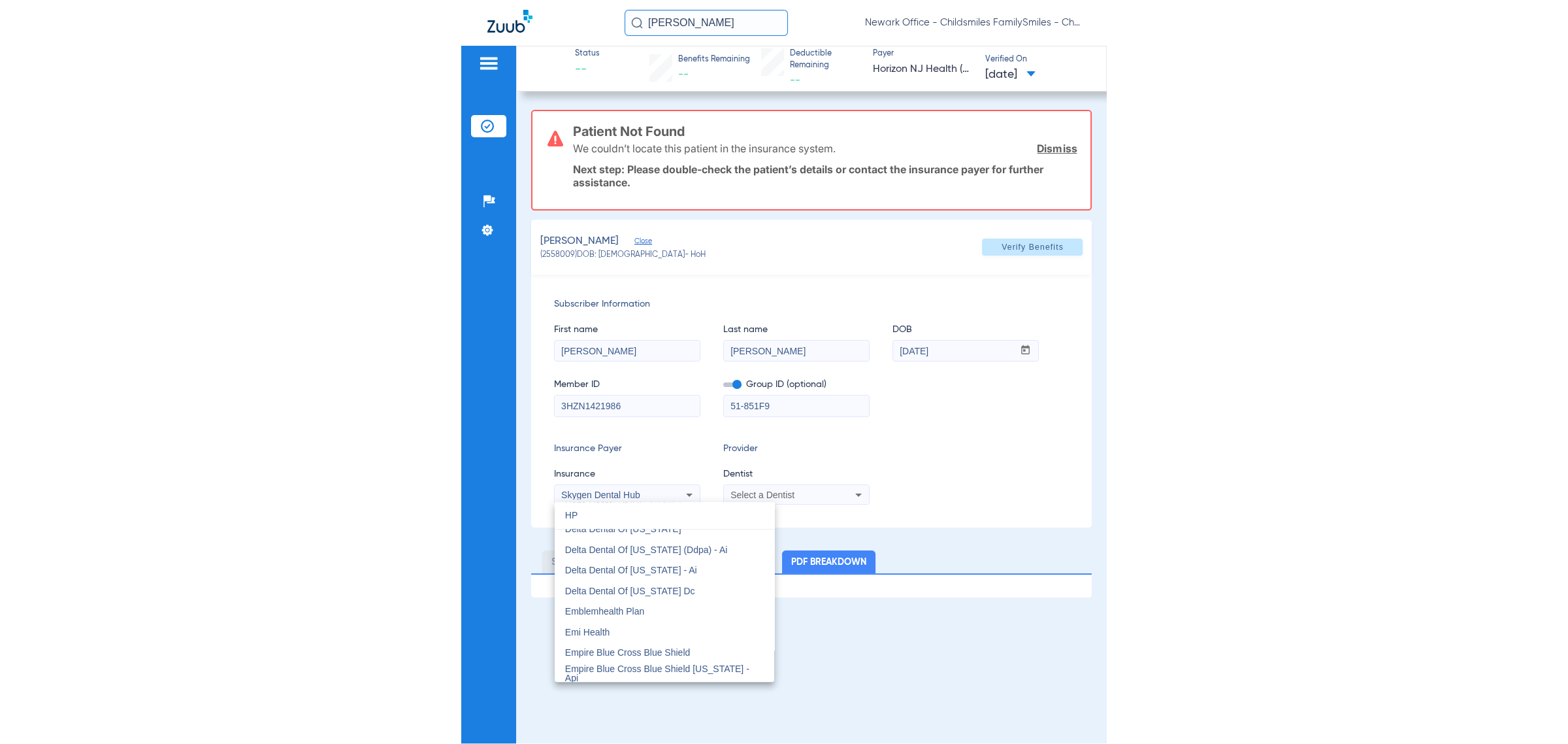
scroll to position [0, 0]
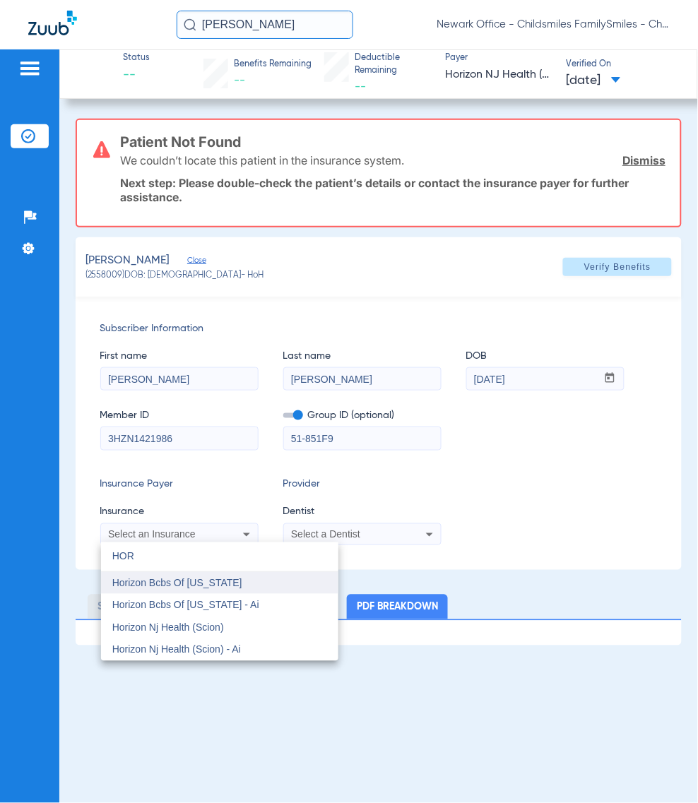
type input "HOR"
click at [234, 578] on span "Horizon Bcbs Of [US_STATE]" at bounding box center [177, 583] width 130 height 11
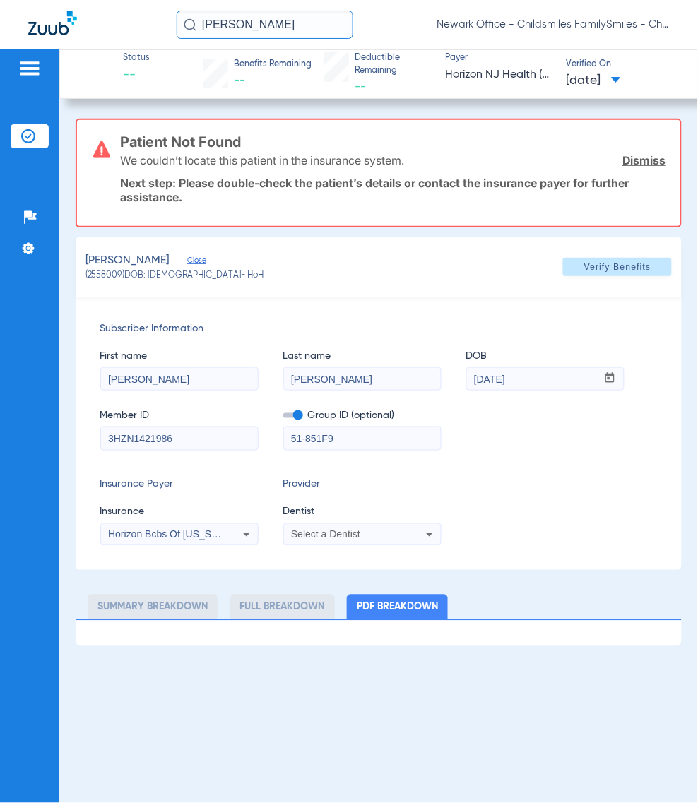
click at [422, 527] on icon at bounding box center [429, 534] width 17 height 17
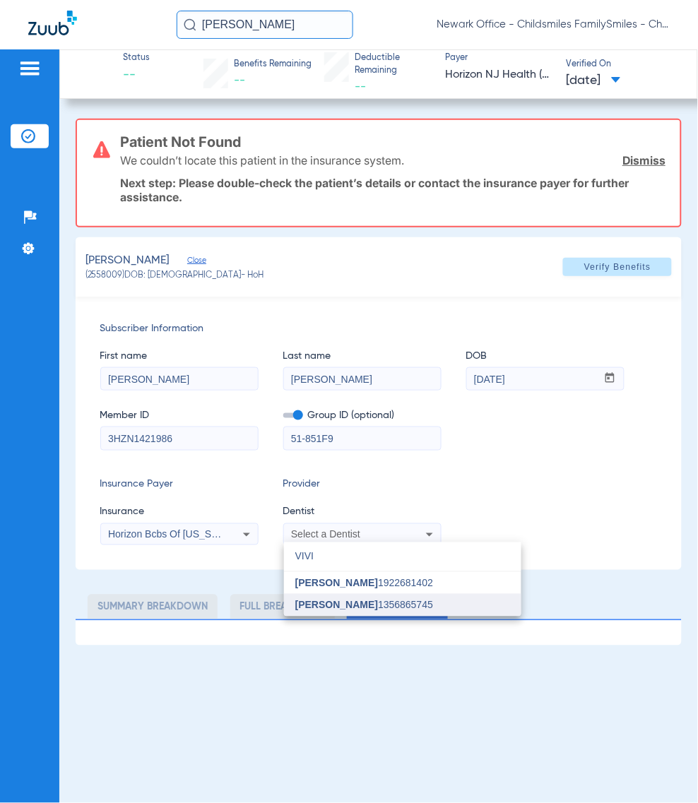
type input "VIVI"
click at [381, 602] on span "[PERSON_NAME] 1356865745" at bounding box center [364, 605] width 138 height 10
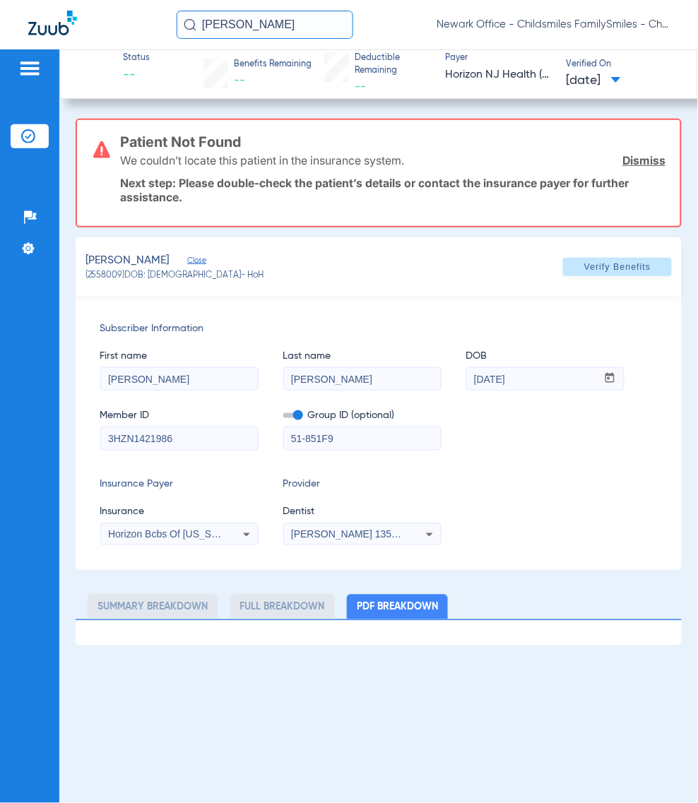
click at [600, 247] on div "[PERSON_NAME] (2558009) DOB: [DEMOGRAPHIC_DATA] - HoH Verify Benefits" at bounding box center [379, 266] width 607 height 59
click at [600, 253] on span at bounding box center [617, 267] width 109 height 34
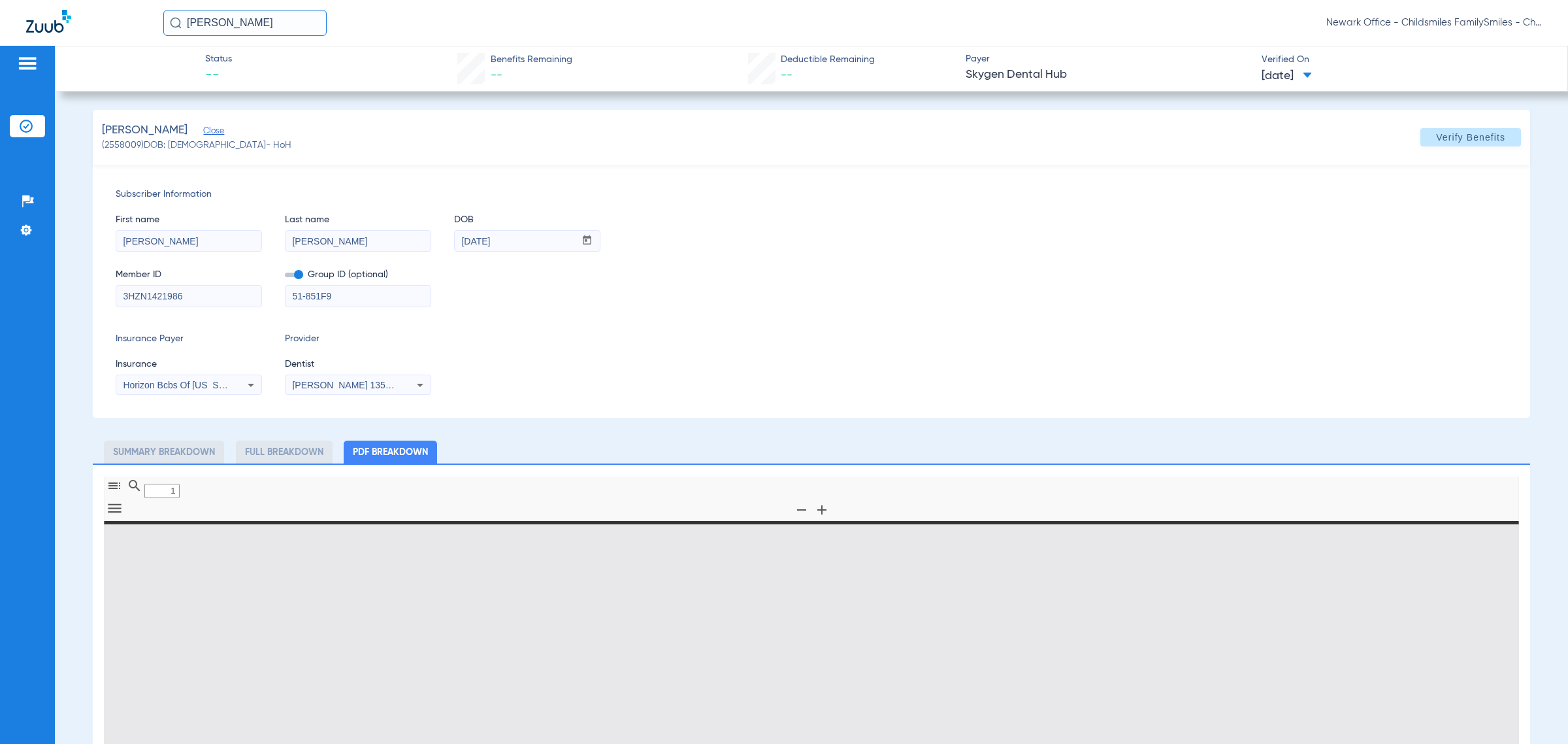
type input "0"
select select "page-width"
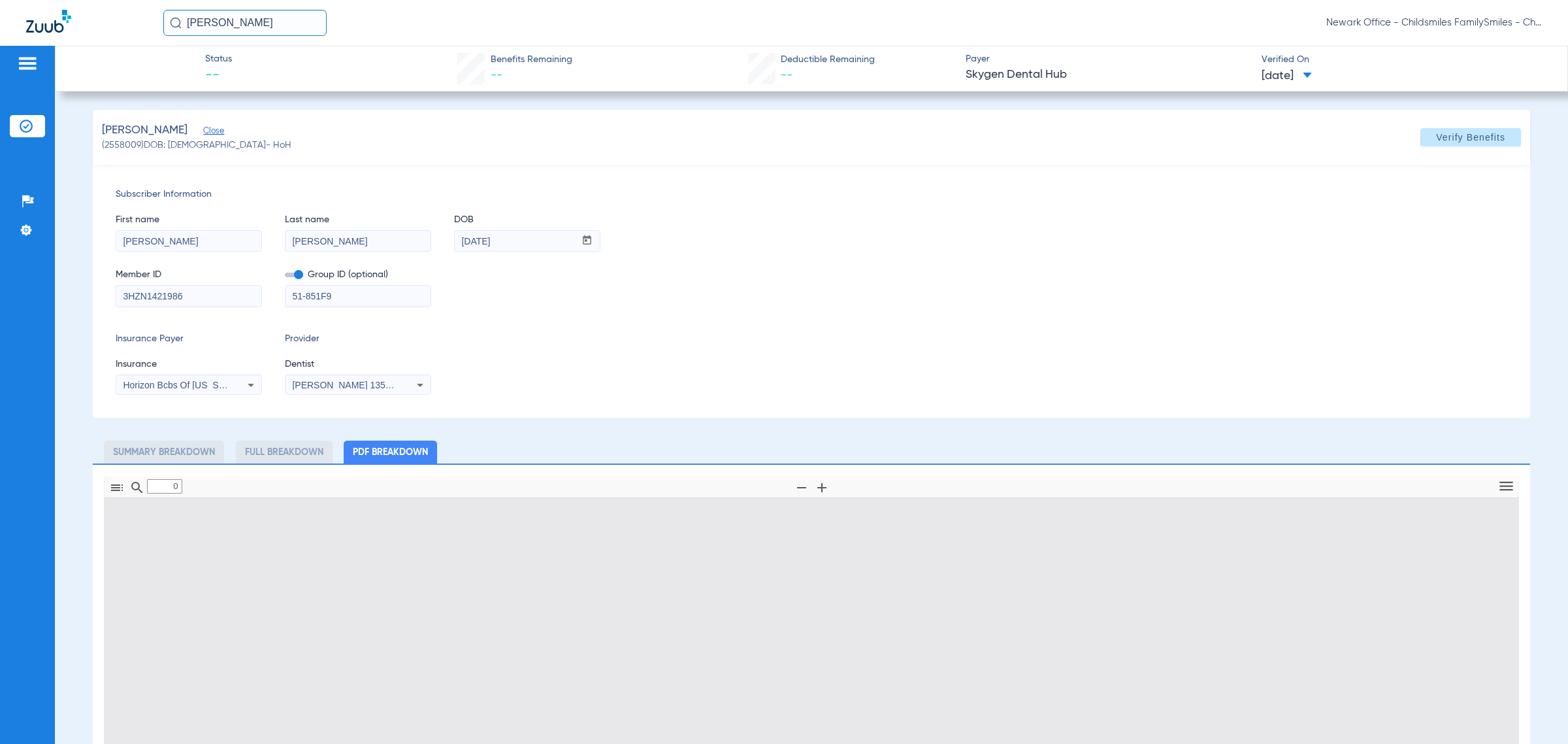
type input "1"
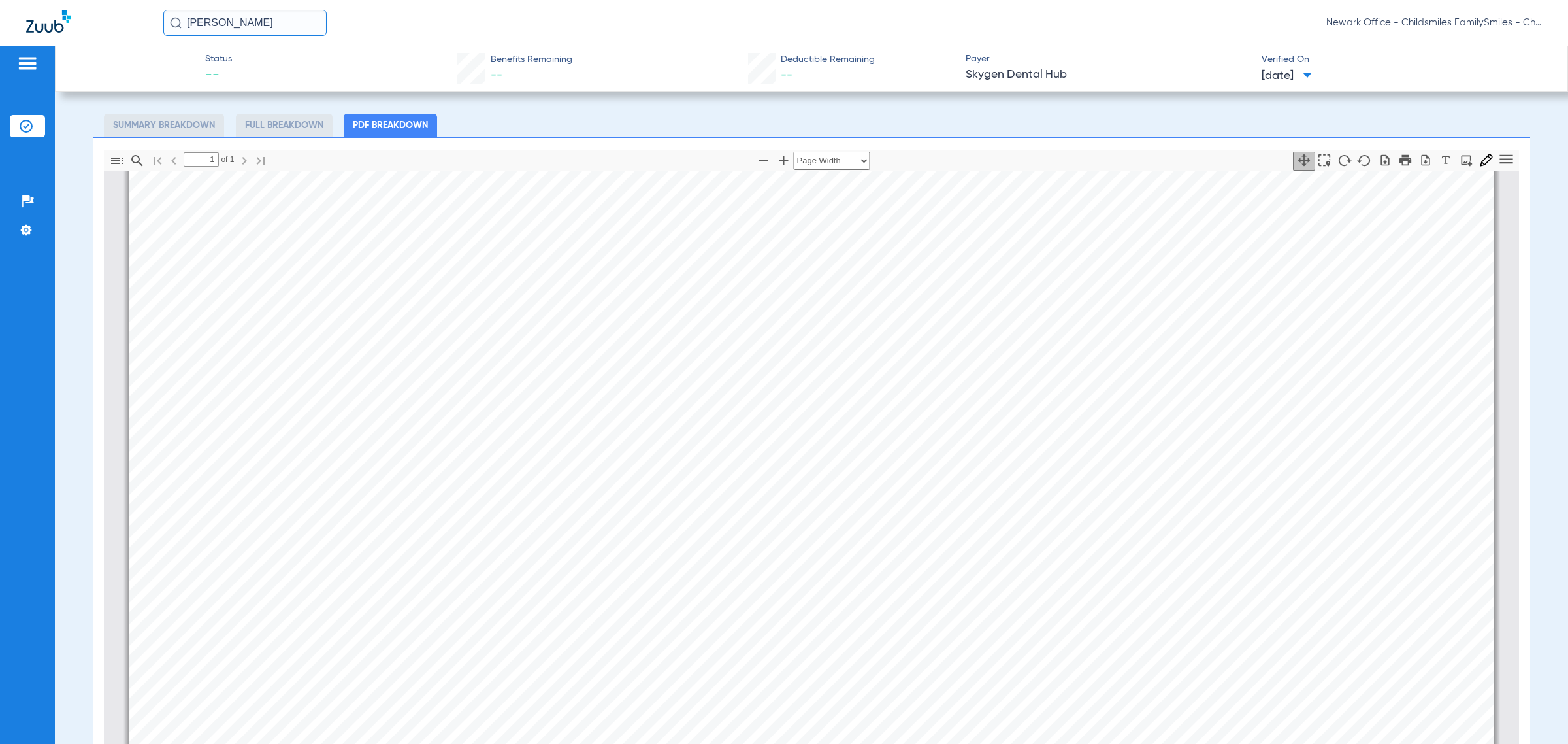
scroll to position [578, 0]
click at [645, 237] on app-member-insurance-verification-view "Status -- Benefits Remaining -- Deductible Remaining -- Payer Skygen Dental Hub…" at bounding box center [811, 311] width 1513 height 1185
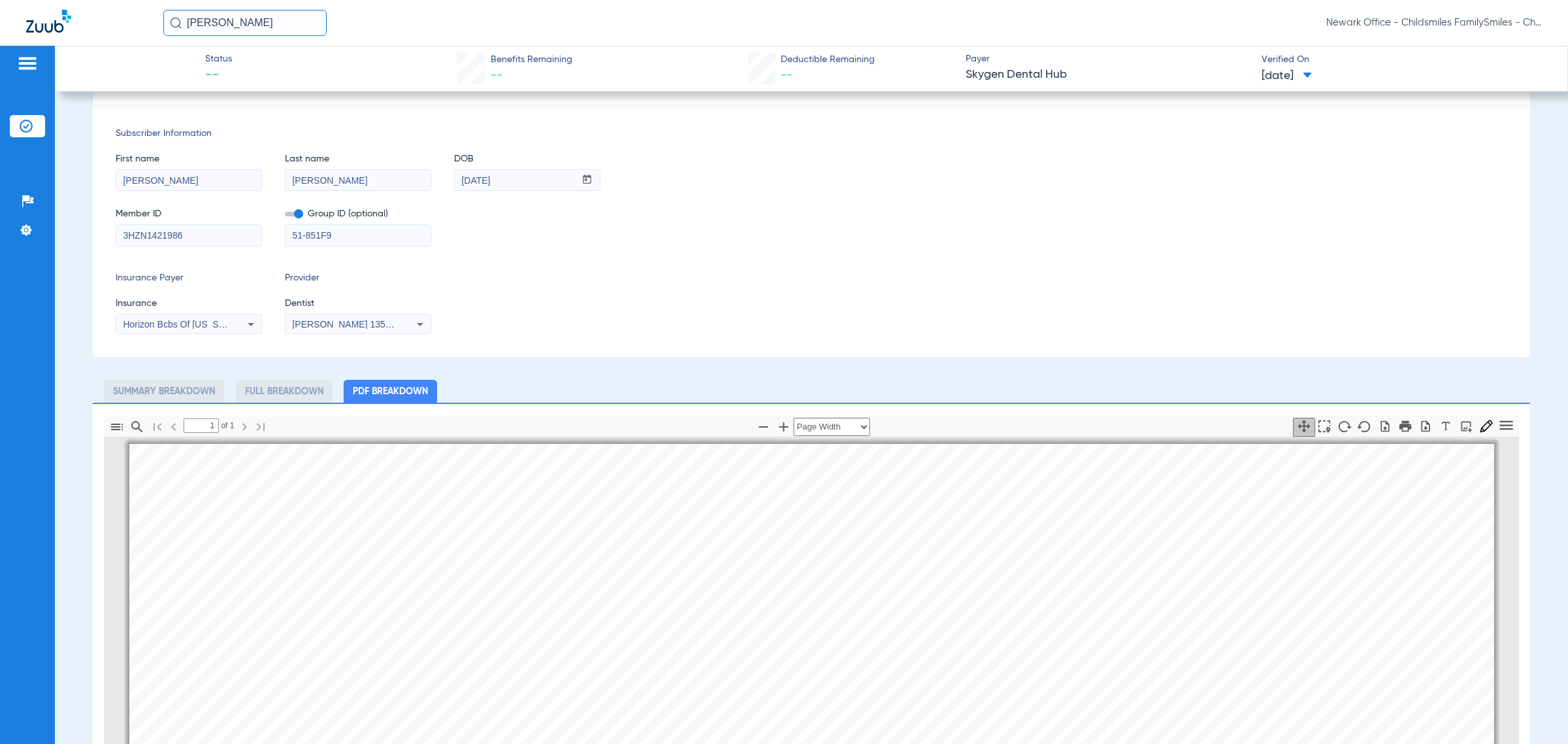
scroll to position [0, 0]
